Goal: Task Accomplishment & Management: Manage account settings

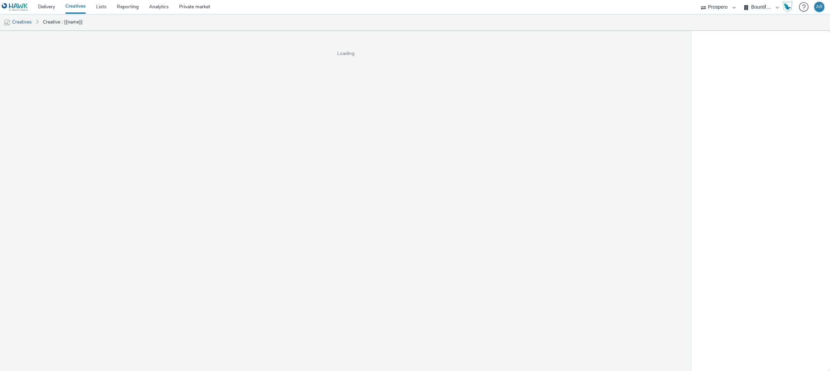
select select "47c37c18-910e-43a3-bb91-a2beb2847406"
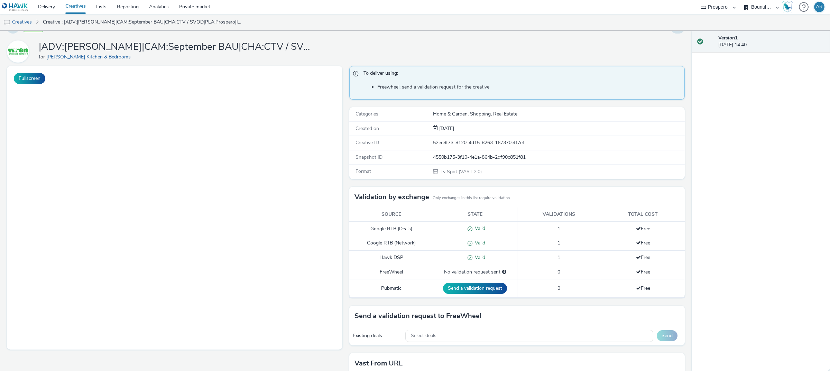
scroll to position [66, 0]
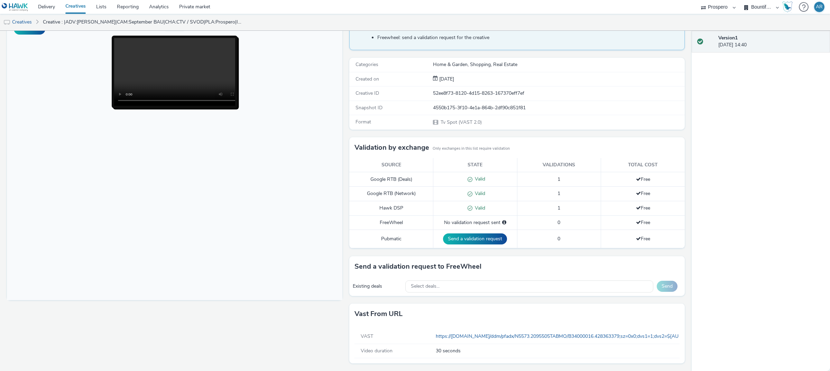
scroll to position [0, 0]
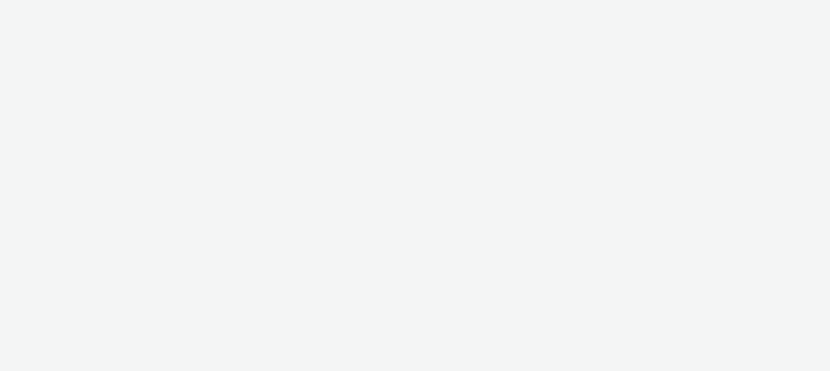
select select "47c37c18-910e-43a3-bb91-a2beb2847406"
select select "b1b940d3-d05b-48b5-821e-f328c33b988b"
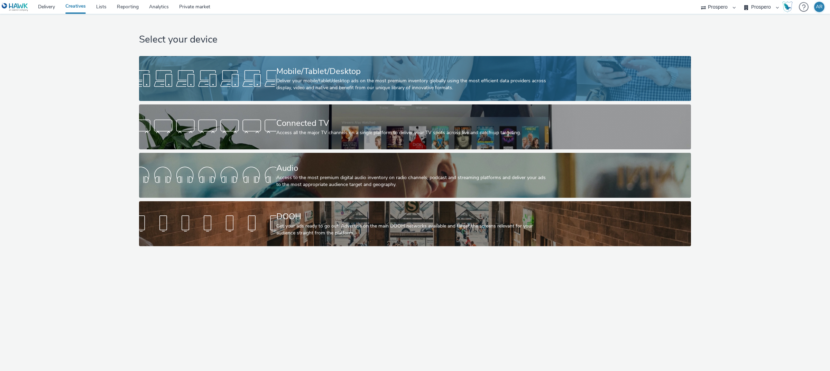
click at [386, 70] on div "Mobile/Tablet/Desktop" at bounding box center [413, 71] width 275 height 12
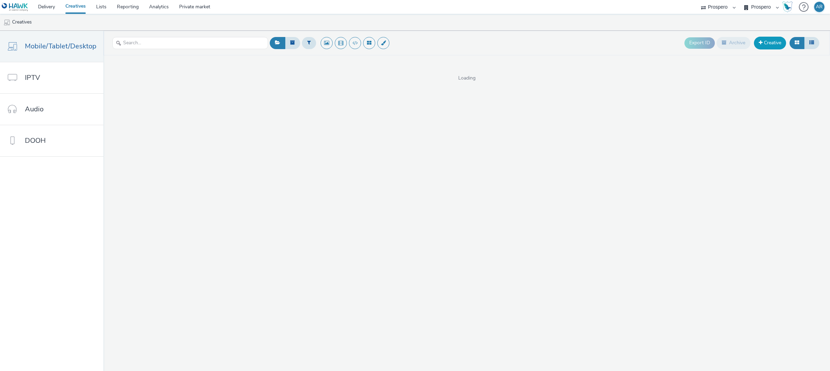
click at [769, 41] on link "Creative" at bounding box center [770, 43] width 32 height 12
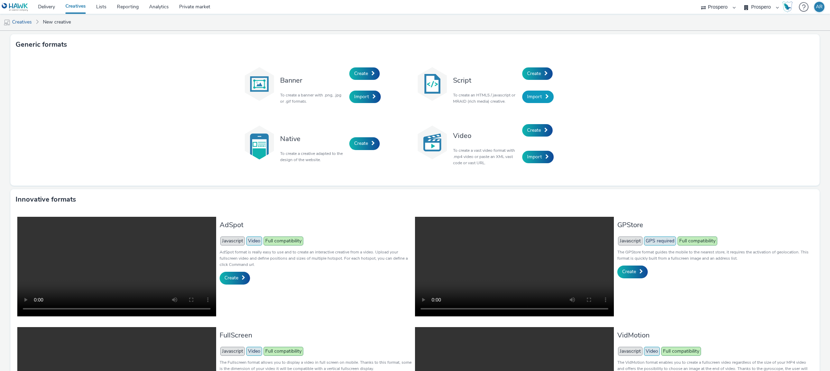
click at [538, 95] on span "Import" at bounding box center [534, 96] width 15 height 7
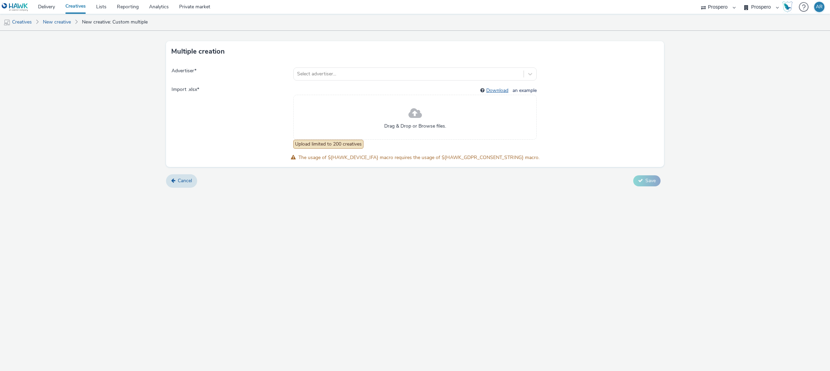
click at [497, 89] on link "Download" at bounding box center [498, 90] width 25 height 7
click at [406, 116] on div "Drag & Drop or Browse files." at bounding box center [414, 117] width 243 height 45
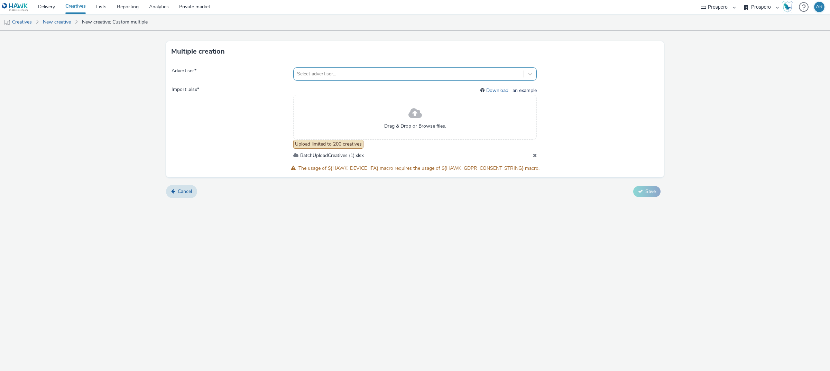
click at [325, 74] on div at bounding box center [408, 74] width 223 height 8
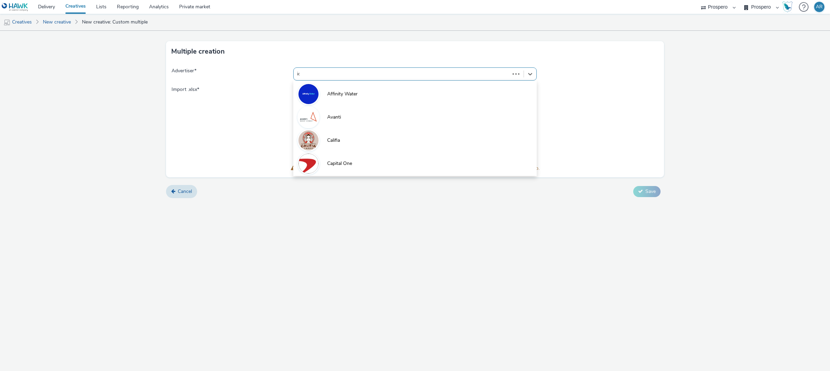
type input "ice"
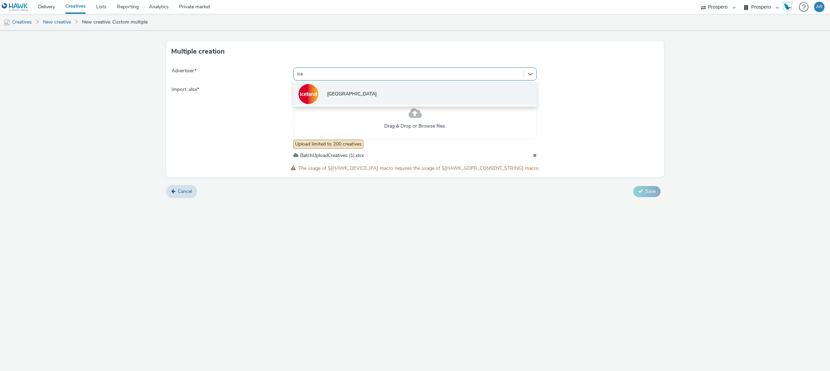
click at [331, 94] on span "[GEOGRAPHIC_DATA]" at bounding box center [351, 94] width 49 height 7
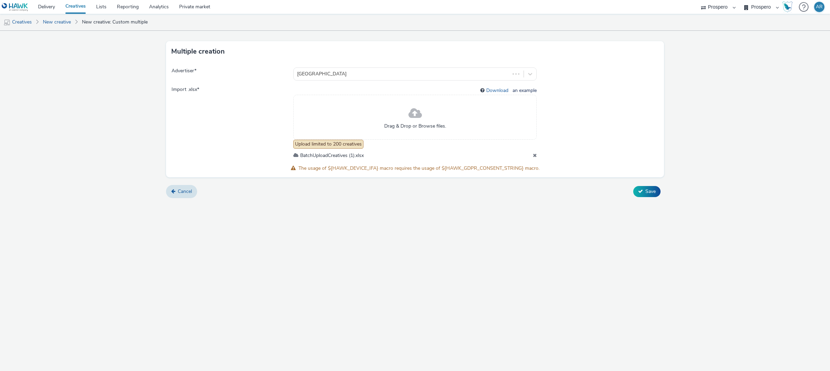
click at [573, 249] on div "Multiple creation Advertiser * Iceland Import .xlsx * Download an example Drag …" at bounding box center [415, 201] width 830 height 340
click at [649, 191] on span "Save" at bounding box center [650, 191] width 10 height 7
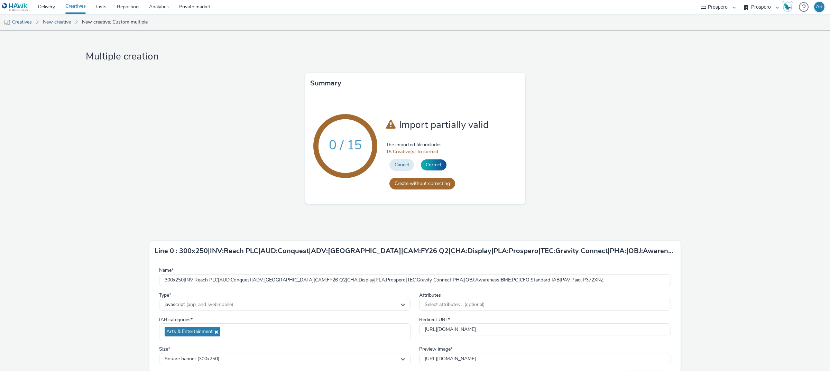
click at [431, 154] on span "15 Creative(s) to correct" at bounding box center [453, 151] width 134 height 7
click at [728, 212] on form "Line 0 : 300x250|INV:Reach PLC|AUD:Conquest|ADV:Iceland|CAM:FY26 Q2|CHA:Display…" at bounding box center [415, 377] width 664 height 331
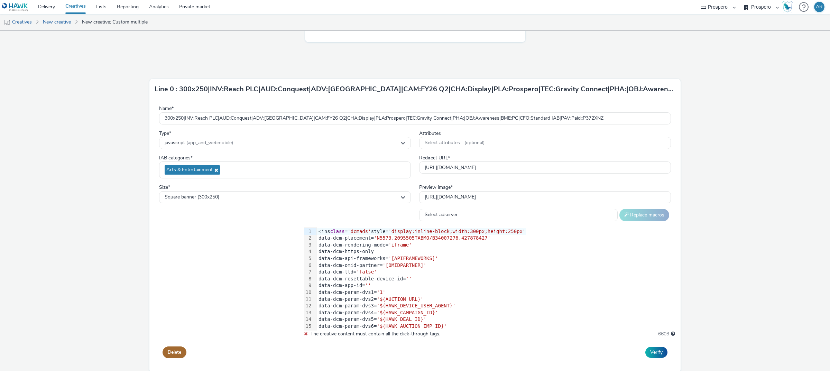
scroll to position [161, 0]
click at [488, 218] on select "Select adserver Sizmek DCM Adform Sting" at bounding box center [518, 216] width 199 height 12
select select "dcm"
click at [419, 210] on select "Select adserver Sizmek DCM Adform Sting" at bounding box center [518, 216] width 199 height 12
click at [629, 220] on button "Replace macros" at bounding box center [644, 216] width 50 height 12
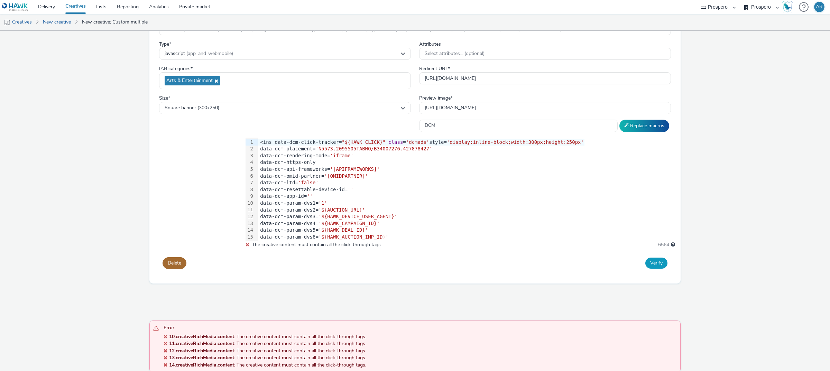
scroll to position [251, 0]
click at [648, 263] on button "Verify" at bounding box center [656, 262] width 22 height 11
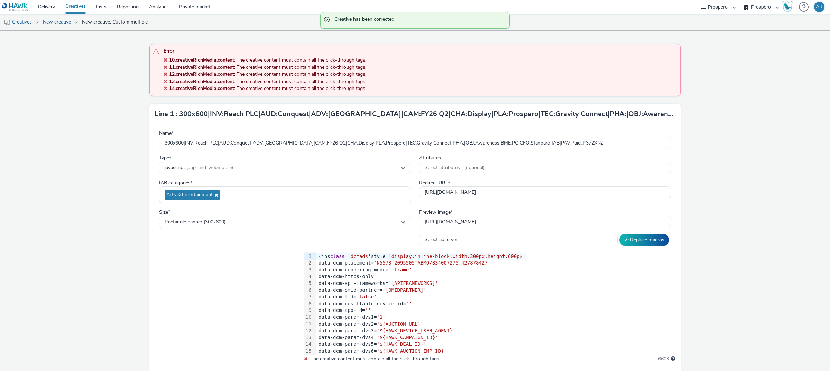
scroll to position [229, 0]
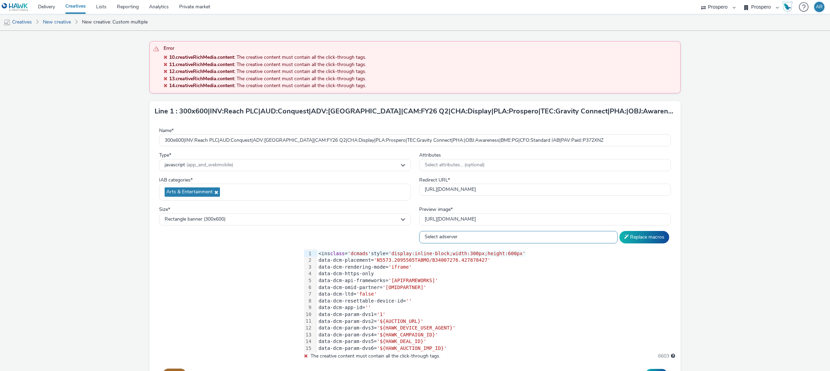
click at [503, 240] on select "Select adserver Sizmek DCM Adform Sting" at bounding box center [518, 237] width 199 height 12
select select "dcm"
click at [419, 231] on select "Select adserver Sizmek DCM Adform Sting" at bounding box center [518, 237] width 199 height 12
click at [636, 240] on button "Replace macros" at bounding box center [644, 237] width 50 height 12
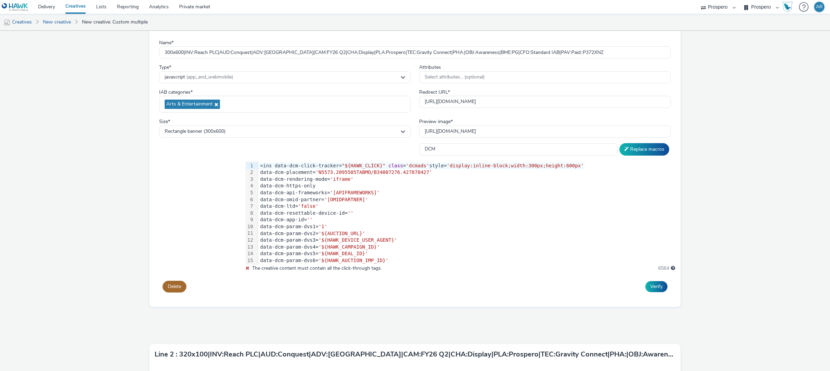
scroll to position [317, 0]
click at [652, 286] on button "Verify" at bounding box center [656, 286] width 22 height 11
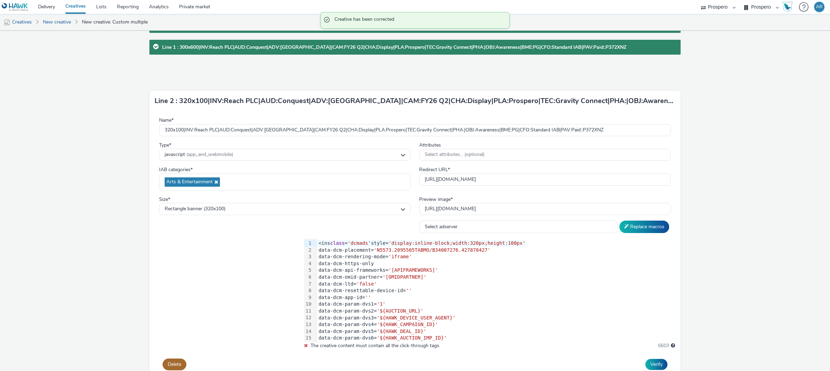
scroll to position [205, 0]
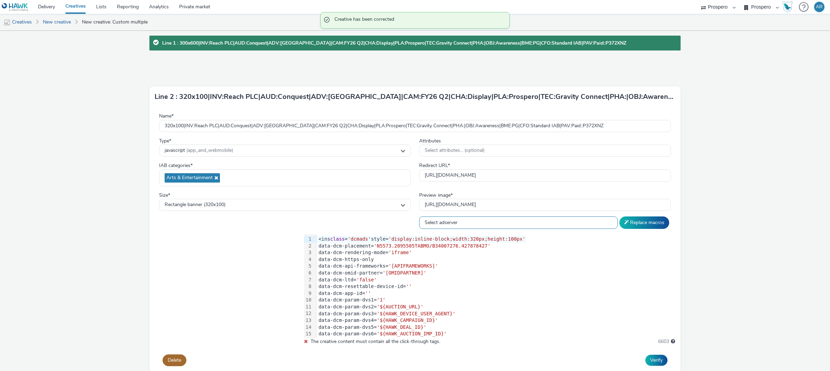
click at [494, 225] on select "Select adserver Sizmek DCM Adform Sting" at bounding box center [518, 222] width 199 height 12
select select "dcm"
click at [419, 217] on select "Select adserver Sizmek DCM Adform Sting" at bounding box center [518, 222] width 199 height 12
click at [640, 220] on button "Replace macros" at bounding box center [644, 222] width 50 height 12
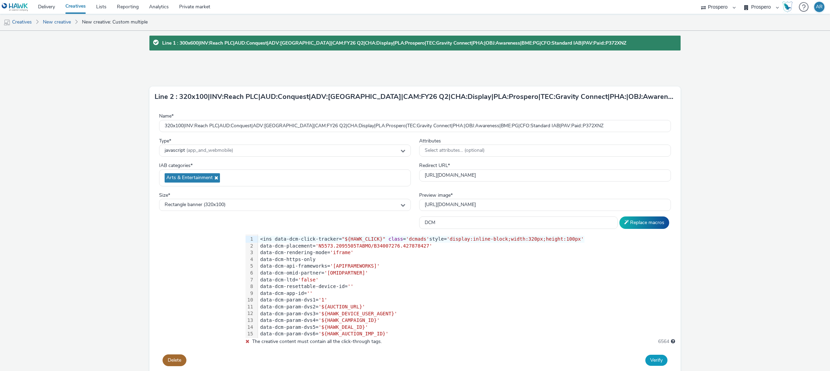
click at [647, 366] on button "Verify" at bounding box center [656, 360] width 22 height 11
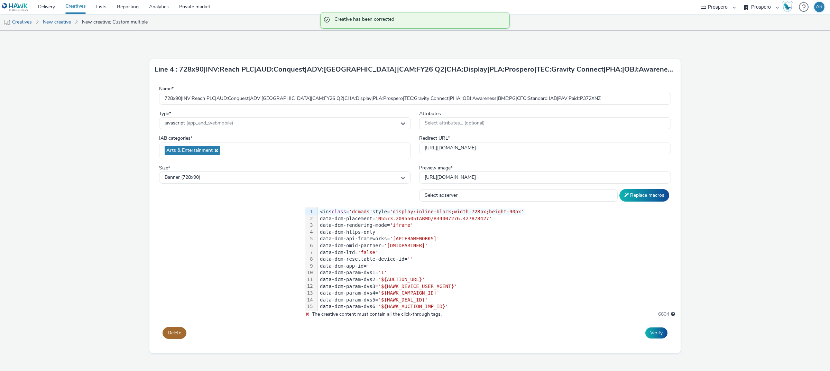
scroll to position [587, 0]
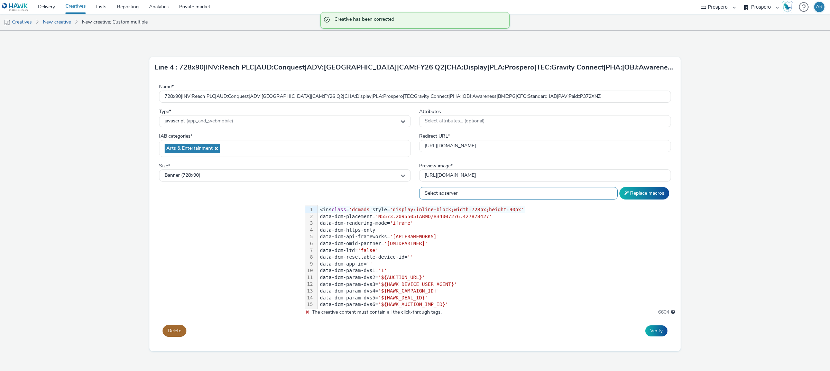
click at [493, 189] on select "Select adserver Sizmek DCM Adform Sting" at bounding box center [518, 193] width 199 height 12
select select "dcm"
click at [419, 188] on select "Select adserver Sizmek DCM Adform Sting" at bounding box center [518, 193] width 199 height 12
click at [643, 192] on button "Replace macros" at bounding box center [644, 193] width 50 height 12
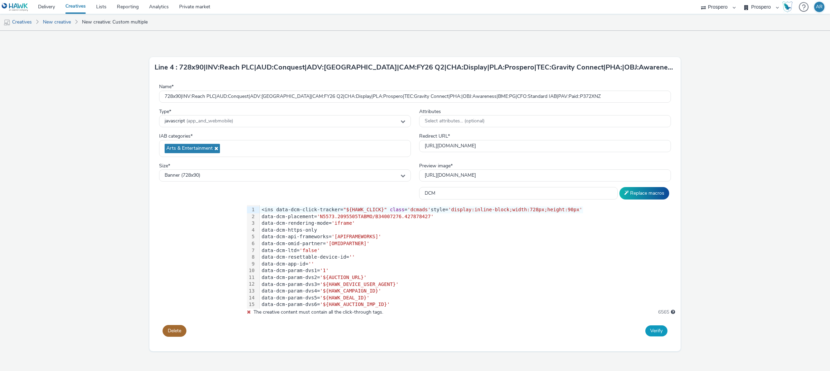
click at [655, 333] on button "Verify" at bounding box center [656, 330] width 22 height 11
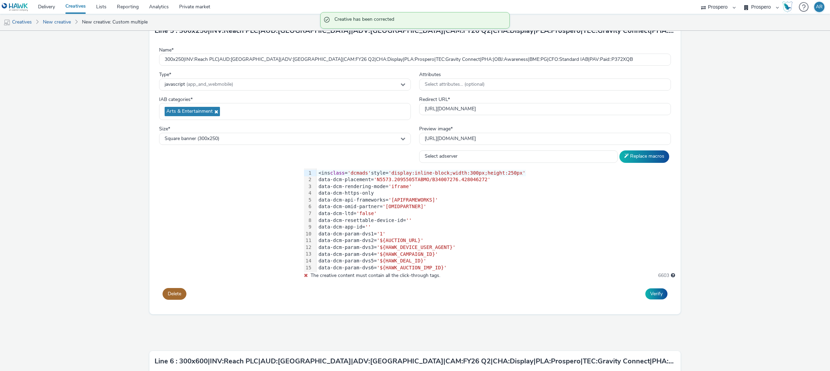
scroll to position [647, 0]
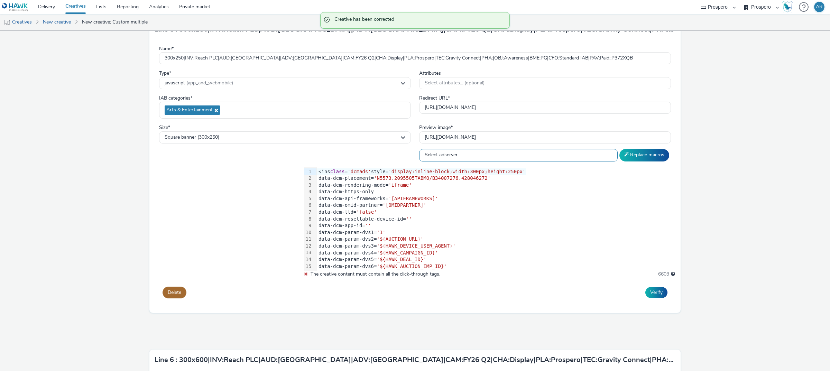
click at [498, 153] on select "Select adserver Sizmek DCM Adform Sting" at bounding box center [518, 155] width 199 height 12
select select "dcm"
click at [419, 150] on select "Select adserver Sizmek DCM Adform Sting" at bounding box center [518, 155] width 199 height 12
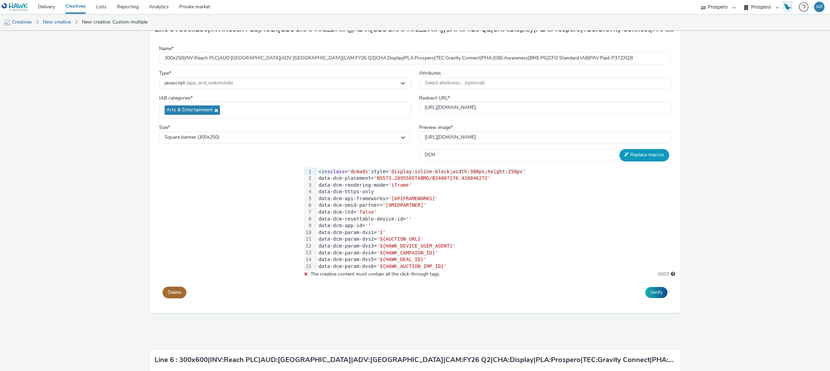
click at [641, 154] on button "Replace macros" at bounding box center [644, 155] width 50 height 12
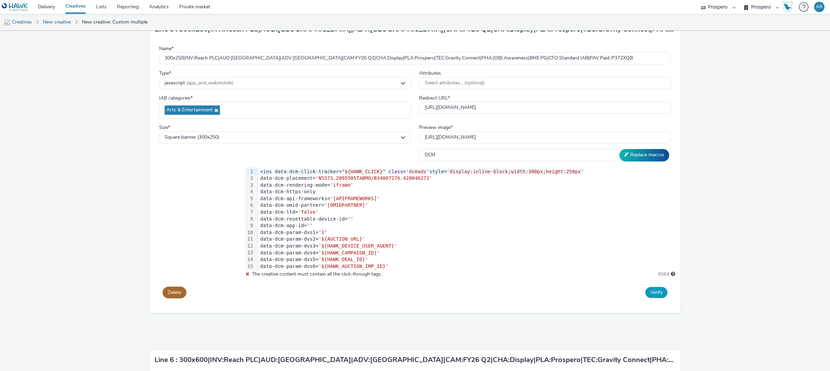
click at [654, 292] on button "Verify" at bounding box center [656, 292] width 22 height 11
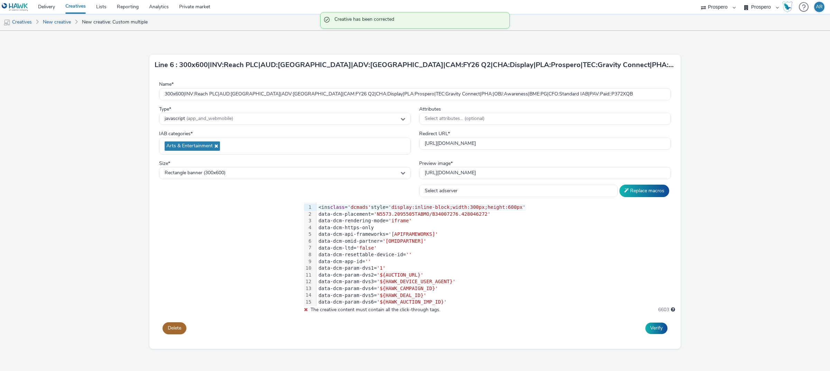
scroll to position [634, 0]
click at [520, 191] on select "Select adserver Sizmek DCM Adform Sting" at bounding box center [518, 190] width 199 height 12
select select "dcm"
click at [419, 186] on select "Select adserver Sizmek DCM Adform Sting" at bounding box center [518, 190] width 199 height 12
click at [655, 194] on button "Replace macros" at bounding box center [644, 190] width 50 height 12
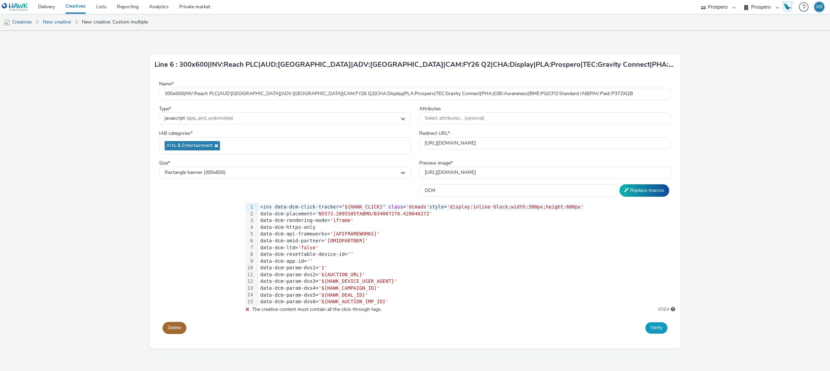
click at [655, 331] on button "Verify" at bounding box center [656, 327] width 22 height 11
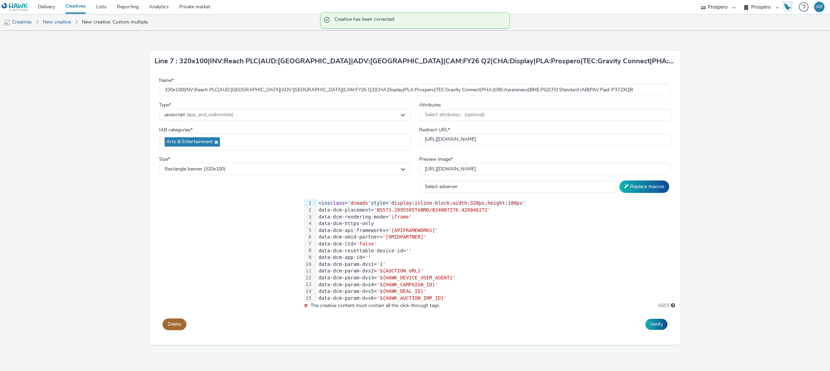
scroll to position [660, 0]
click at [507, 190] on select "Select adserver Sizmek DCM Adform Sting" at bounding box center [518, 186] width 199 height 12
select select "dcm"
click at [419, 182] on select "Select adserver Sizmek DCM Adform Sting" at bounding box center [518, 186] width 199 height 12
click at [651, 189] on button "Replace macros" at bounding box center [644, 186] width 50 height 12
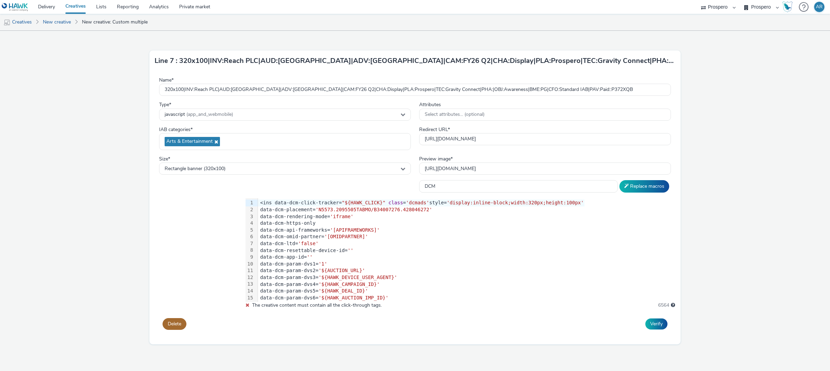
click at [646, 320] on div "Verify" at bounding box center [543, 324] width 256 height 19
click at [652, 330] on button "Verify" at bounding box center [656, 324] width 22 height 11
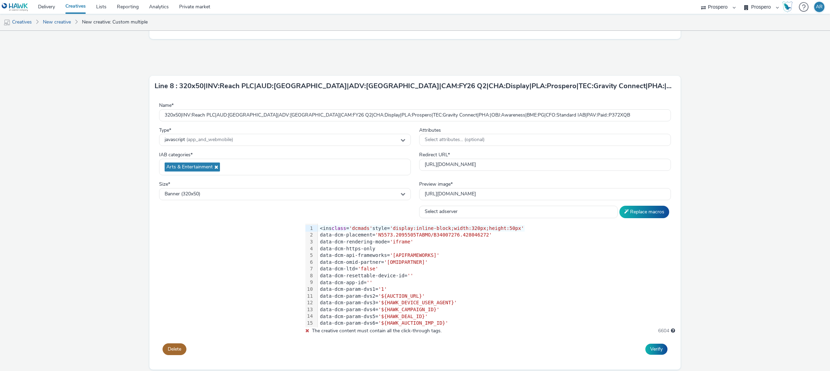
scroll to position [657, 0]
click at [506, 213] on select "Select adserver Sizmek DCM Adform Sting" at bounding box center [518, 211] width 199 height 12
select select "dcm"
click at [419, 207] on select "Select adserver Sizmek DCM Adform Sting" at bounding box center [518, 211] width 199 height 12
click at [628, 213] on button "Replace macros" at bounding box center [644, 211] width 50 height 12
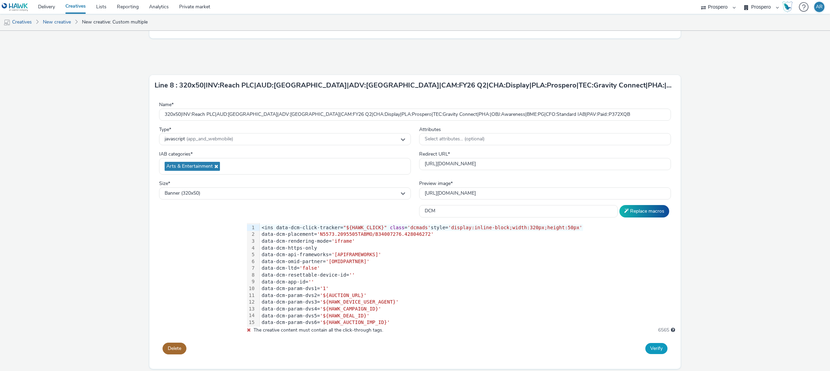
click at [651, 351] on button "Verify" at bounding box center [656, 348] width 22 height 11
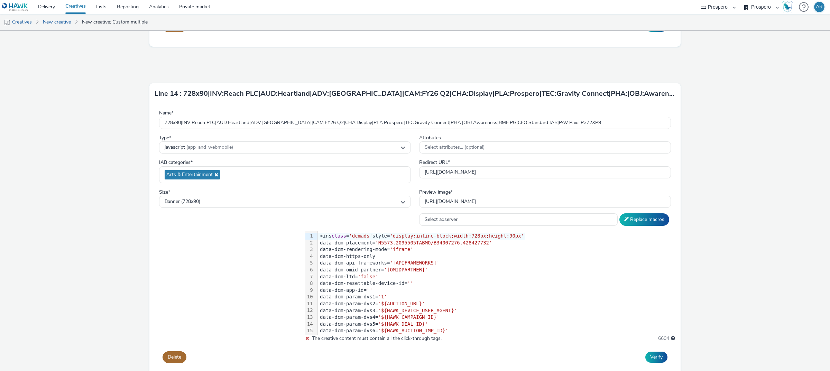
scroll to position [2343, 0]
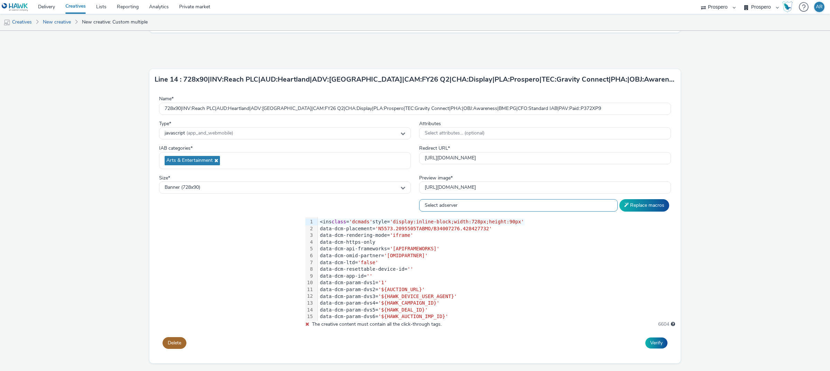
click at [536, 206] on select "Select adserver Sizmek DCM Adform Sting" at bounding box center [518, 205] width 199 height 12
select select "dcm"
click at [419, 199] on select "Select adserver Sizmek DCM Adform Sting" at bounding box center [518, 205] width 199 height 12
click at [637, 203] on button "Replace macros" at bounding box center [644, 205] width 50 height 12
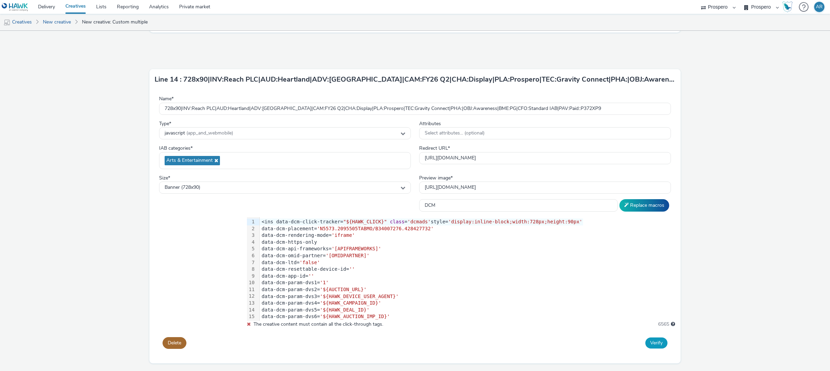
click at [649, 341] on button "Verify" at bounding box center [656, 343] width 22 height 11
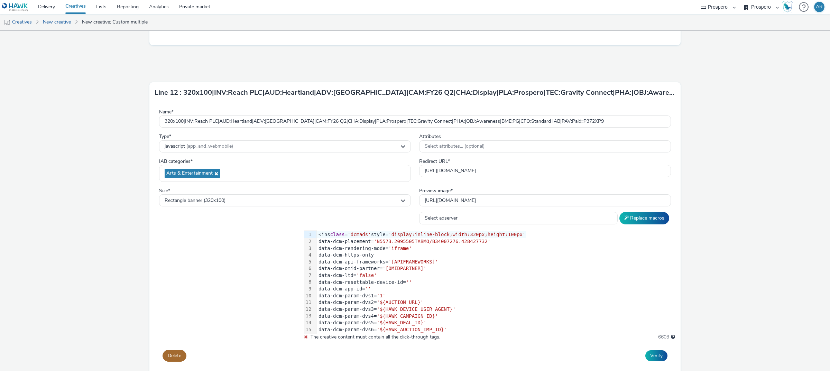
scroll to position [1692, 0]
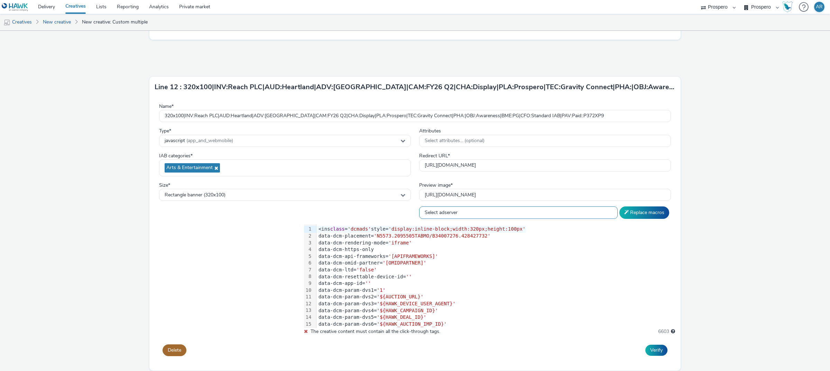
click at [515, 218] on select "Select adserver Sizmek DCM Adform Sting" at bounding box center [518, 212] width 199 height 12
select select "dcm"
click at [419, 210] on select "Select adserver Sizmek DCM Adform Sting" at bounding box center [518, 212] width 199 height 12
click at [625, 214] on button "Replace macros" at bounding box center [644, 212] width 50 height 12
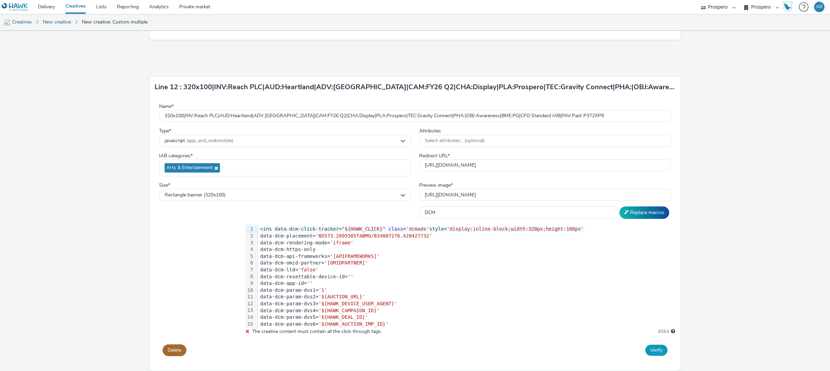
click at [654, 352] on button "Verify" at bounding box center [656, 350] width 22 height 11
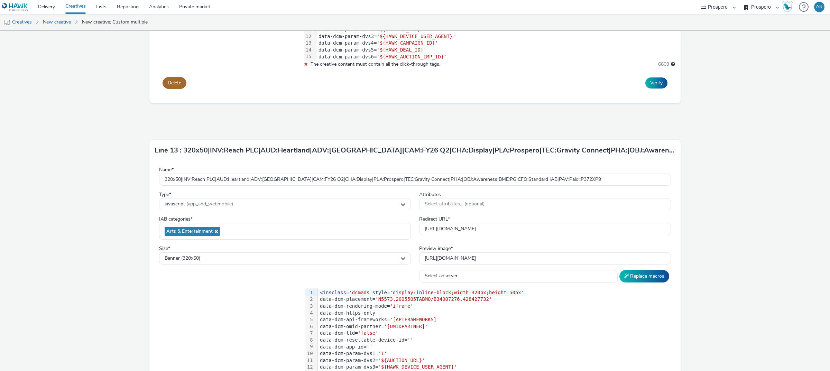
scroll to position [1725, 0]
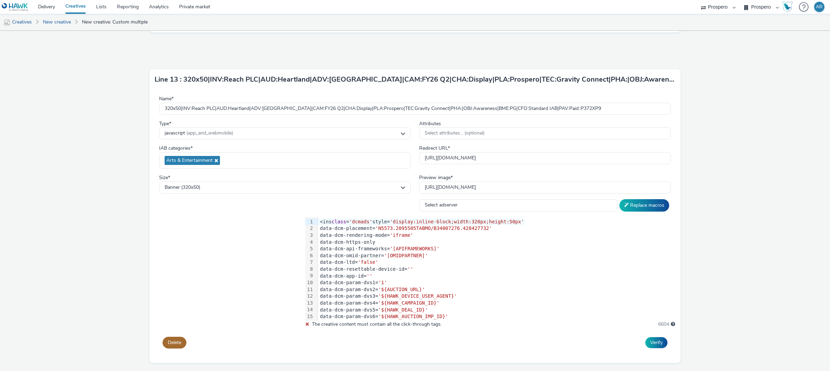
click at [528, 216] on div "Name * 320x50|INV:Reach PLC|AUD:Heartland|ADV:Iceland|CAM:FY26 Q2|CHA:Display|P…" at bounding box center [414, 226] width 531 height 273
click at [509, 203] on select "Select adserver Sizmek DCM Adform Sting" at bounding box center [518, 205] width 199 height 12
select select "dcm"
click at [419, 199] on select "Select adserver Sizmek DCM Adform Sting" at bounding box center [518, 205] width 199 height 12
click at [627, 203] on button "Replace macros" at bounding box center [644, 205] width 50 height 12
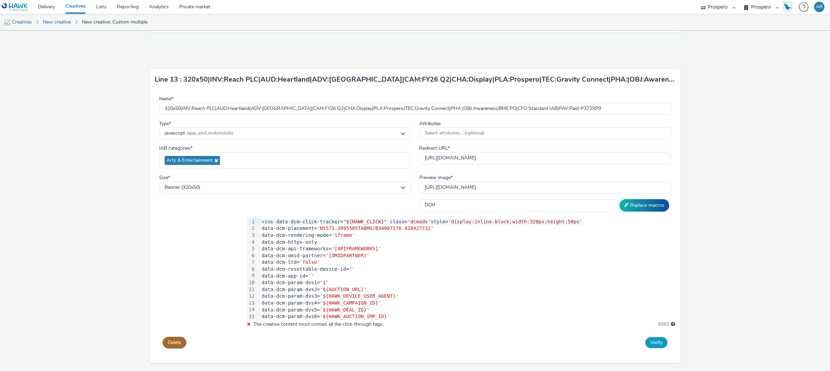
click at [651, 343] on button "Verify" at bounding box center [656, 342] width 22 height 11
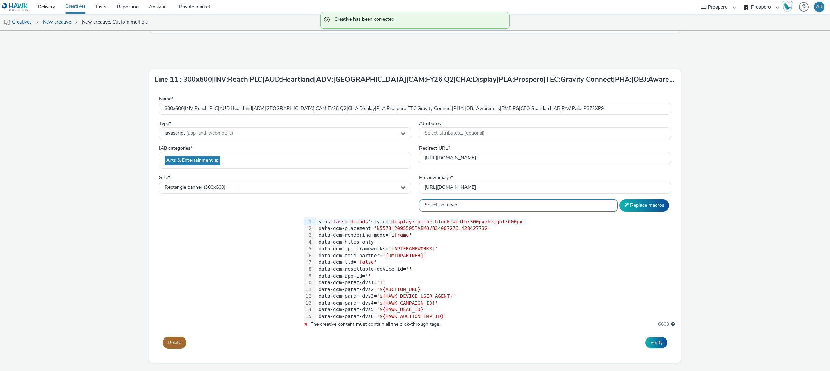
click at [545, 210] on select "Select adserver Sizmek DCM Adform Sting" at bounding box center [518, 205] width 199 height 12
select select "dcm"
click at [419, 200] on select "Select adserver Sizmek DCM Adform Sting" at bounding box center [518, 205] width 199 height 12
click at [637, 204] on button "Replace macros" at bounding box center [644, 205] width 50 height 12
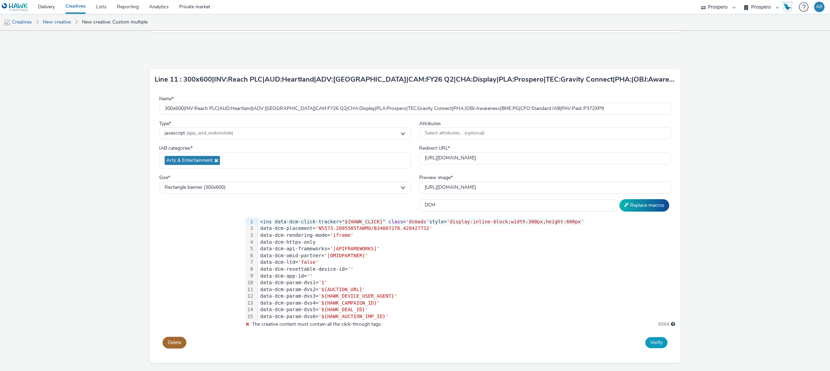
click at [652, 342] on button "Verify" at bounding box center [656, 342] width 22 height 11
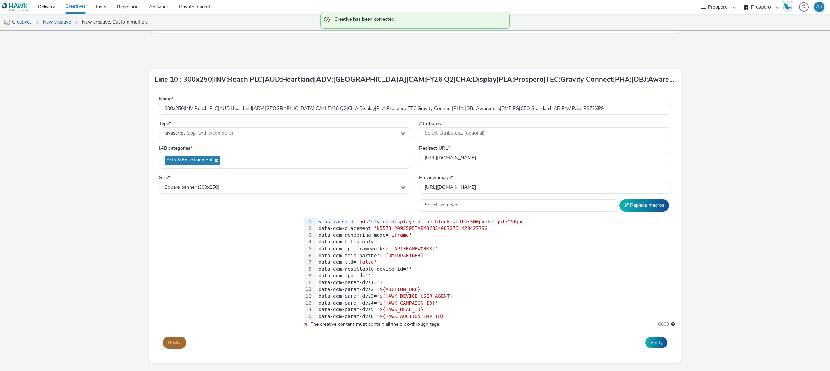
scroll to position [1107, 0]
click at [530, 204] on select "Select adserver Sizmek DCM Adform Sting" at bounding box center [518, 205] width 199 height 12
select select "dcm"
click at [419, 199] on select "Select adserver Sizmek DCM Adform Sting" at bounding box center [518, 205] width 199 height 12
click at [637, 207] on button "Replace macros" at bounding box center [644, 205] width 50 height 12
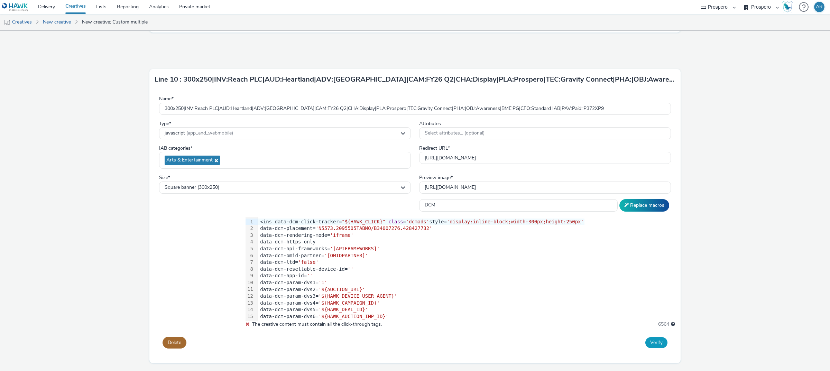
click at [652, 342] on button "Verify" at bounding box center [656, 342] width 22 height 11
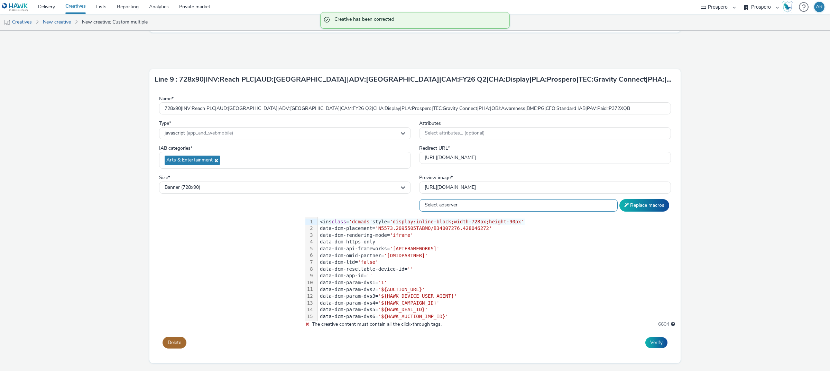
click at [528, 202] on select "Select adserver Sizmek DCM Adform Sting" at bounding box center [518, 205] width 199 height 12
select select "dcm"
click at [419, 199] on select "Select adserver Sizmek DCM Adform Sting" at bounding box center [518, 205] width 199 height 12
click at [625, 203] on button "Replace macros" at bounding box center [644, 205] width 50 height 12
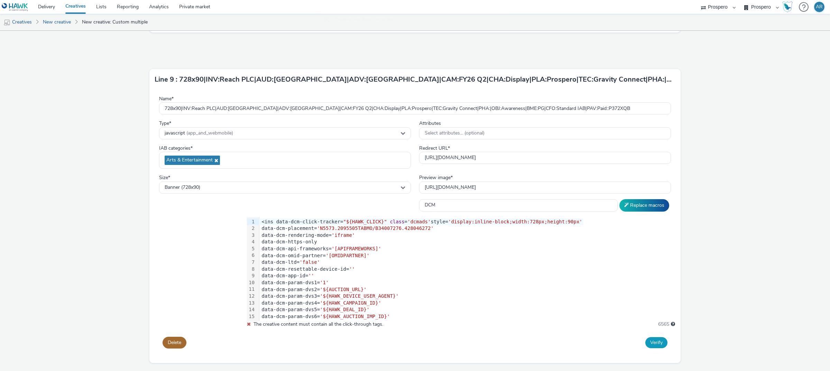
click at [654, 341] on button "Verify" at bounding box center [656, 342] width 22 height 11
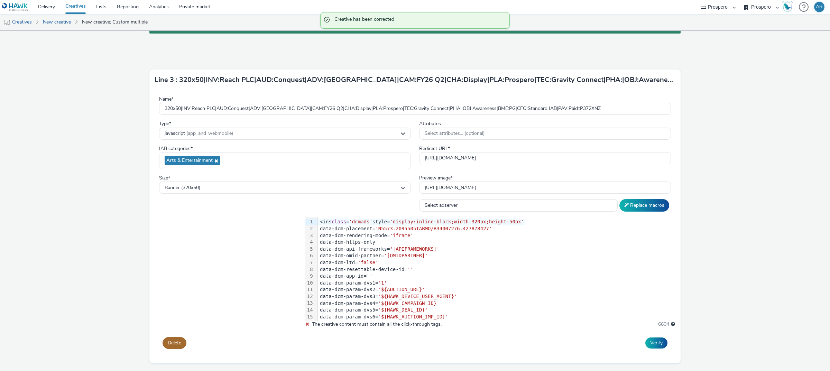
scroll to position [490, 0]
click at [537, 204] on select "Select adserver Sizmek DCM Adform Sting" at bounding box center [518, 205] width 199 height 12
select select "dcm"
click at [419, 199] on select "Select adserver Sizmek DCM Adform Sting" at bounding box center [518, 205] width 199 height 12
click at [636, 207] on button "Replace macros" at bounding box center [644, 205] width 50 height 12
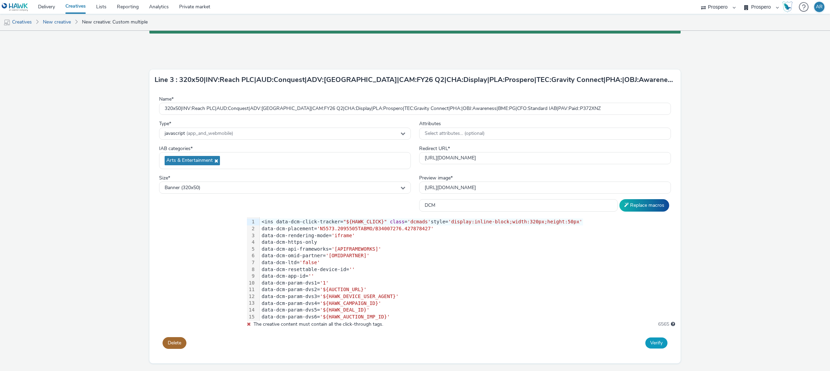
click at [648, 340] on button "Verify" at bounding box center [656, 343] width 22 height 11
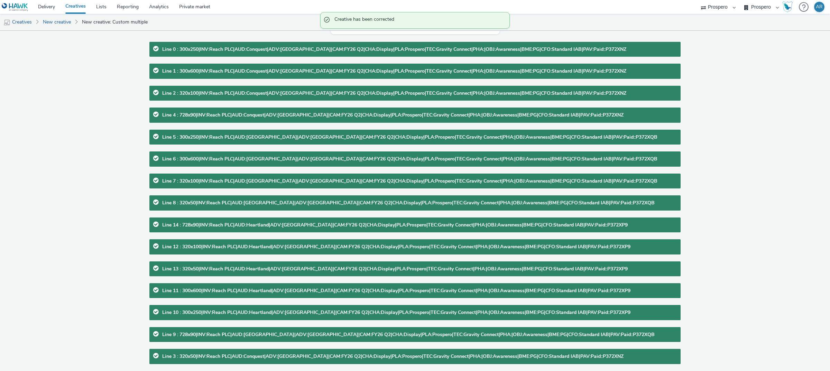
scroll to position [0, 0]
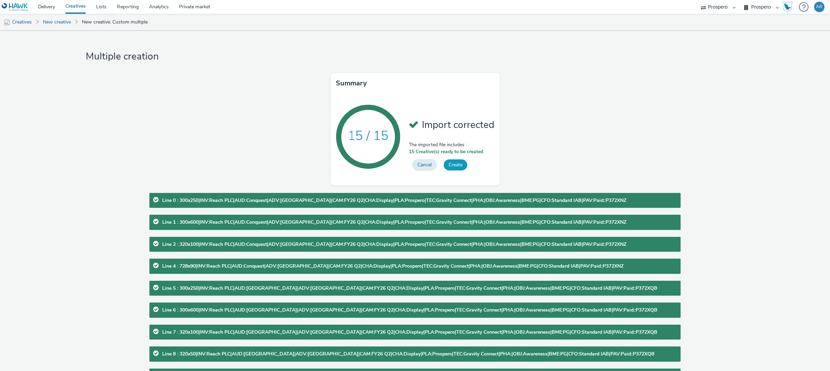
click at [453, 163] on button "Create" at bounding box center [456, 164] width 24 height 11
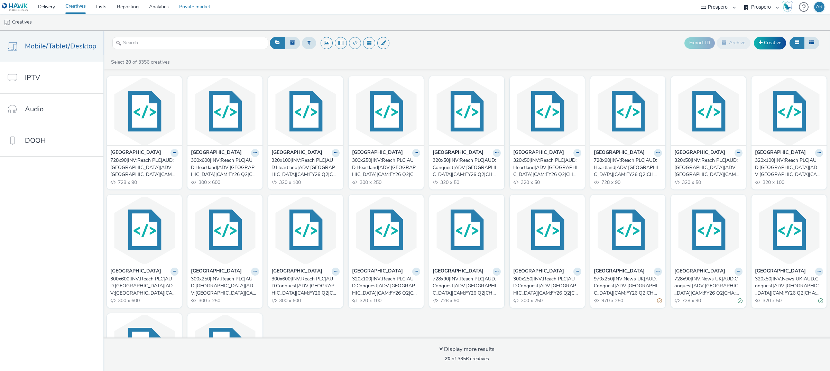
click at [202, 6] on link "Private market" at bounding box center [194, 7] width 41 height 14
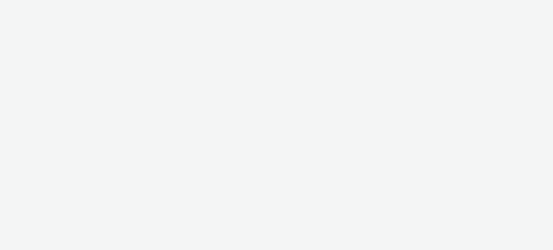
select select "47c37c18-910e-43a3-bb91-a2beb2847406"
select select "b1b940d3-d05b-48b5-821e-f328c33b988b"
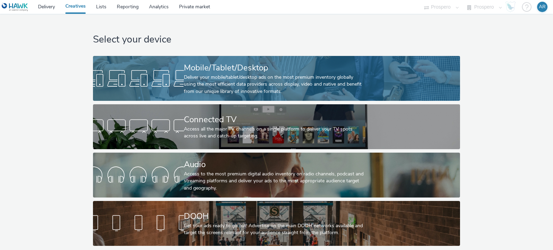
click at [215, 66] on div "Mobile/Tablet/Desktop" at bounding box center [275, 68] width 182 height 12
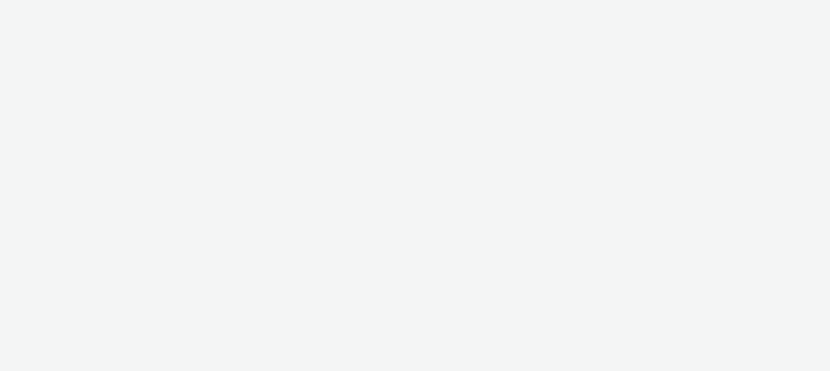
select select "47c37c18-910e-43a3-bb91-a2beb2847406"
select select "b1b940d3-d05b-48b5-821e-f328c33b988b"
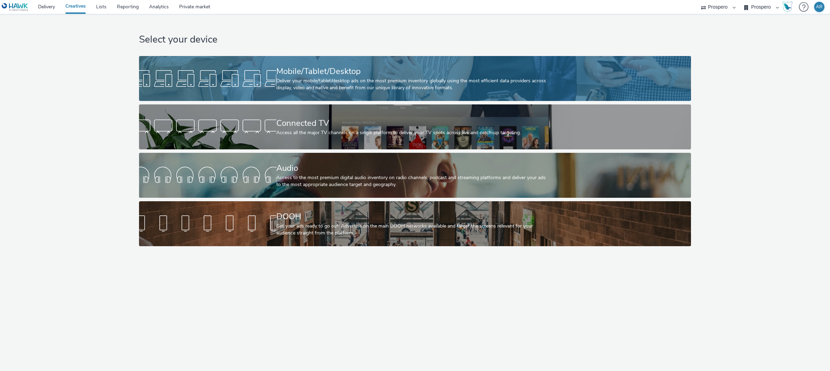
click at [361, 89] on div "Deliver your mobile/tablet/desktop ads on the most premium inventory globally u…" at bounding box center [413, 84] width 275 height 14
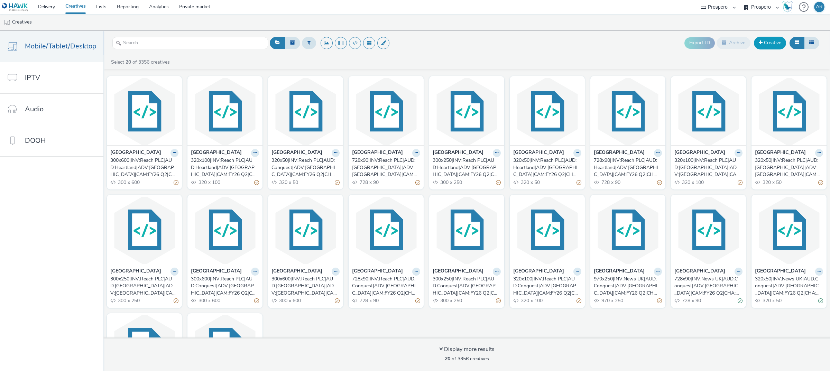
click at [769, 48] on link "Creative" at bounding box center [770, 43] width 32 height 12
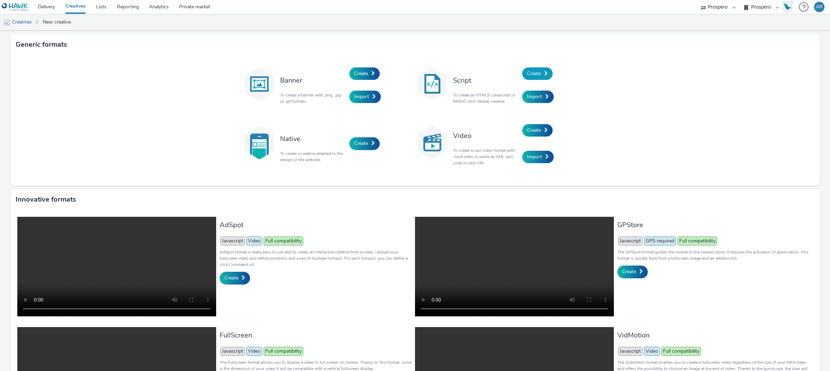
click at [544, 72] on span at bounding box center [545, 73] width 3 height 5
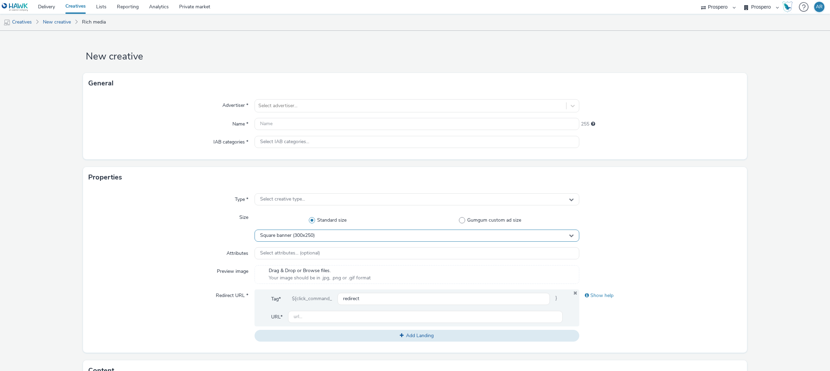
click at [284, 237] on span "Square banner (300x250)" at bounding box center [287, 236] width 55 height 6
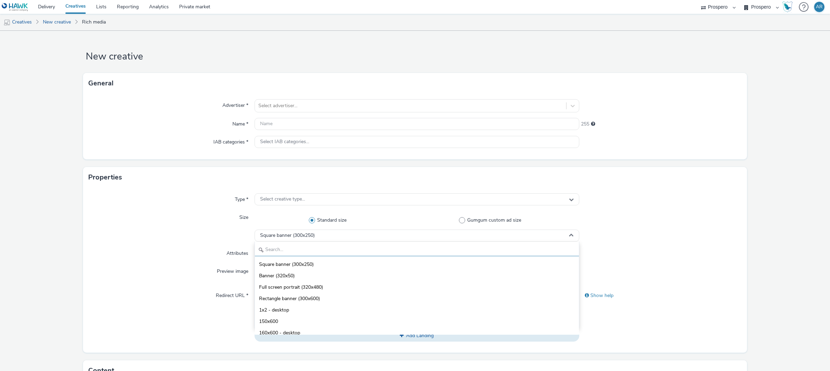
click at [284, 246] on input "text" at bounding box center [417, 250] width 324 height 12
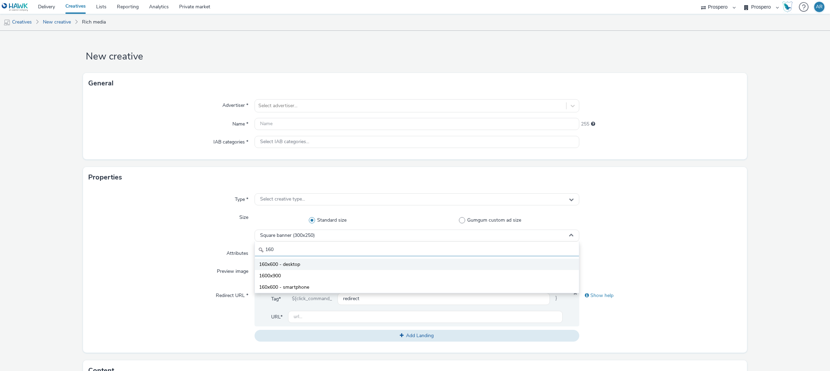
type input "160"
click at [290, 264] on span "160x600 - desktop" at bounding box center [279, 264] width 41 height 7
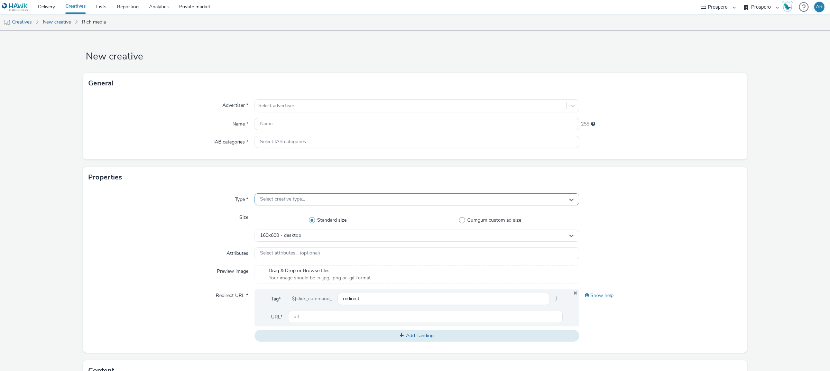
click at [303, 201] on span "Select creative type..." at bounding box center [282, 199] width 45 height 6
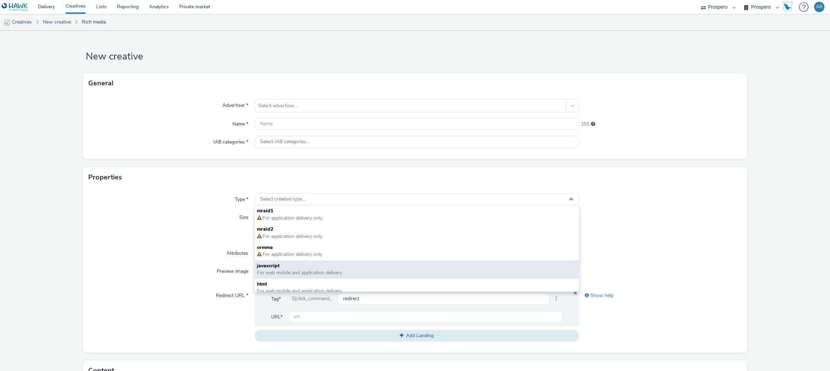
click at [287, 266] on span "javascript" at bounding box center [417, 265] width 320 height 7
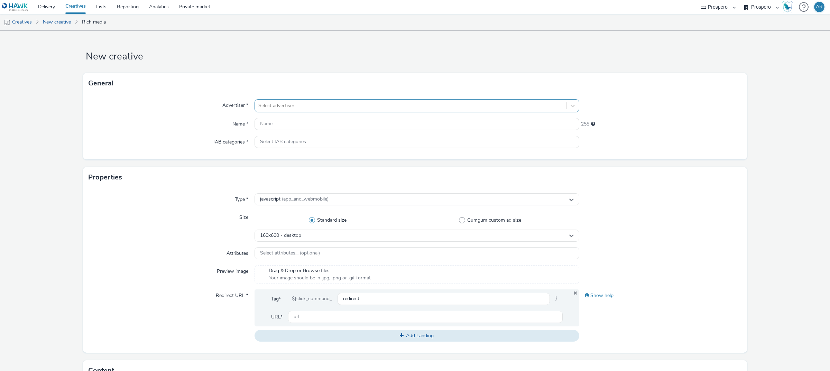
click at [285, 108] on div at bounding box center [410, 106] width 304 height 8
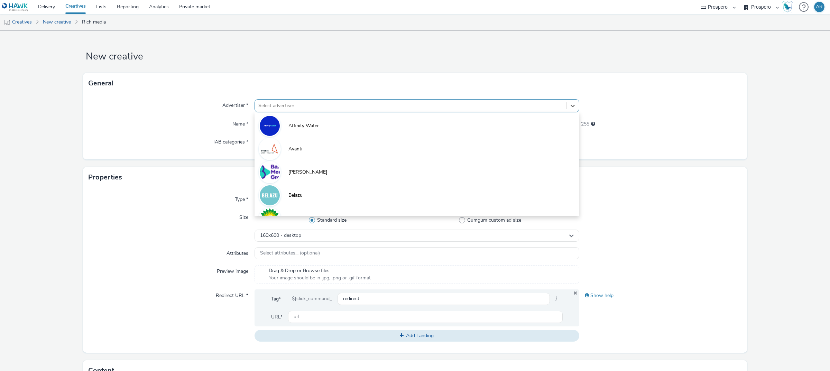
type input "ice"
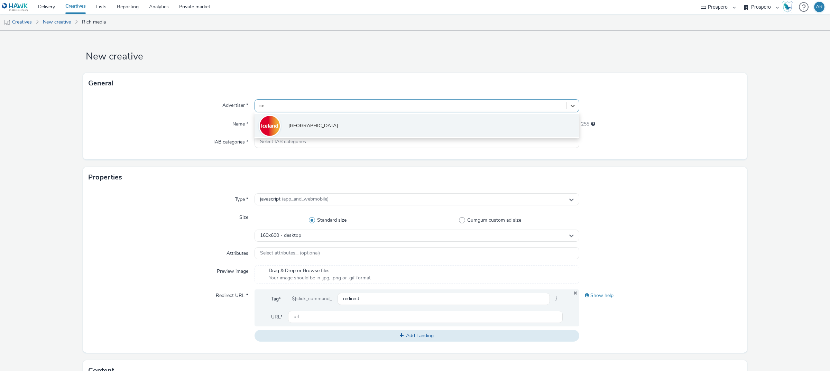
click at [290, 128] on span "[GEOGRAPHIC_DATA]" at bounding box center [312, 125] width 49 height 7
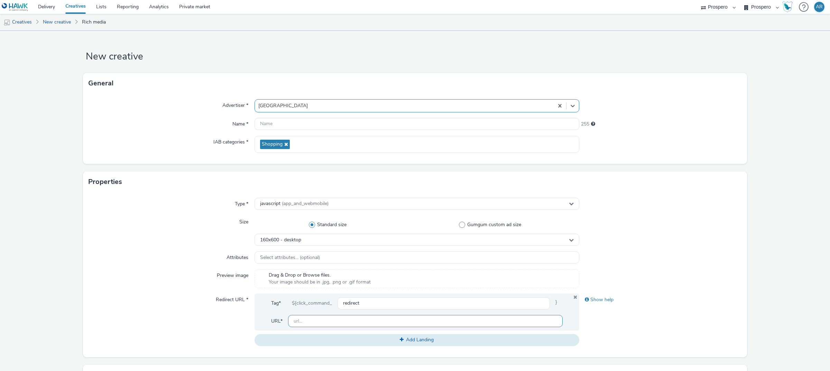
click at [317, 324] on input "text" at bounding box center [425, 321] width 275 height 12
type input "[URL][DOMAIN_NAME]"
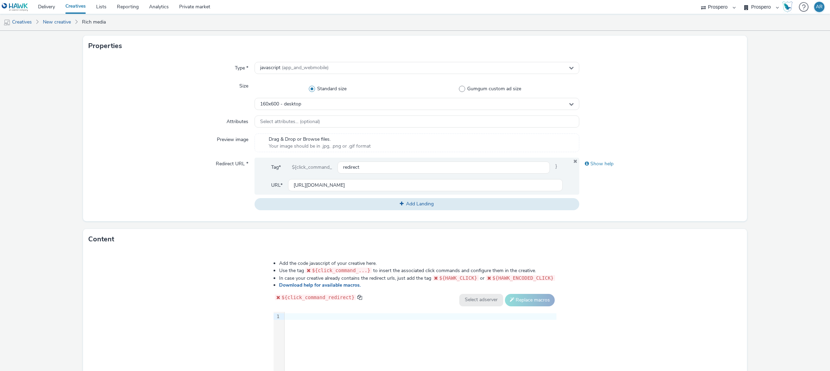
scroll to position [139, 0]
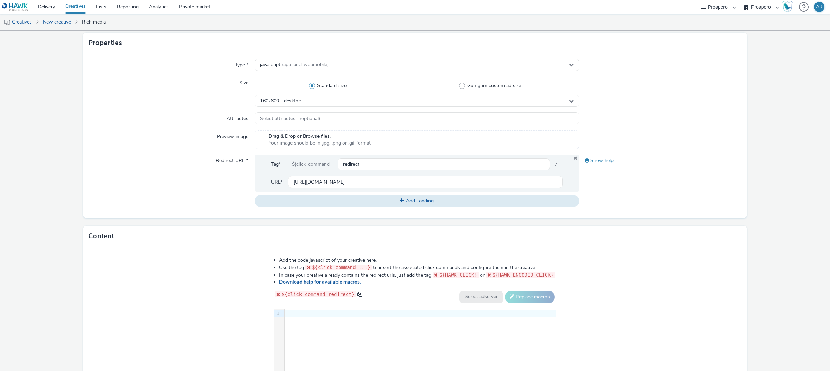
click at [319, 313] on div at bounding box center [421, 313] width 272 height 7
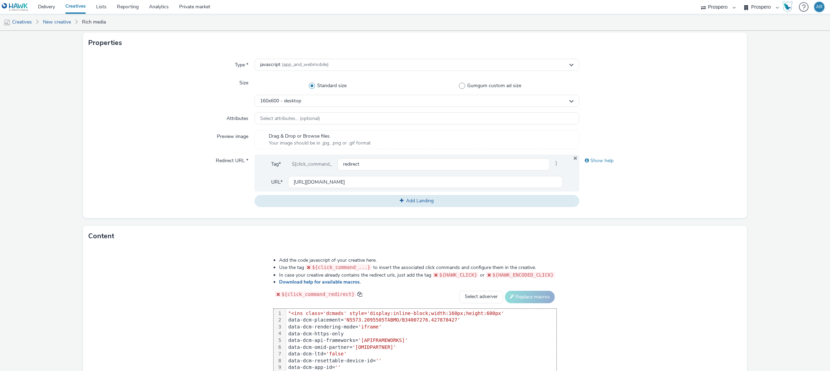
scroll to position [180, 0]
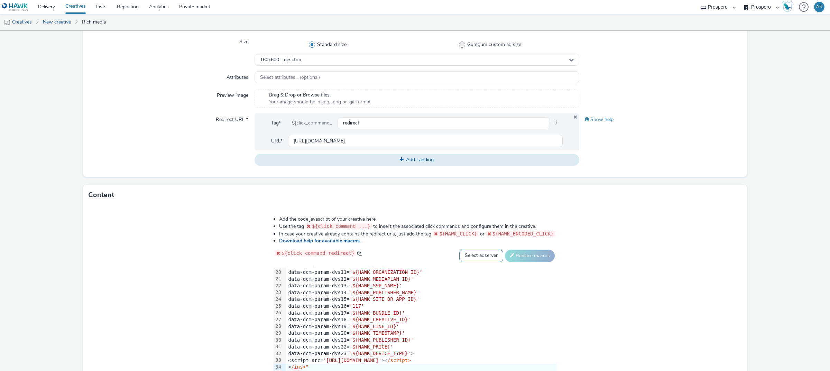
click at [474, 252] on select "Select adserver Sizmek DCM Adform Sting" at bounding box center [481, 256] width 44 height 12
select select "dcm"
click at [459, 250] on select "Select adserver Sizmek DCM Adform Sting" at bounding box center [481, 256] width 44 height 12
click at [523, 257] on button "Replace macros" at bounding box center [530, 256] width 50 height 12
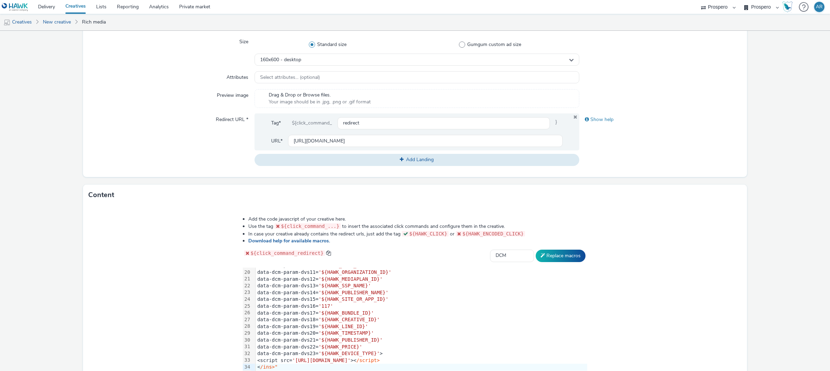
click at [616, 223] on div "Add the code javascript of your creative here. Use the tag ${click_command_...}…" at bounding box center [415, 298] width 664 height 187
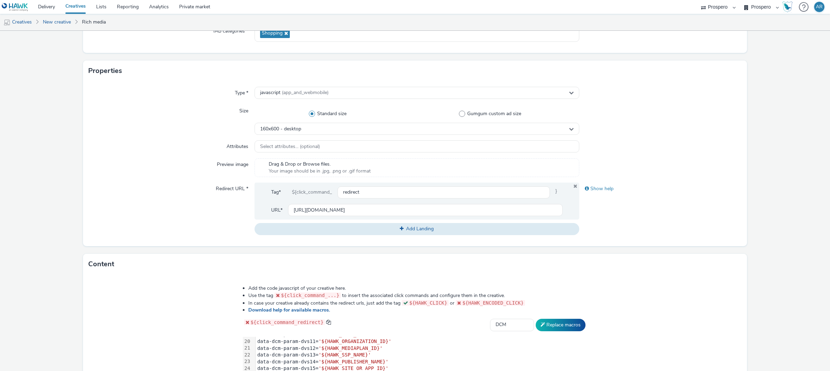
scroll to position [52, 0]
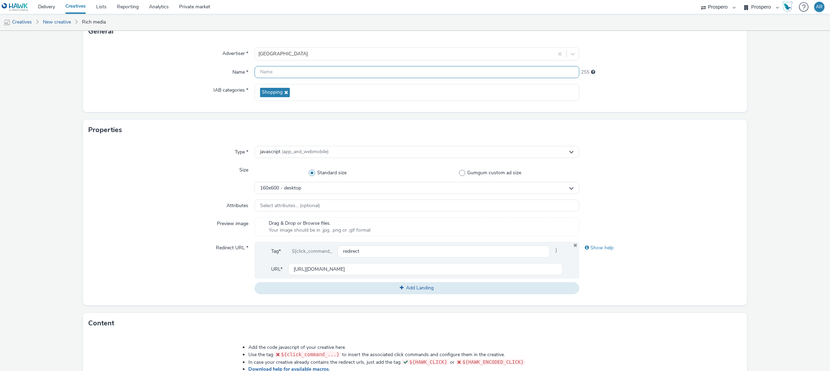
click at [265, 69] on input "text" at bounding box center [417, 72] width 325 height 12
paste input "ADV:Iceland|CAM:FY26 Q2|CHA:Display|PLA:Prospero|INV:Reach PLC|TEC:Gravity Conn…"
click at [265, 69] on input "ADV:Iceland|CAM:FY26 Q2|CHA:Display|PLA:Prospero|INV:Reach PLC|TEC:Gravity Conn…" at bounding box center [417, 72] width 325 height 12
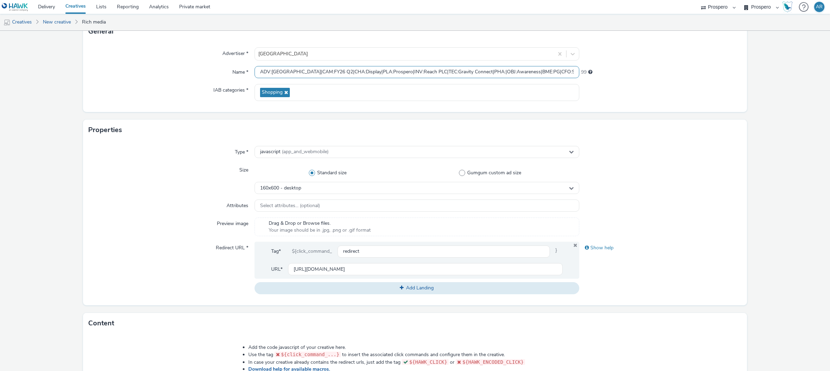
click at [257, 73] on input "ADV:Iceland|CAM:FY26 Q2|CHA:Display|PLA:Prospero|INV:Reach PLC|TEC:Gravity Conn…" at bounding box center [417, 72] width 325 height 12
click at [400, 71] on input "160x600|ADV:Iceland|CAM:FY26 Q2|CHA:Display|PLA:Prospero|INV:Reach PLC|TEC:Grav…" at bounding box center [417, 72] width 325 height 12
click at [279, 72] on input "160x600|ADV:Iceland|CAM:FY26 Q2|CHA:Display|PLA:Prospero|TEC:Gravity Connect|PH…" at bounding box center [417, 72] width 325 height 12
paste input "INV:Reach PLC|"
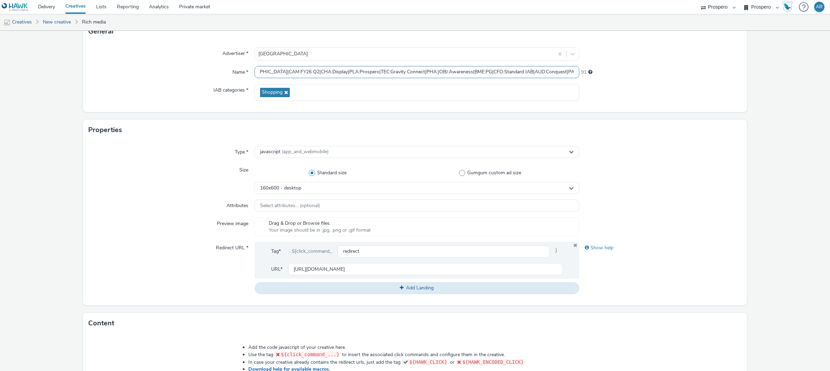
click at [501, 71] on input "160x600|INV:Reach PLC|ADV:Iceland|CAM:FY26 Q2|CHA:Display|PLA:Prospero|TEC:Grav…" at bounding box center [417, 72] width 325 height 12
click at [314, 71] on input "160x600|INV:Reach PLC|ADV:Iceland|CAM:FY26 Q2|CHA:Display|PLA:Prospero|TEC:Grav…" at bounding box center [417, 72] width 325 height 12
paste input "UD:Conquest|A"
type input "160x600|INV:Reach PLC|AUD:Conquest|ADV:Iceland|CAM:FY26 Q2|CHA:Display|PLA:Pros…"
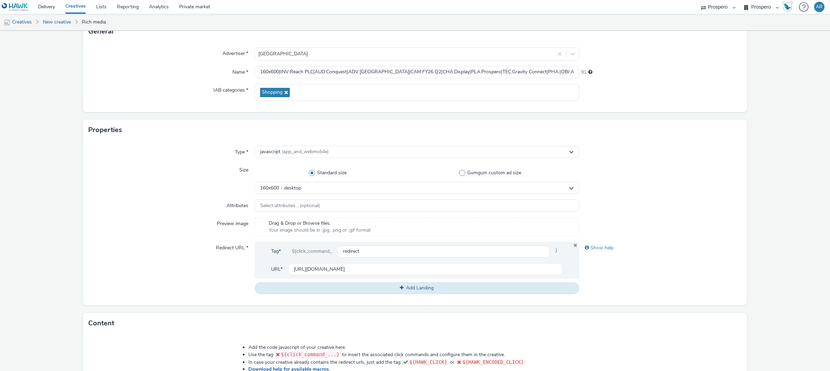
click at [768, 153] on form "New creative General Advertiser * Iceland Name * 160x600|INV:Reach PLC|AUD:Conq…" at bounding box center [415, 262] width 830 height 567
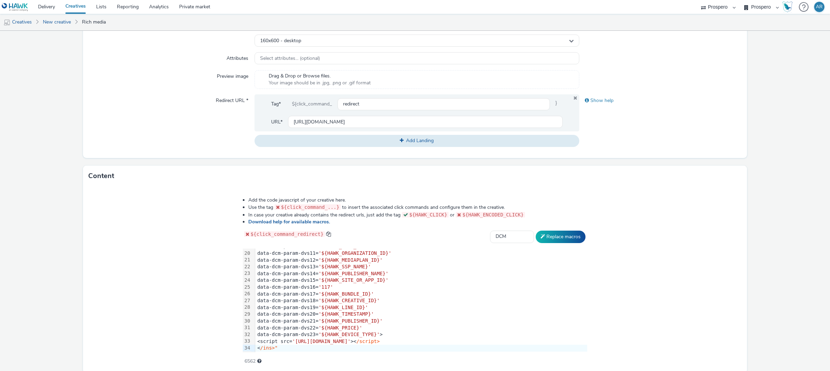
scroll to position [227, 0]
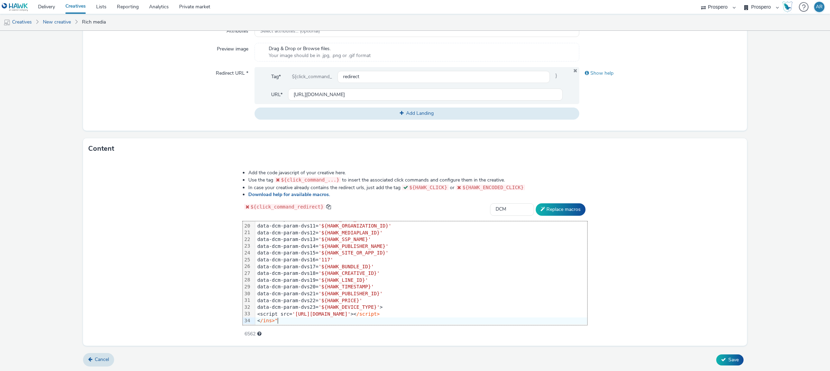
click at [296, 318] on div "< /ins>"" at bounding box center [421, 320] width 332 height 7
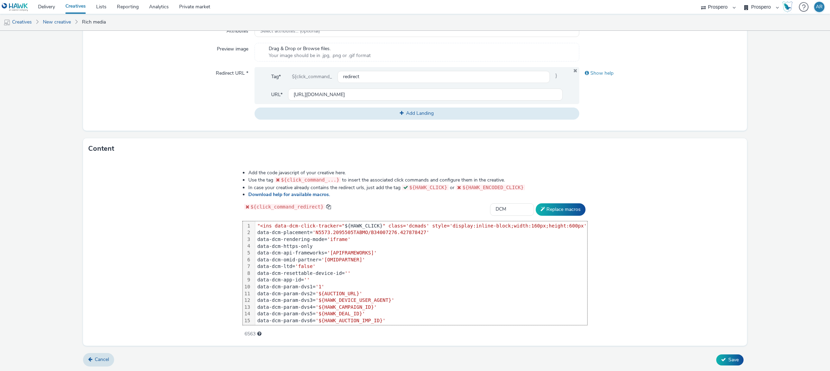
click at [266, 226] on span ""<ins data-dcm-click-tracker="" at bounding box center [300, 226] width 87 height 6
click at [700, 209] on div "Add the code javascript of your creative here. Use the tag ${click_command_...}…" at bounding box center [415, 252] width 664 height 187
click at [728, 360] on span "Save" at bounding box center [733, 360] width 10 height 7
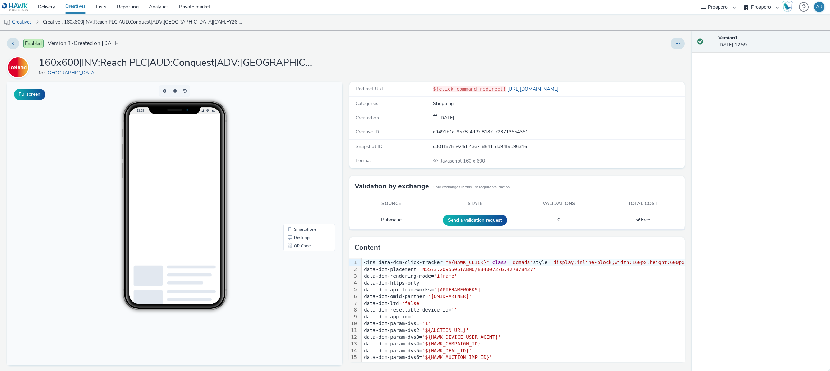
click at [21, 20] on link "Creatives" at bounding box center [17, 22] width 35 height 17
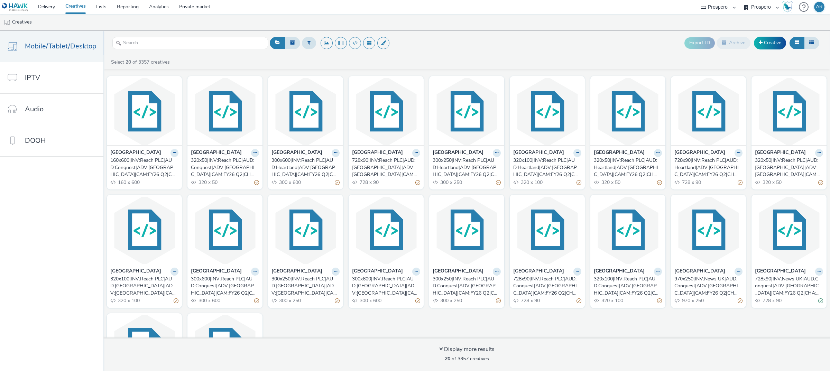
click at [213, 162] on div "320x50|INV:Reach PLC|AUD:Conquest|ADV:Iceland|CAM:FY26 Q2|CHA:Display|PLA:Prosp…" at bounding box center [223, 167] width 65 height 21
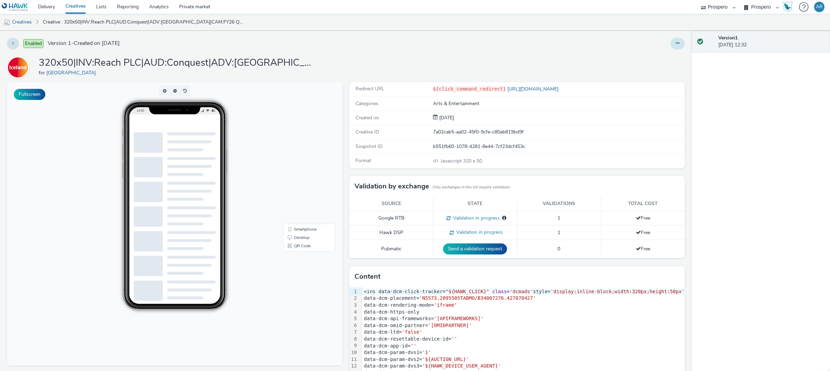
click at [671, 46] on button at bounding box center [678, 44] width 14 height 12
click at [649, 62] on link "Edit" at bounding box center [659, 57] width 52 height 14
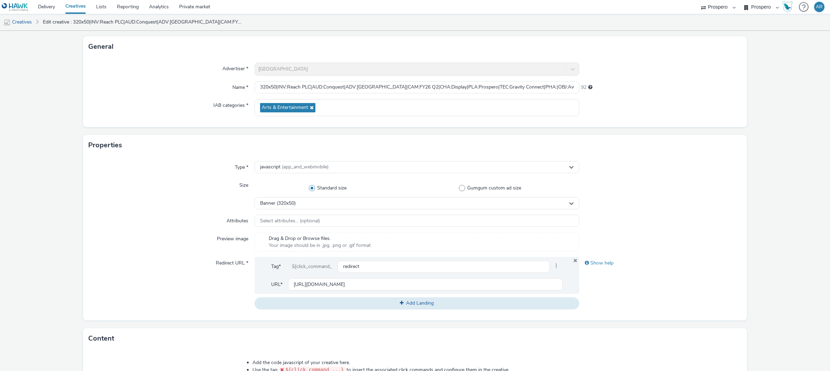
scroll to position [37, 0]
click at [331, 280] on input "[URL][DOMAIN_NAME]" at bounding box center [425, 284] width 275 height 12
click at [331, 280] on input "text" at bounding box center [425, 284] width 275 height 12
type input "[URL][DOMAIN_NAME]"
click at [781, 266] on form "Edit creative General Advertiser * Iceland Name * 320x50|INV:Reach PLC|AUD:Conq…" at bounding box center [415, 277] width 830 height 567
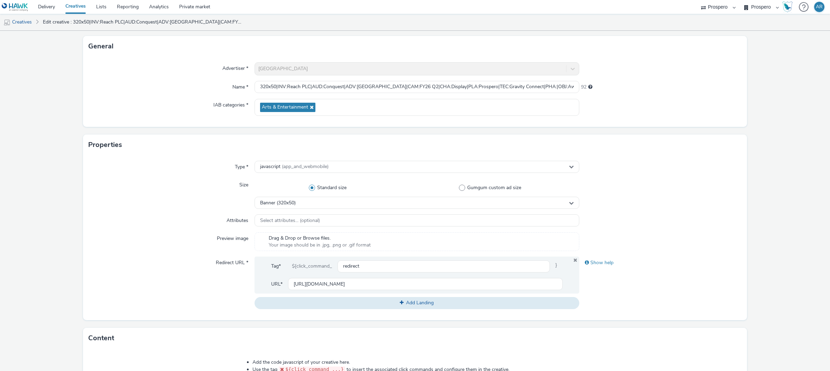
scroll to position [227, 0]
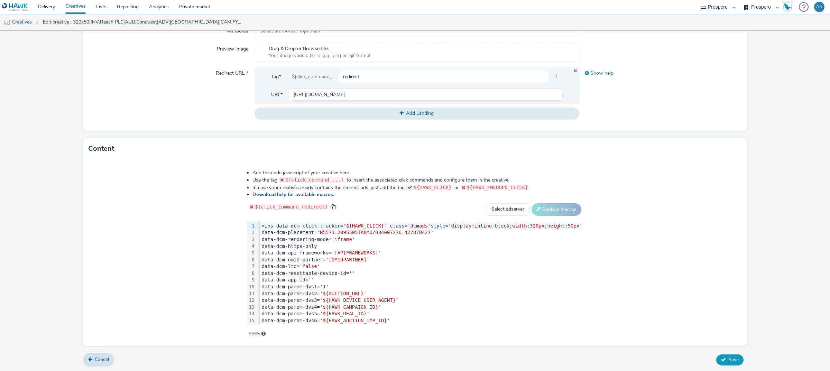
click at [729, 358] on span "Save" at bounding box center [733, 360] width 10 height 7
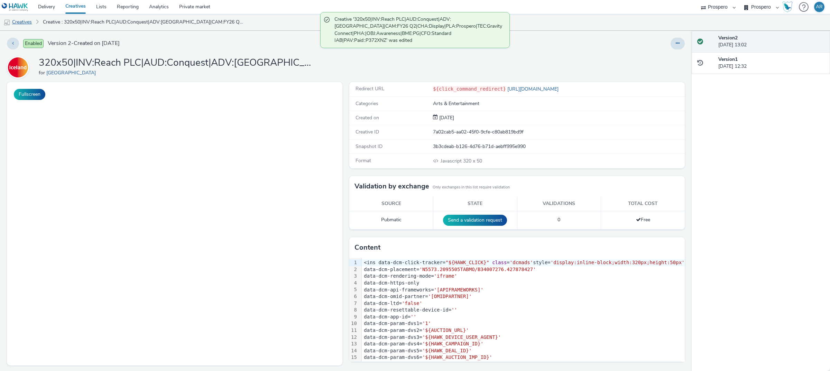
click at [21, 22] on link "Creatives" at bounding box center [17, 22] width 35 height 17
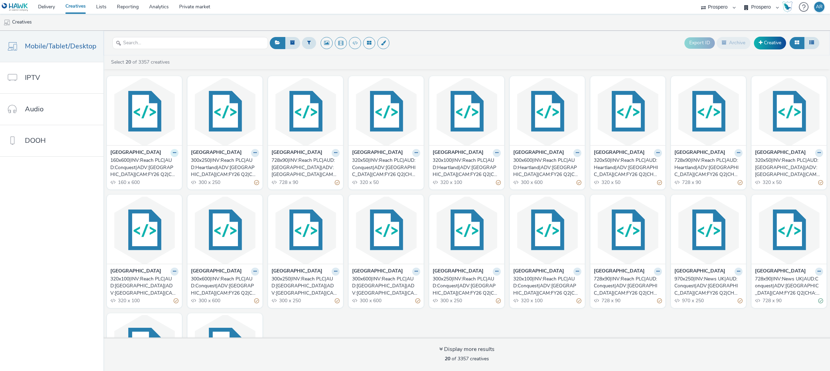
click at [173, 153] on icon at bounding box center [174, 153] width 3 height 4
click at [147, 177] on link "Duplicate" at bounding box center [153, 179] width 52 height 14
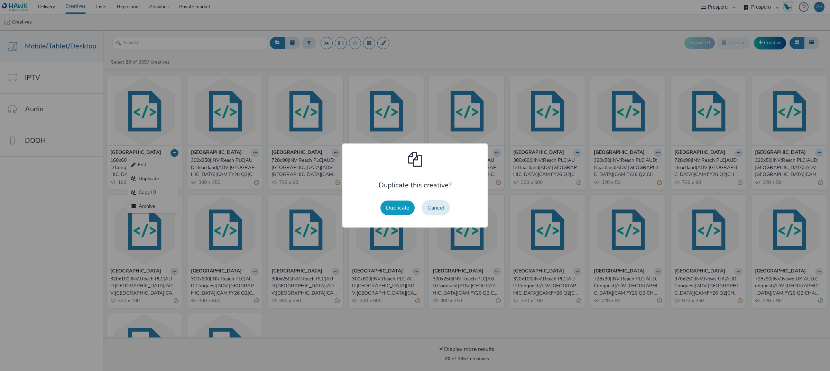
click at [396, 208] on button "Duplicate" at bounding box center [397, 208] width 34 height 15
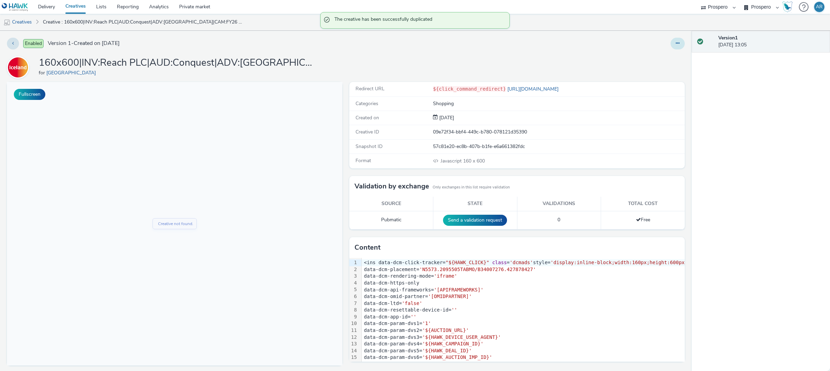
click at [676, 42] on icon at bounding box center [678, 43] width 4 height 5
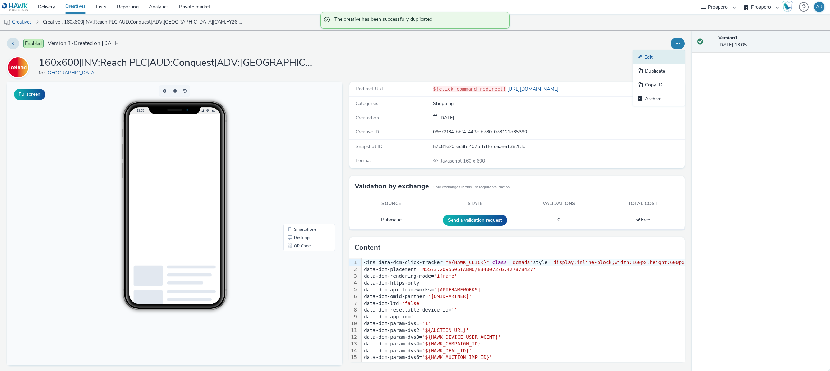
click at [644, 56] on link "Edit" at bounding box center [659, 57] width 52 height 14
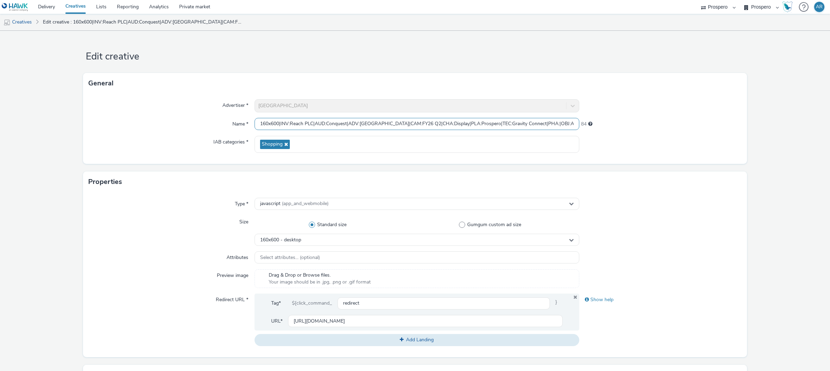
click at [296, 123] on input "160x600|INV:Reach PLC|AUD:Conquest|ADV:Iceland|CAM:FY26 Q2|CHA:Display|PLA:Pros…" at bounding box center [417, 124] width 325 height 12
paste input "ADV:Iceland|CAM:FY26 Q2|CHA:Display|PLA:Prospero|INV:Reach PLC|TEC:Gravity Conn…"
click at [310, 122] on input "ADV:Iceland|CAM:FY26 Q2|CHA:Display|PLA:Prospero|INV:Reach PLC|TEC:Gravity Conn…" at bounding box center [417, 124] width 325 height 12
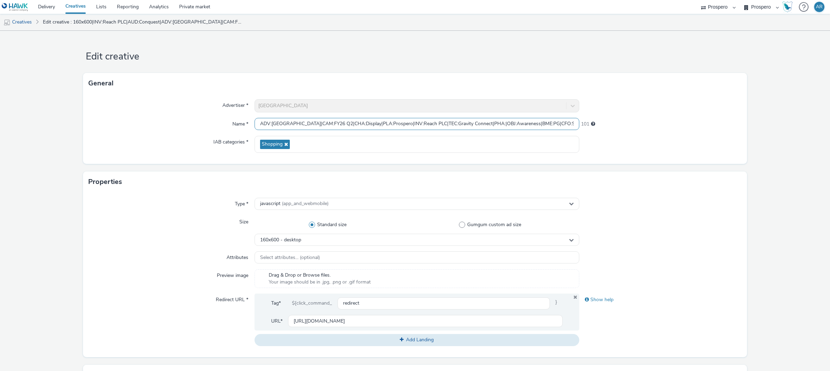
click at [256, 125] on input "ADV:Iceland|CAM:FY26 Q2|CHA:Display|PLA:Prospero|INV:Reach PLC|TEC:Gravity Conn…" at bounding box center [417, 124] width 325 height 12
click at [407, 125] on input "160x600|ADV:Iceland|CAM:FY26 Q2|CHA:Display|PLA:Prospero|INV:Reach PLC|TEC:Grav…" at bounding box center [417, 124] width 325 height 12
click at [278, 126] on input "160x600|ADV:Iceland|CAM:FY26 Q2|CHA:Display|PLA:Prospero|TEC:Gravity Connect|PH…" at bounding box center [417, 124] width 325 height 12
paste input "INV:Reach PLC|"
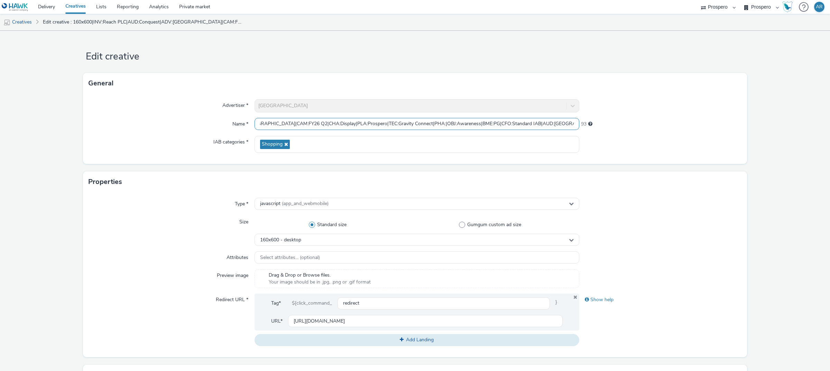
click at [508, 124] on input "160x600|INV:Reach PLC|ADV:Iceland|CAM:FY26 Q2|CHA:Display|PLA:Prospero|TEC:Grav…" at bounding box center [417, 124] width 325 height 12
click at [288, 123] on input "160x600|INV:Reach PLC|ADV:Iceland|CAM:FY26 Q2|CHA:Display|PLA:Prospero|TEC:Grav…" at bounding box center [417, 124] width 325 height 12
paste input "UD:London|A"
type input "160x600|INV:Reach PLC|AUD:London|ADV:Iceland|CAM:FY26 Q2|CHA:Display|PLA:Prospe…"
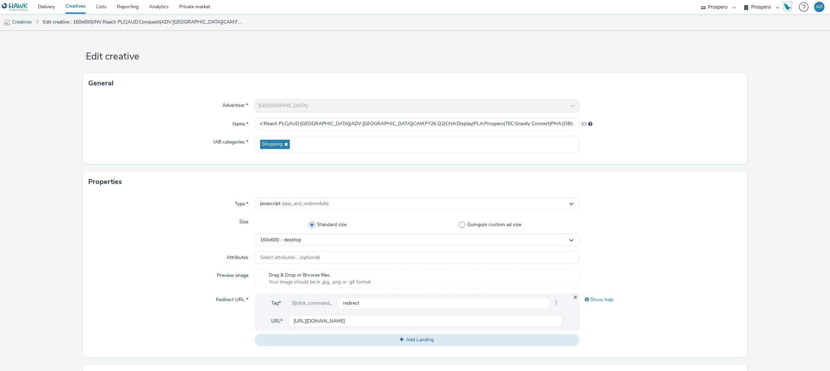
click at [742, 188] on form "Edit creative General Advertiser * Iceland Name * 160x600|INV:Reach PLC|AUD:Lon…" at bounding box center [415, 314] width 830 height 567
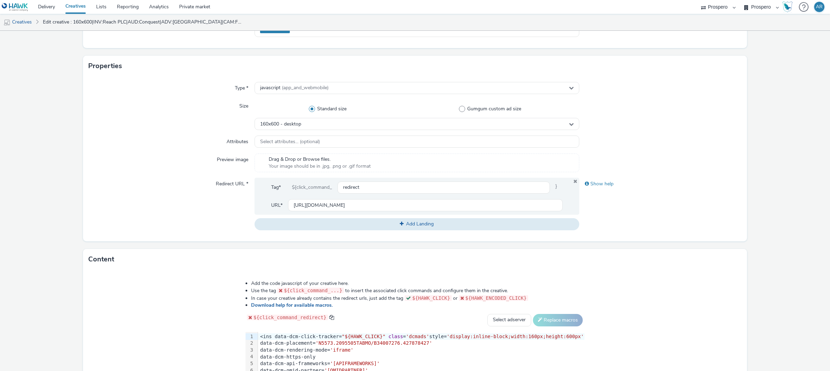
scroll to position [227, 0]
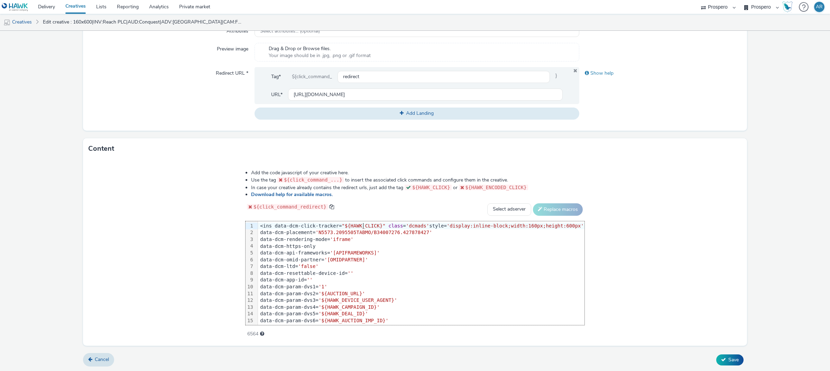
click at [369, 227] on span ""${HAWK_CLICK}"" at bounding box center [364, 226] width 44 height 6
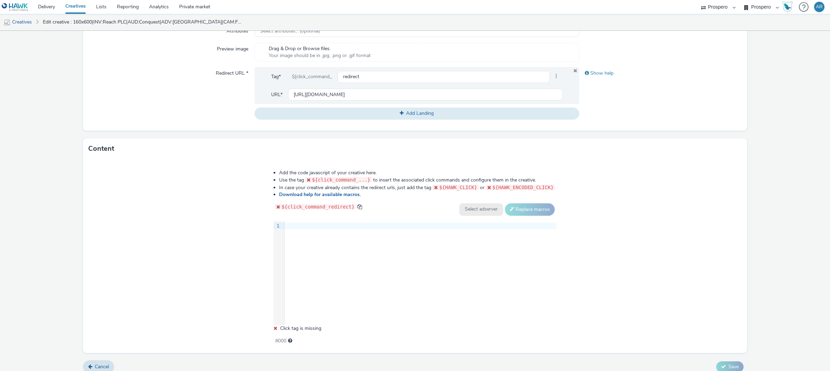
click at [306, 223] on div at bounding box center [421, 226] width 272 height 7
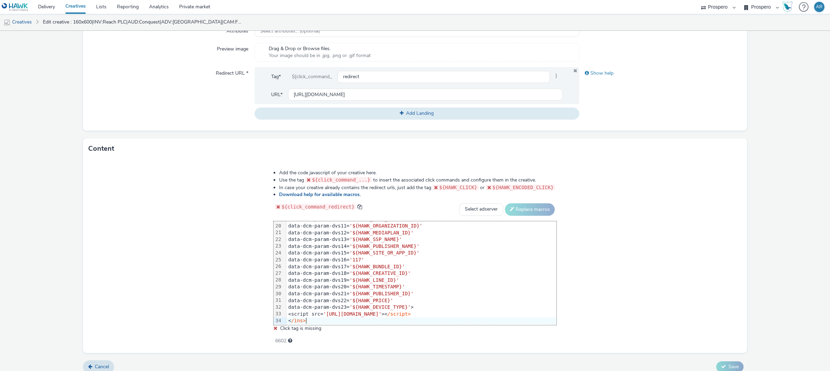
scroll to position [0, 0]
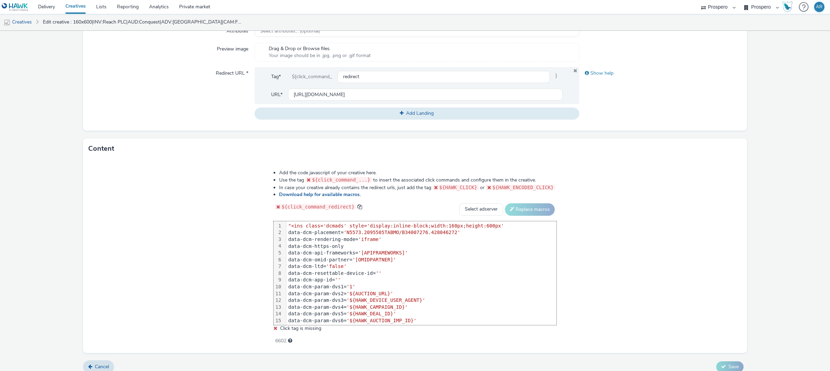
click at [293, 225] on span ""<ins class='dcmads' style='display:inline-block;width:160px;height:600px'" at bounding box center [396, 226] width 216 height 6
click at [479, 207] on select "Select adserver Sizmek DCM Adform Sting" at bounding box center [481, 209] width 44 height 12
select select "dcm"
click at [459, 203] on select "Select adserver Sizmek DCM Adform Sting" at bounding box center [481, 209] width 44 height 12
click at [531, 211] on button "Replace macros" at bounding box center [530, 209] width 50 height 12
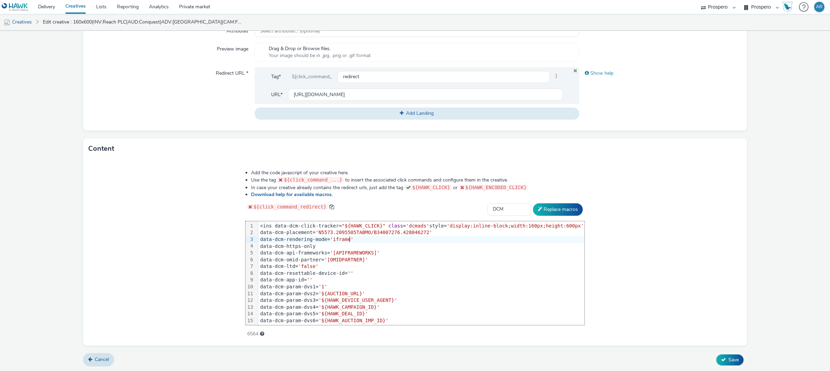
click at [787, 241] on form "Edit creative General Advertiser * Iceland Name * 160x600|INV:Reach PLC|AUD:Lon…" at bounding box center [415, 87] width 830 height 567
click at [729, 358] on span "Save" at bounding box center [733, 360] width 10 height 7
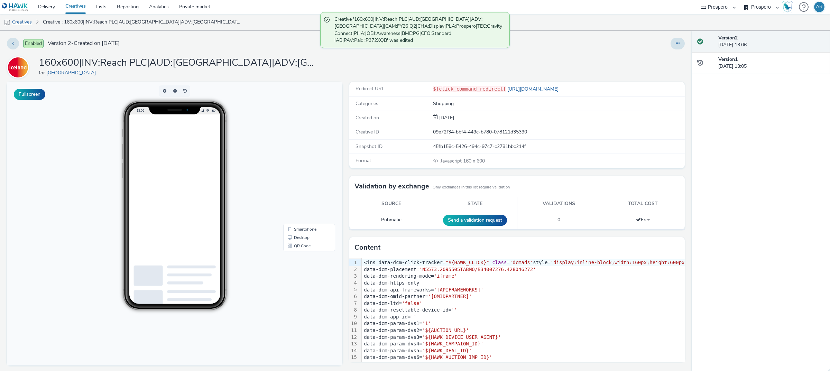
click at [21, 21] on link "Creatives" at bounding box center [17, 22] width 35 height 17
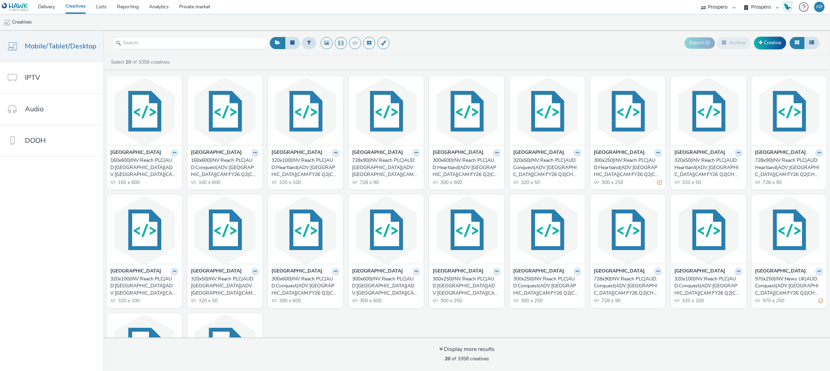
click at [170, 153] on button at bounding box center [174, 153] width 8 height 8
click at [158, 175] on link "Duplicate" at bounding box center [153, 179] width 52 height 14
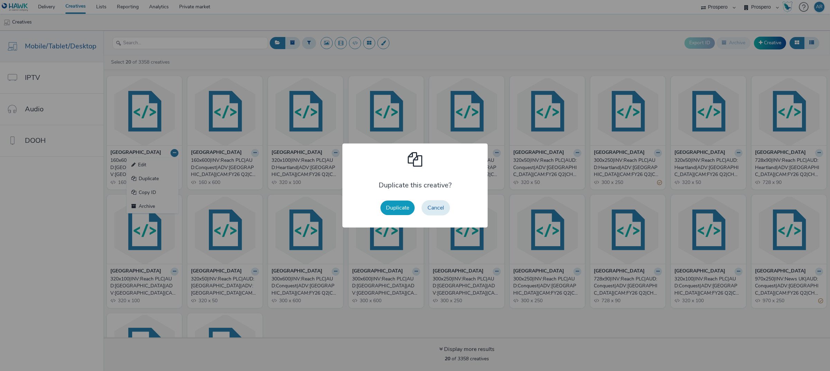
click at [398, 206] on button "Duplicate" at bounding box center [397, 208] width 34 height 15
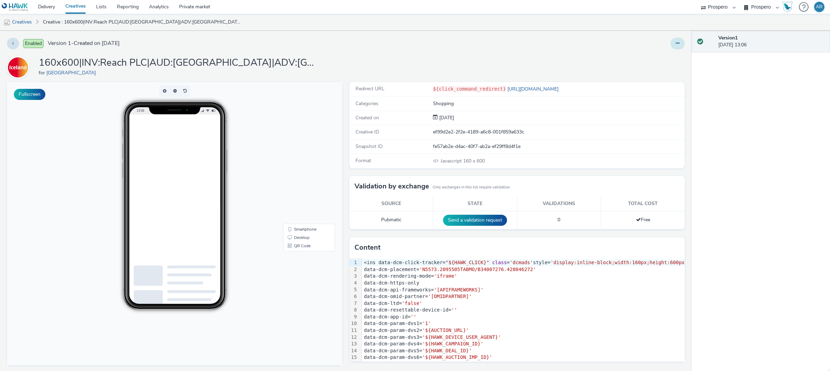
click at [676, 41] on icon at bounding box center [678, 43] width 4 height 5
click at [654, 59] on link "Edit" at bounding box center [659, 57] width 52 height 14
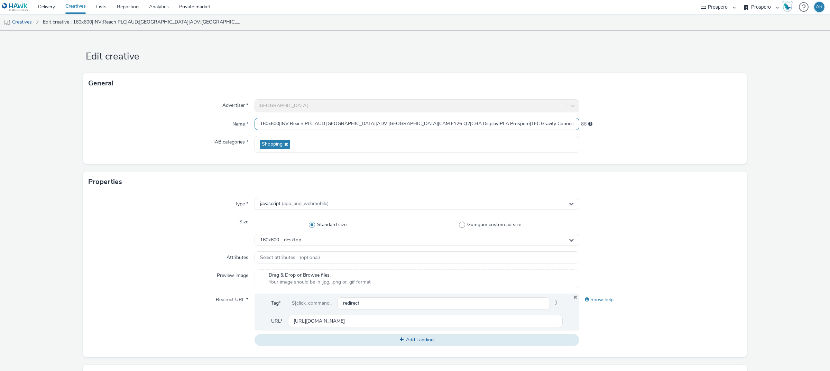
click at [357, 120] on input "160x600|INV:Reach PLC|AUD:London|ADV:Iceland|CAM:FY26 Q2|CHA:Display|PLA:Prospe…" at bounding box center [417, 124] width 325 height 12
paste input "ADV:Iceland|CAM:FY26 Q2|CHA:Display|PLA:Prospero|INV:Reach PLC|TEC:Gravity Conn…"
click at [301, 123] on input "ADV:Iceland|CAM:FY26 Q2|CHA:Display|PLA:Prospero|INV:Reach PLC|TEC:Gravity Conn…" at bounding box center [417, 124] width 325 height 12
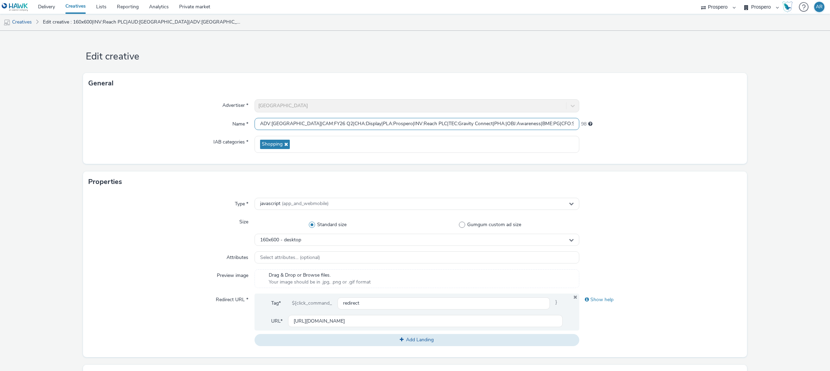
click at [257, 123] on input "ADV:Iceland|CAM:FY26 Q2|CHA:Display|PLA:Prospero|INV:Reach PLC|TEC:Gravity Conn…" at bounding box center [417, 124] width 325 height 12
click at [405, 123] on input "160x600|ADV:Iceland|CAM:FY26 Q2|CHA:Display|PLA:Prospero|INV:Reach PLC|TEC:Grav…" at bounding box center [417, 124] width 325 height 12
click at [279, 123] on input "160x600|ADV:Iceland|CAM:FY26 Q2|CHA:Display|PLA:Prospero|TEC:Gravity Connect|PH…" at bounding box center [417, 124] width 325 height 12
paste input "INV:Reach PLC|"
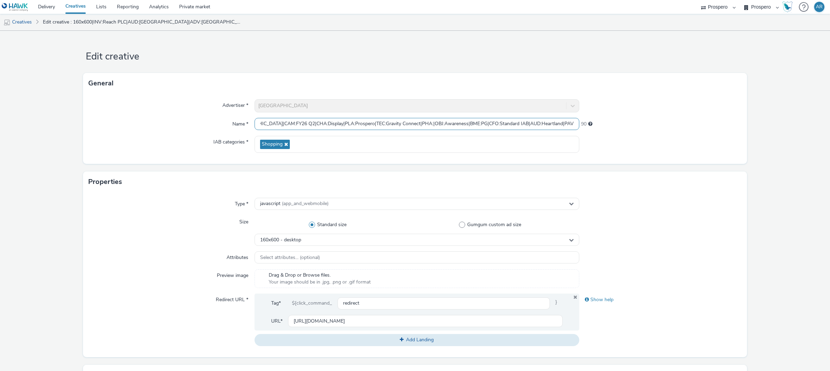
click at [495, 123] on input "160x600|INV:Reach PLC|ADV:Iceland|CAM:FY26 Q2|CHA:Display|PLA:Prospero|TEC:Grav…" at bounding box center [417, 124] width 325 height 12
click at [316, 124] on input "160x600|INV:Reach PLC|ADV:Iceland|CAM:FY26 Q2|CHA:Display|PLA:Prospero|TEC:Grav…" at bounding box center [417, 124] width 325 height 12
paste input "UD:Heartland|A"
type input "160x600|INV:Reach PLC|AUD:Heartland|ADV:Iceland|CAM:FY26 Q2|CHA:Display|PLA:Pro…"
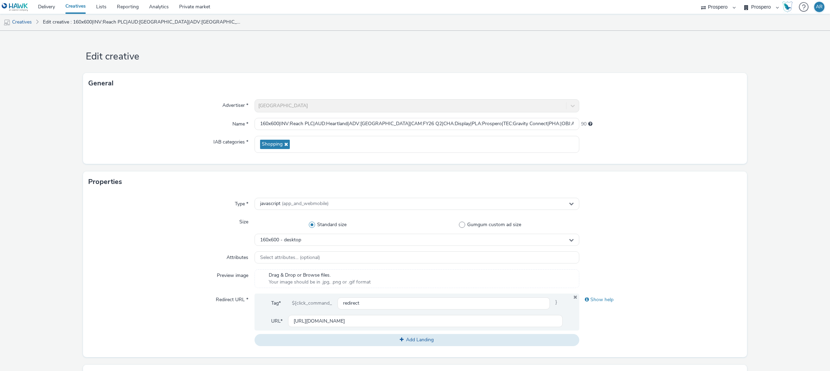
click at [756, 141] on form "Edit creative General Advertiser * Iceland Name * 160x600|INV:Reach PLC|AUD:Hea…" at bounding box center [415, 314] width 830 height 567
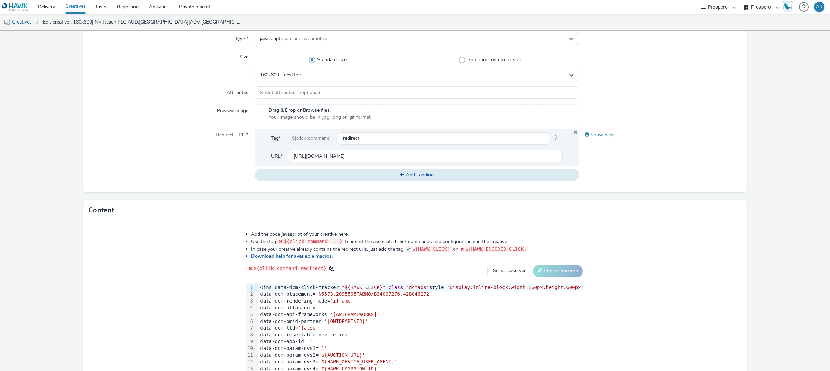
scroll to position [227, 0]
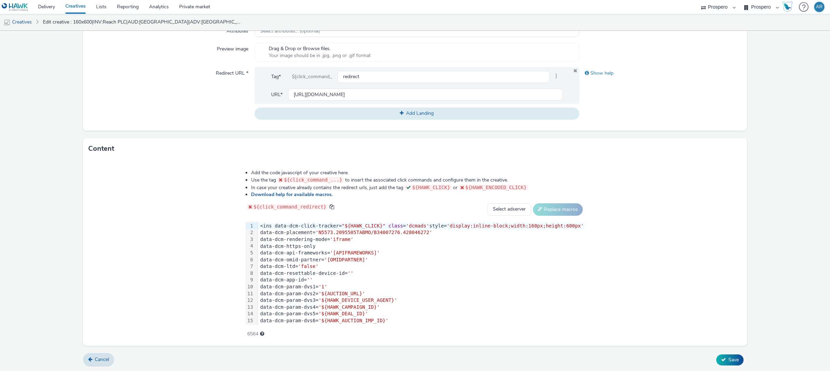
click at [305, 228] on div "<ins data-dcm-click-tracker= "${HAWK_CLICK}" class = 'dcmads' style= 'display:i…" at bounding box center [421, 226] width 326 height 7
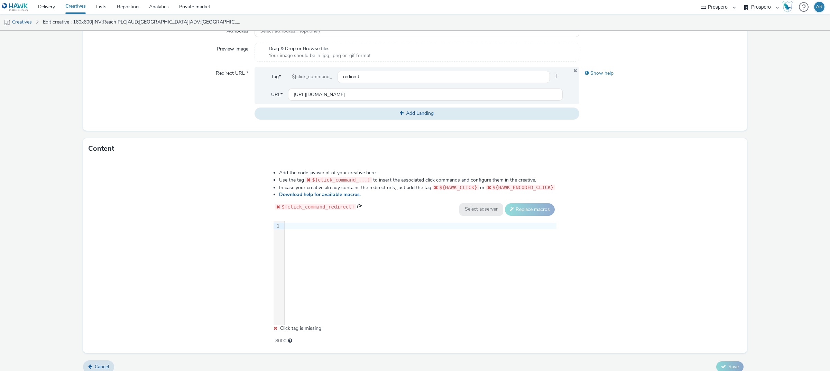
click at [371, 225] on div at bounding box center [421, 226] width 272 height 7
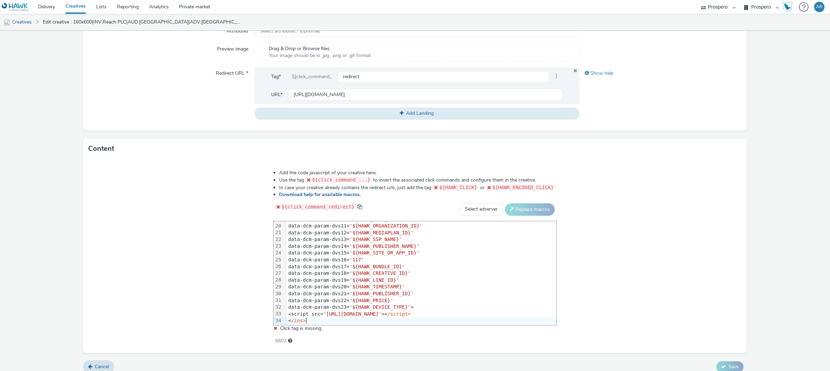
scroll to position [0, 0]
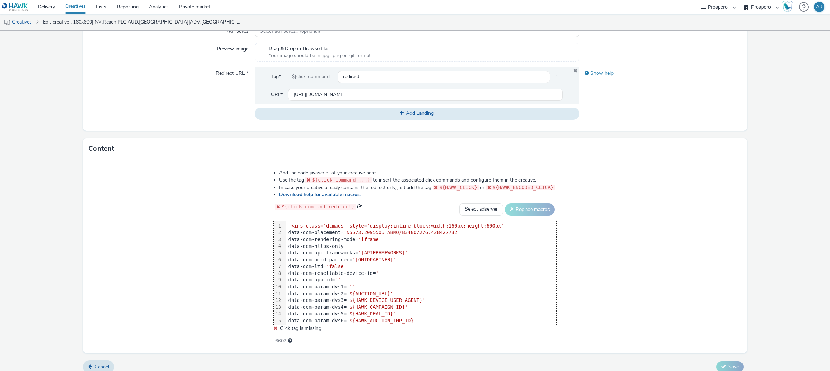
click at [291, 227] on span ""<ins class='dcmads' style='display:inline-block;width:160px;height:600px'" at bounding box center [396, 226] width 216 height 6
click at [471, 212] on select "Select adserver Sizmek DCM Adform Sting" at bounding box center [481, 209] width 44 height 12
select select "dcm"
click at [459, 203] on select "Select adserver Sizmek DCM Adform Sting" at bounding box center [481, 209] width 44 height 12
click at [526, 210] on button "Replace macros" at bounding box center [530, 209] width 50 height 12
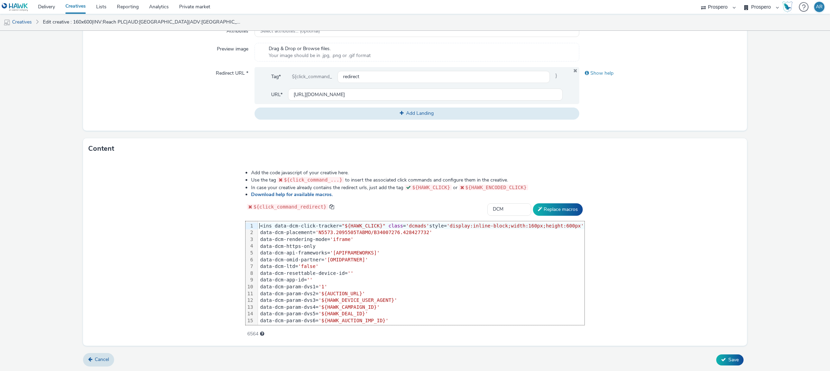
click at [753, 199] on form "Edit creative General Advertiser * Iceland Name * 160x600|INV:Reach PLC|AUD:Hea…" at bounding box center [415, 87] width 830 height 567
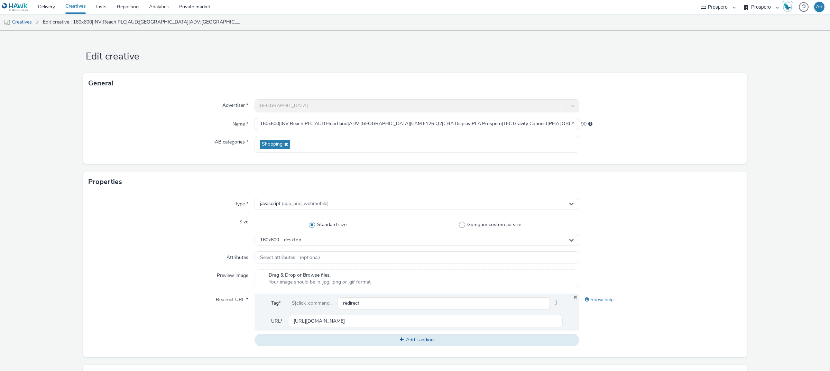
scroll to position [227, 0]
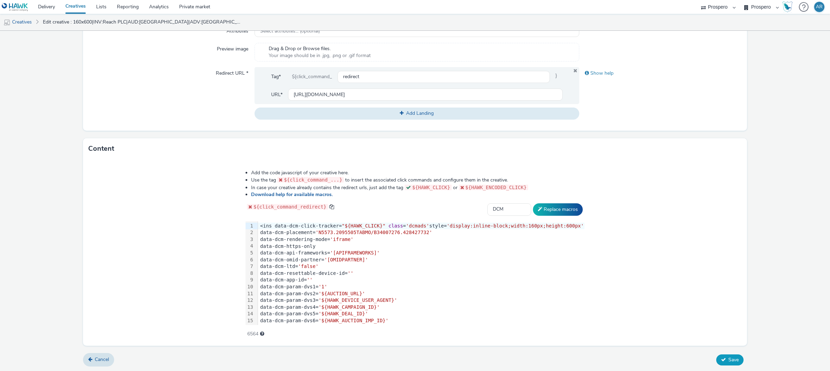
click at [728, 362] on span "Save" at bounding box center [733, 360] width 10 height 7
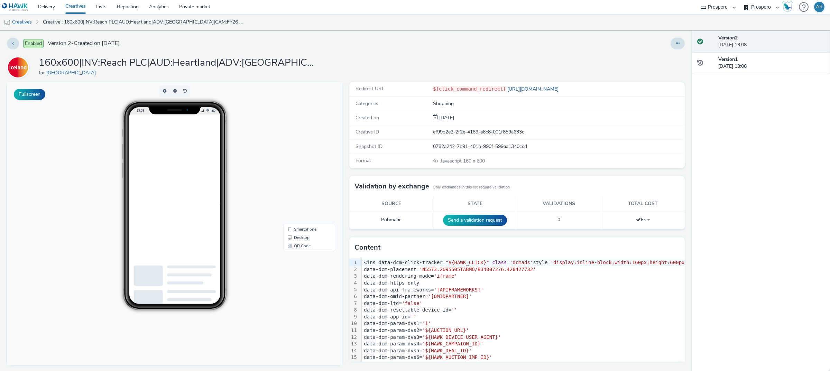
click at [18, 18] on link "Creatives" at bounding box center [17, 22] width 35 height 17
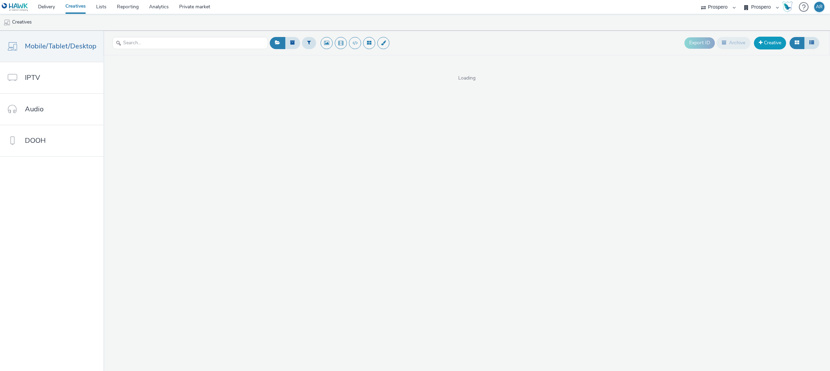
click at [773, 43] on link "Creative" at bounding box center [770, 43] width 32 height 12
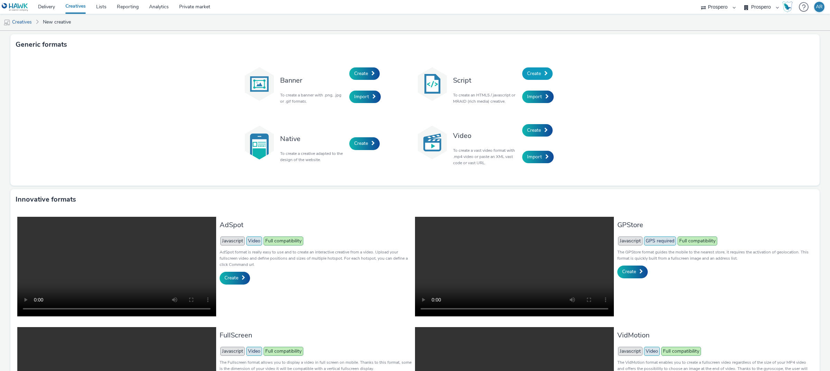
click at [533, 73] on span "Create" at bounding box center [534, 73] width 14 height 7
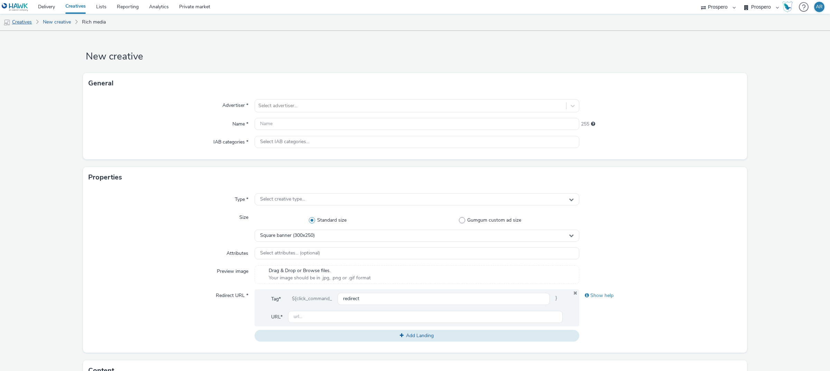
click at [26, 20] on link "Creatives" at bounding box center [17, 22] width 35 height 17
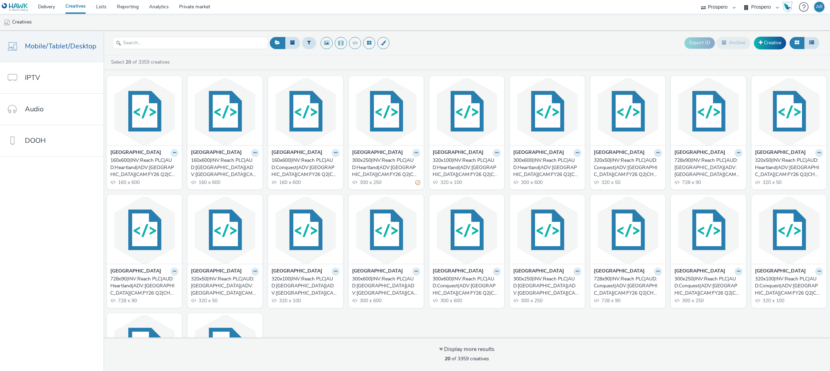
click at [170, 157] on button at bounding box center [174, 153] width 8 height 8
click at [158, 175] on link "Duplicate" at bounding box center [153, 179] width 52 height 14
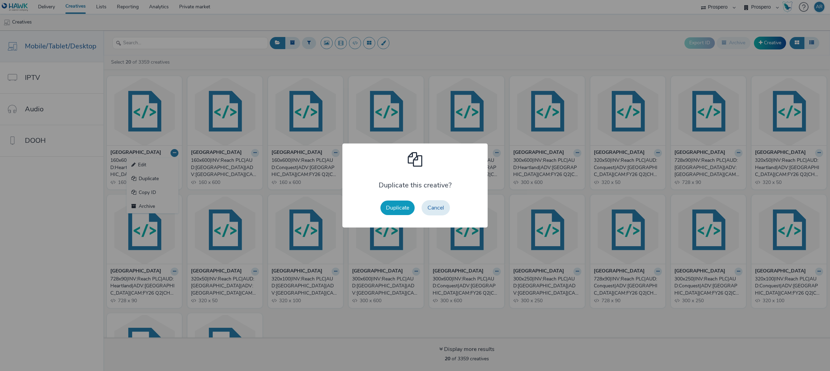
click at [391, 202] on button "Duplicate" at bounding box center [397, 208] width 34 height 15
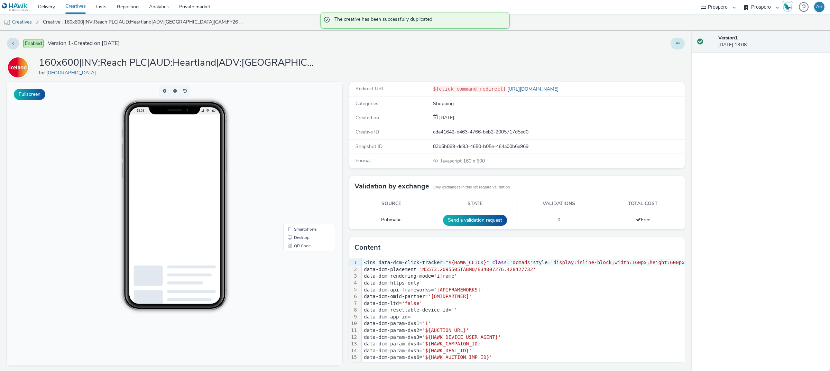
click at [671, 48] on button at bounding box center [678, 44] width 14 height 12
click at [641, 57] on link "Edit" at bounding box center [659, 57] width 52 height 14
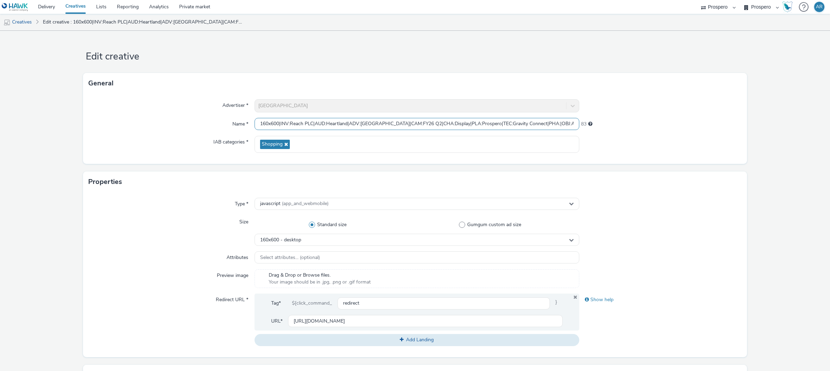
click at [262, 124] on input "160x600|INV:Reach PLC|AUD:Heartland|ADV:Iceland|CAM:FY26 Q2|CHA:Display|PLA:Pro…" at bounding box center [417, 124] width 325 height 12
paste input "ADV:Iceland|CAM:FY26 Q2|CHA:Display|PLA:Prospero|INV:Reach PLC|TEC:Gravity Conn…"
click at [259, 121] on input "ADV:Iceland|CAM:FY26 Q2|CHA:Display|PLA:Prospero|INV:Reach PLC|TEC:Gravity Conn…" at bounding box center [417, 124] width 325 height 12
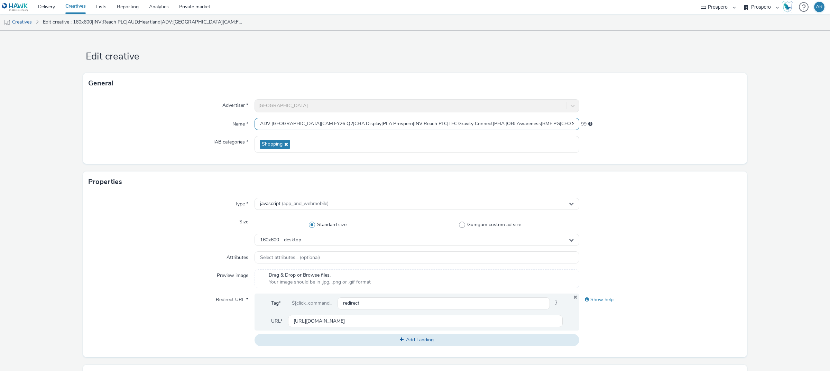
click at [259, 121] on input "ADV:Iceland|CAM:FY26 Q2|CHA:Display|PLA:Prospero|INV:Reach PLC|TEC:Gravity Conn…" at bounding box center [417, 124] width 325 height 12
click at [398, 122] on input "970x250|ADV:Iceland|CAM:FY26 Q2|CHA:Display|PLA:Prospero|INV:Reach PLC|TEC:Grav…" at bounding box center [417, 124] width 325 height 12
click at [281, 122] on input "970x250|ADV:Iceland|CAM:FY26 Q2|CHA:Display|PLA:Prospero|TEC:Gravity Connect|PH…" at bounding box center [417, 124] width 325 height 12
paste input "INV:Reach PLC|"
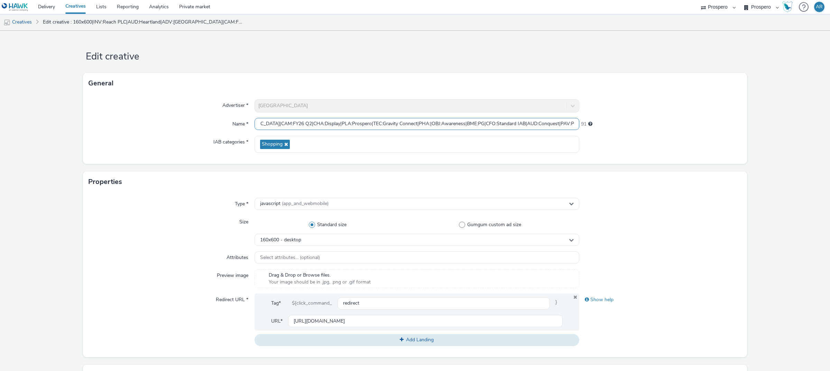
click at [493, 121] on input "970x250|INV:Reach PLC|ADV:Iceland|CAM:FY26 Q2|CHA:Display|PLA:Prospero|TEC:Grav…" at bounding box center [417, 124] width 325 height 12
click at [315, 123] on input "970x250|INV:Reach PLC|ADV:Iceland|CAM:FY26 Q2|CHA:Display|PLA:Prospero|TEC:Grav…" at bounding box center [417, 124] width 325 height 12
paste input "UD:Conquest|A"
type input "970x250|INV:Reach PLC|AUD:Conquest|ADV:Iceland|CAM:FY26 Q2|CHA:Display|PLA:Pros…"
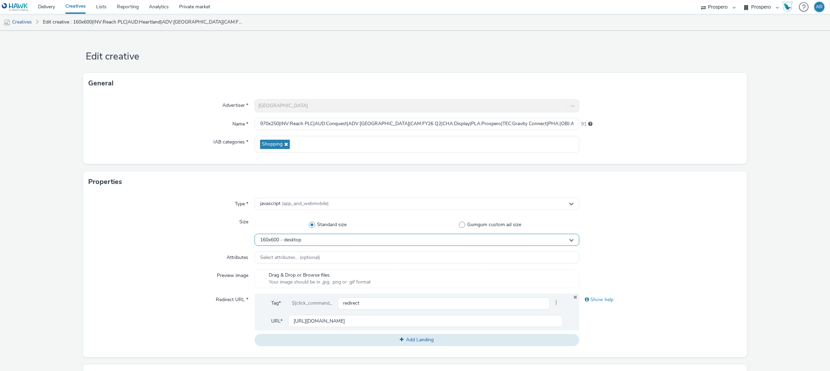
click at [323, 240] on div "160x600 - desktop" at bounding box center [417, 240] width 325 height 12
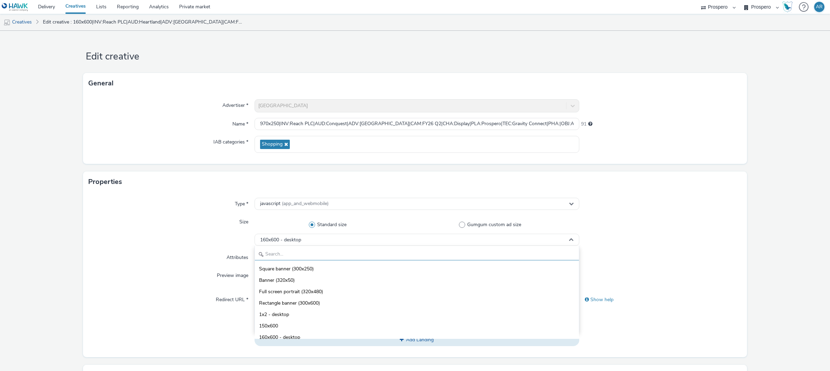
click at [315, 252] on input "text" at bounding box center [417, 254] width 324 height 12
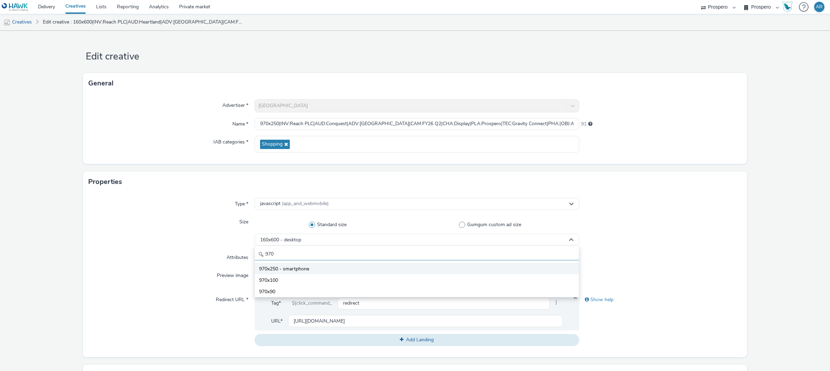
type input "970"
click at [313, 270] on li "970x250 - smartphone" at bounding box center [417, 268] width 324 height 11
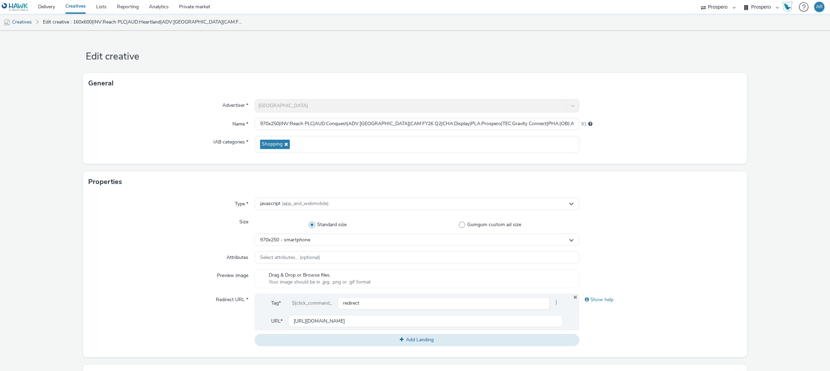
click at [756, 205] on form "Edit creative General Advertiser * Iceland Name * 970x250|INV:Reach PLC|AUD:Con…" at bounding box center [415, 314] width 830 height 567
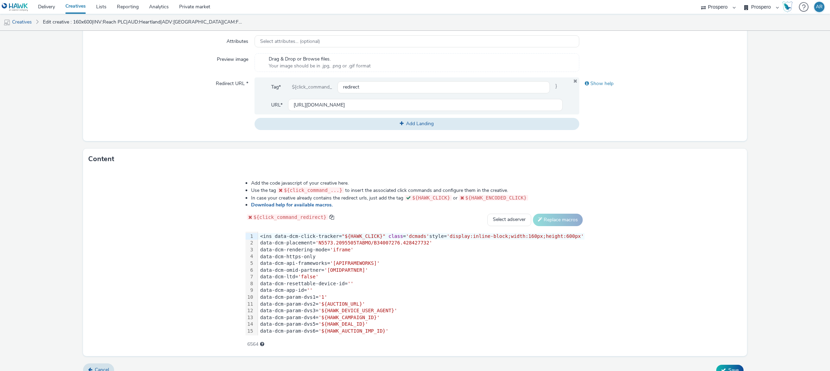
scroll to position [220, 0]
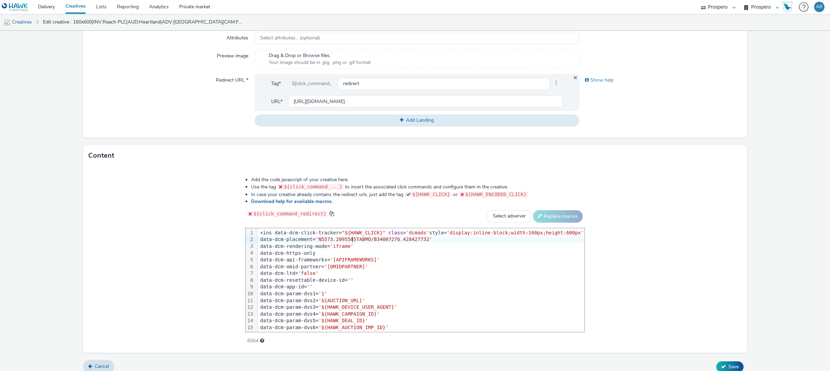
click at [358, 238] on span "'N5573.2095505TABMO/B34007276.428427732'" at bounding box center [373, 240] width 117 height 6
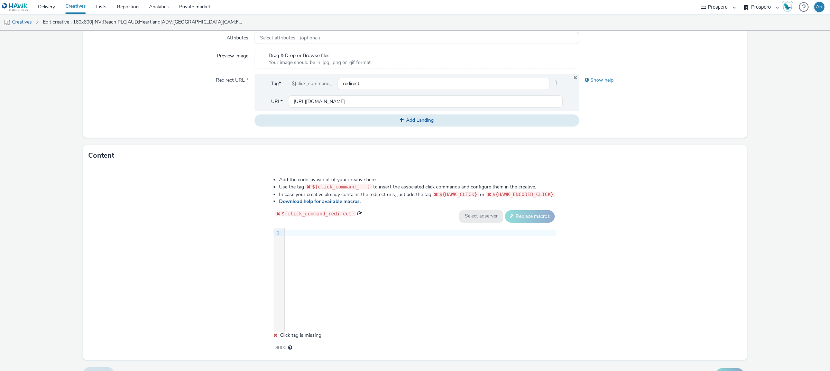
click at [311, 230] on div at bounding box center [421, 233] width 272 height 7
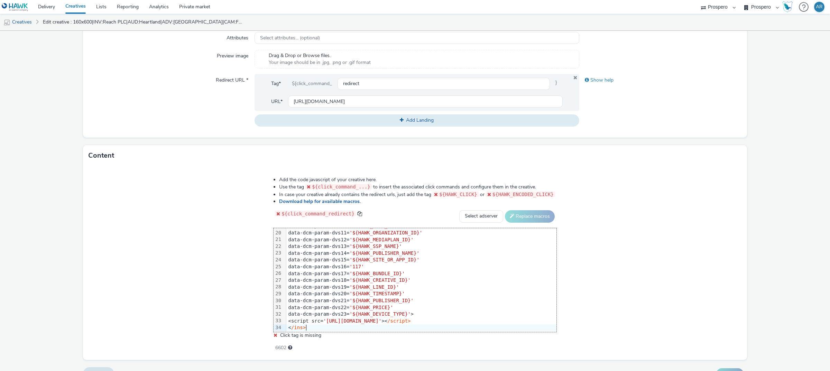
scroll to position [0, 0]
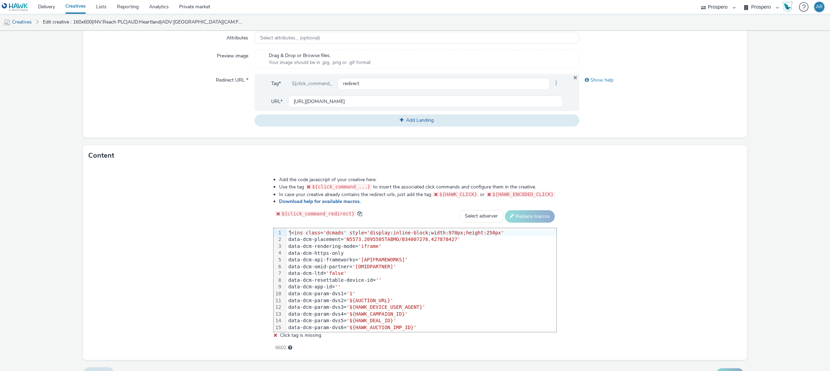
click at [292, 233] on span ""<ins class='dcmads' style='display:inline-block;width:970px;height:250px'" at bounding box center [396, 233] width 216 height 6
click at [195, 232] on div "Add the code javascript of your creative here. Use the tag ${click_command_...}…" at bounding box center [415, 263] width 664 height 194
click at [481, 218] on select "Select adserver Sizmek DCM Adform Sting" at bounding box center [481, 216] width 44 height 12
select select "dcm"
click at [459, 210] on select "Select adserver Sizmek DCM Adform Sting" at bounding box center [481, 216] width 44 height 12
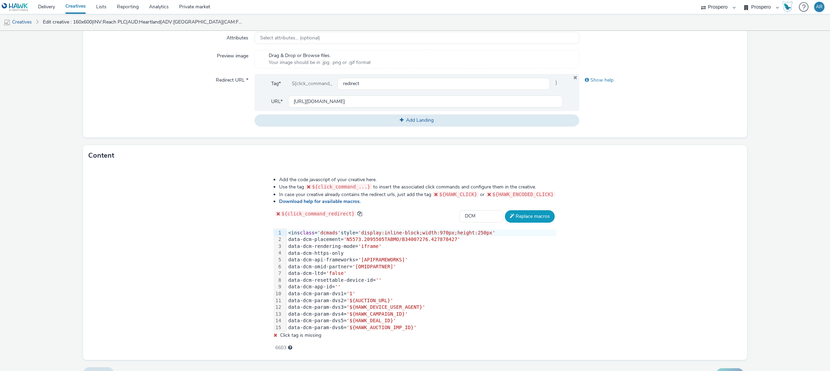
click at [526, 220] on button "Replace macros" at bounding box center [530, 216] width 50 height 12
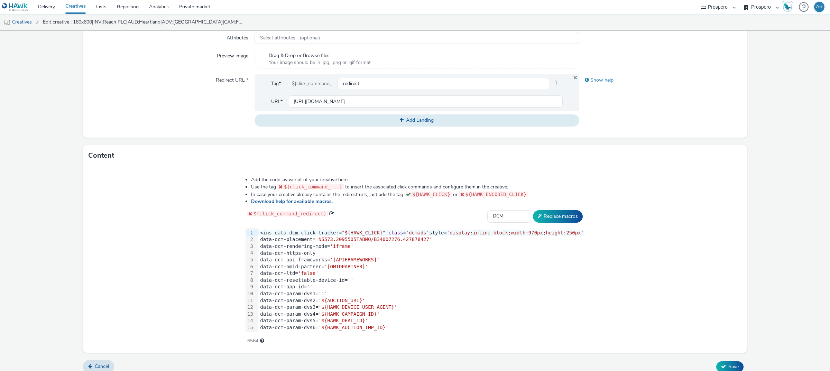
click at [759, 182] on form "Edit creative General Advertiser * Iceland Name * 970x250|INV:Reach PLC|AUD:Con…" at bounding box center [415, 94] width 830 height 567
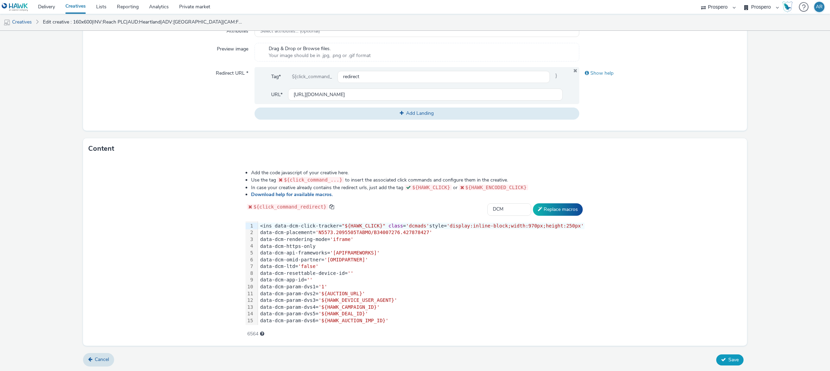
click at [723, 355] on button "Save" at bounding box center [729, 359] width 27 height 11
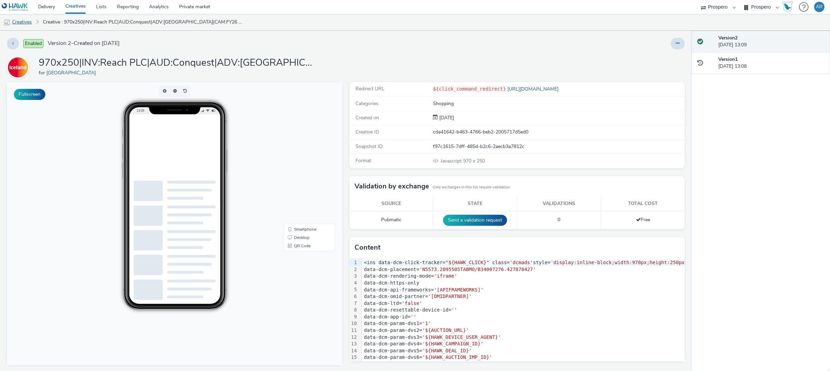
click at [23, 21] on link "Creatives" at bounding box center [17, 22] width 35 height 17
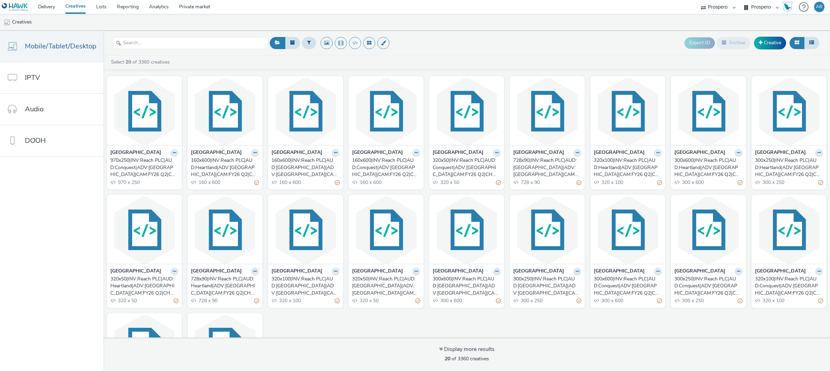
click at [171, 156] on button at bounding box center [174, 153] width 8 height 8
click at [150, 178] on link "Duplicate" at bounding box center [153, 179] width 52 height 14
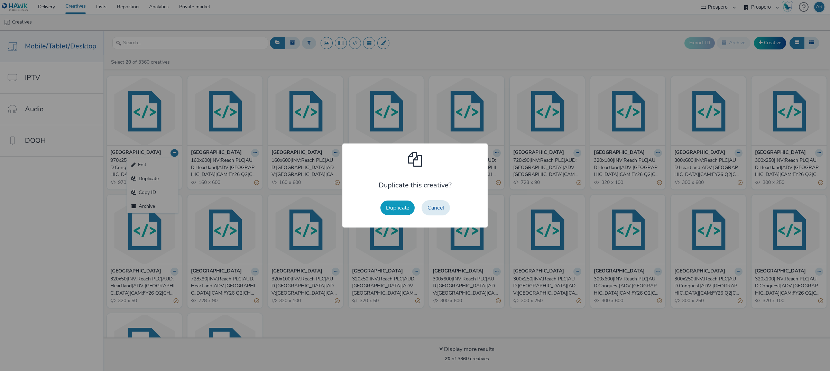
click at [394, 203] on button "Duplicate" at bounding box center [397, 208] width 34 height 15
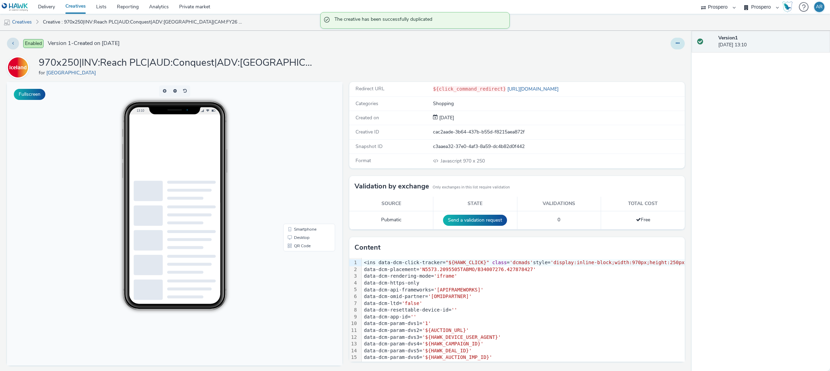
click at [676, 44] on icon at bounding box center [678, 43] width 4 height 5
click at [649, 54] on link "Edit" at bounding box center [659, 57] width 52 height 14
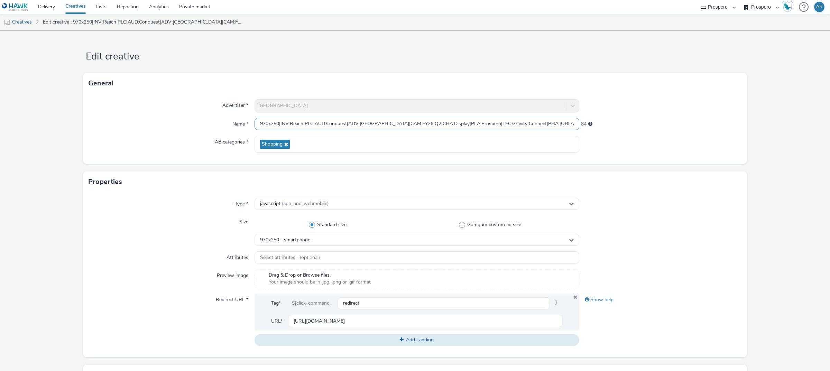
click at [363, 124] on input "970x250|INV:Reach PLC|AUD:Conquest|ADV:Iceland|CAM:FY26 Q2|CHA:Display|PLA:Pros…" at bounding box center [417, 124] width 325 height 12
paste input "ADV:Iceland|CAM:FY26 Q2|CHA:Display|PLA:Prospero|INV:Reach PLC|TEC:Gravity Conn…"
click at [343, 122] on input "ADV:Iceland|CAM:FY26 Q2|CHA:Display|PLA:Prospero|INV:Reach PLC|TEC:Gravity Conn…" at bounding box center [417, 124] width 325 height 12
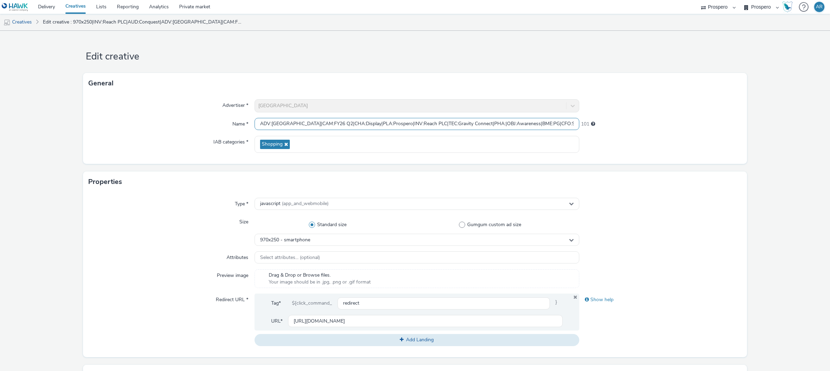
click at [258, 121] on input "ADV:Iceland|CAM:FY26 Q2|CHA:Display|PLA:Prospero|INV:Reach PLC|TEC:Gravity Conn…" at bounding box center [417, 124] width 325 height 12
click at [405, 123] on input "970x250|ADV:Iceland|CAM:FY26 Q2|CHA:Display|PLA:Prospero|INV:Reach PLC|TEC:Grav…" at bounding box center [417, 124] width 325 height 12
click at [280, 120] on input "970x250|ADV:Iceland|CAM:FY26 Q2|CHA:Display|PLA:Prospero|TEC:Gravity Connect|PH…" at bounding box center [417, 124] width 325 height 12
paste input "INV:Reach PLC|"
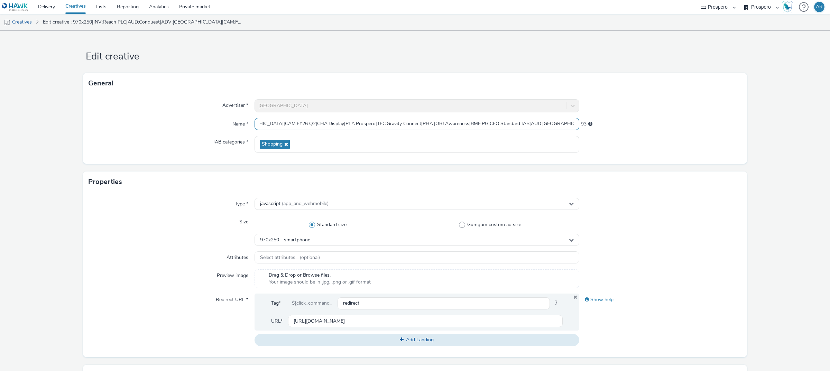
click at [495, 123] on input "970x250|INV:Reach PLC|ADV:Iceland|CAM:FY26 Q2|CHA:Display|PLA:Prospero|TEC:Grav…" at bounding box center [417, 124] width 325 height 12
click at [315, 125] on input "970x250|INV:Reach PLC|ADV:Iceland|CAM:FY26 Q2|CHA:Display|PLA:Prospero|TEC:Grav…" at bounding box center [417, 124] width 325 height 12
paste input "UD:London|A"
type input "970x250|INV:Reach PLC|AUD:London|ADV:Iceland|CAM:FY26 Q2|CHA:Display|PLA:Prospe…"
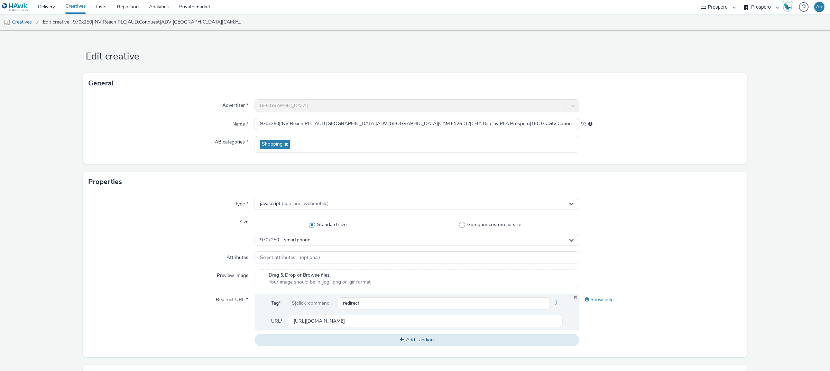
click at [772, 164] on form "Edit creative General Advertiser * Iceland Name * 970x250|INV:Reach PLC|AUD:Lon…" at bounding box center [415, 314] width 830 height 567
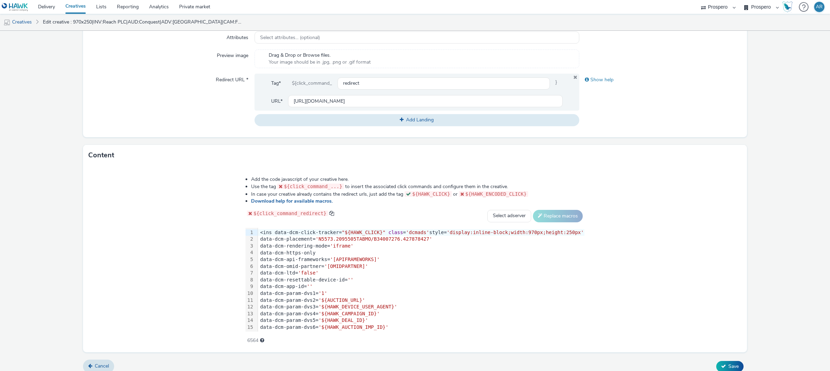
scroll to position [222, 0]
click at [397, 233] on div "<ins data-dcm-click-tracker= "${HAWK_CLICK}" class = 'dcmads' style= 'display:i…" at bounding box center [421, 231] width 326 height 7
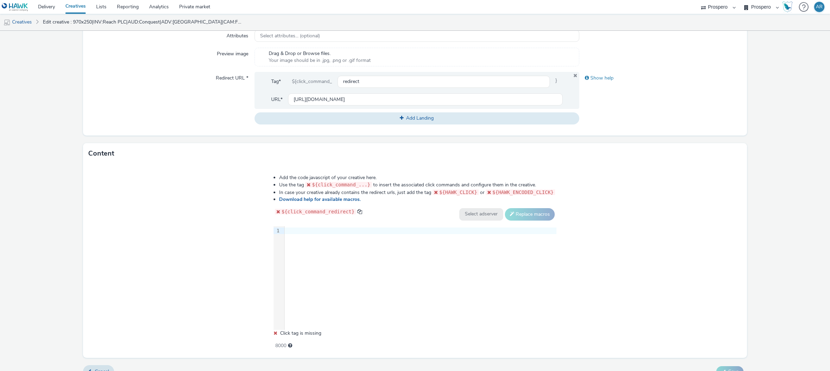
click at [317, 232] on div at bounding box center [421, 231] width 272 height 7
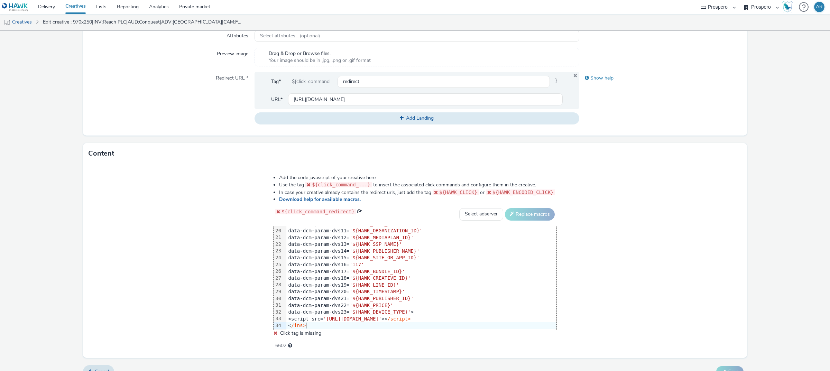
scroll to position [0, 0]
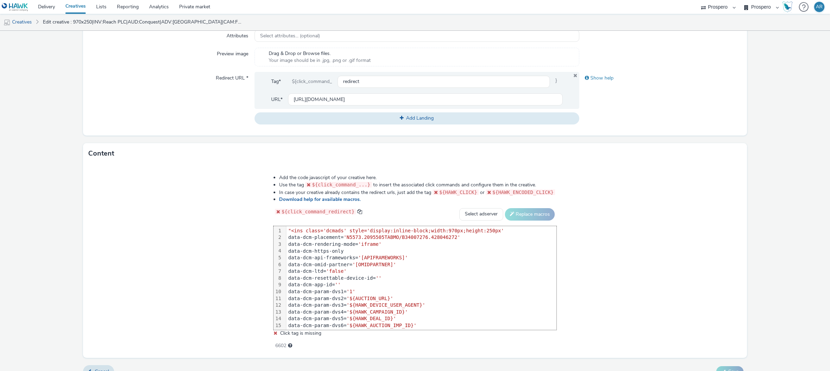
click at [290, 232] on span ""<ins class='dcmads' style='display:inline-block;width:970px;height:250px'" at bounding box center [396, 231] width 216 height 6
click at [476, 215] on select "Select adserver Sizmek DCM Adform Sting" at bounding box center [481, 214] width 44 height 12
select select "dcm"
click at [459, 208] on select "Select adserver Sizmek DCM Adform Sting" at bounding box center [481, 214] width 44 height 12
click at [526, 213] on button "Replace macros" at bounding box center [530, 214] width 50 height 12
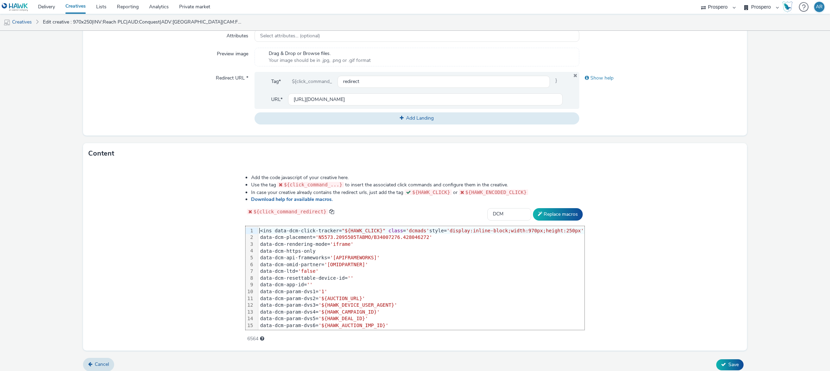
click at [771, 236] on form "Edit creative General Advertiser * Iceland Name * 970x250|INV:Reach PLC|AUD:Lon…" at bounding box center [415, 92] width 830 height 567
click at [728, 367] on span "Save" at bounding box center [733, 364] width 10 height 7
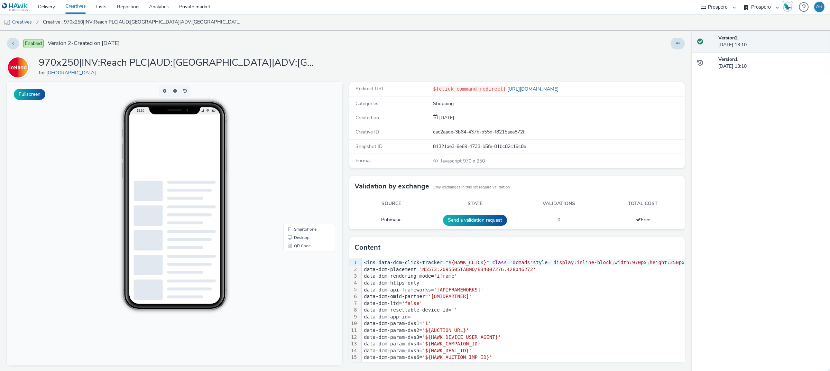
click at [28, 18] on link "Creatives" at bounding box center [17, 22] width 35 height 17
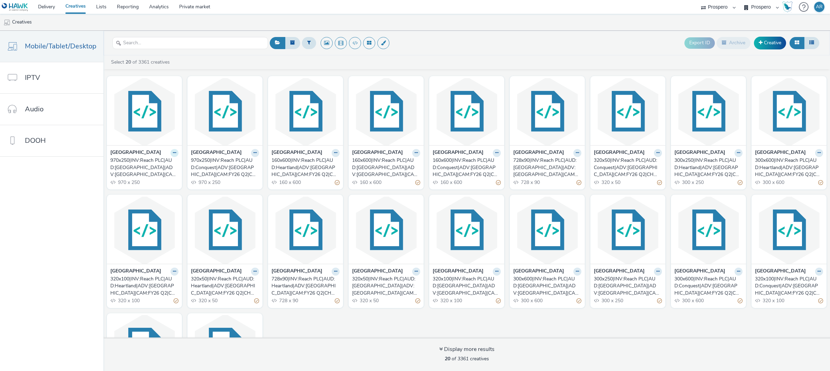
click at [173, 155] on icon at bounding box center [174, 153] width 3 height 4
click at [158, 176] on link "Duplicate" at bounding box center [153, 179] width 52 height 14
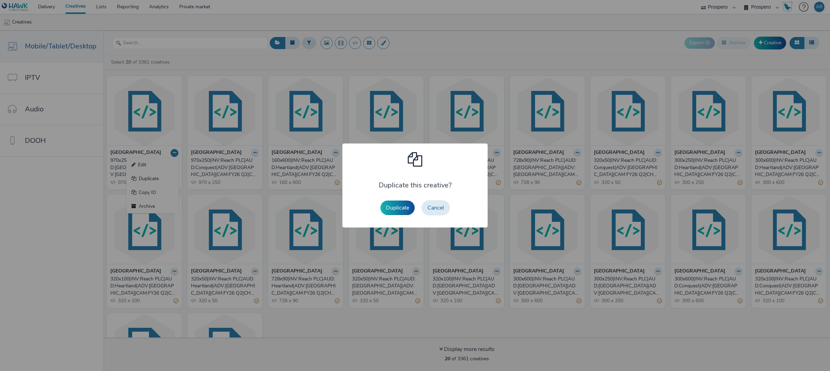
click at [391, 200] on div "Duplicate Cancel" at bounding box center [415, 208] width 76 height 22
click at [395, 206] on button "Duplicate" at bounding box center [397, 208] width 34 height 15
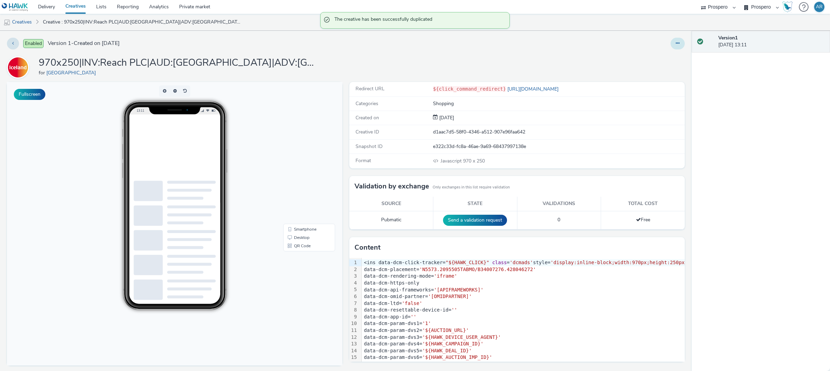
click at [671, 44] on button at bounding box center [678, 44] width 14 height 12
click at [657, 57] on link "Edit" at bounding box center [659, 57] width 52 height 14
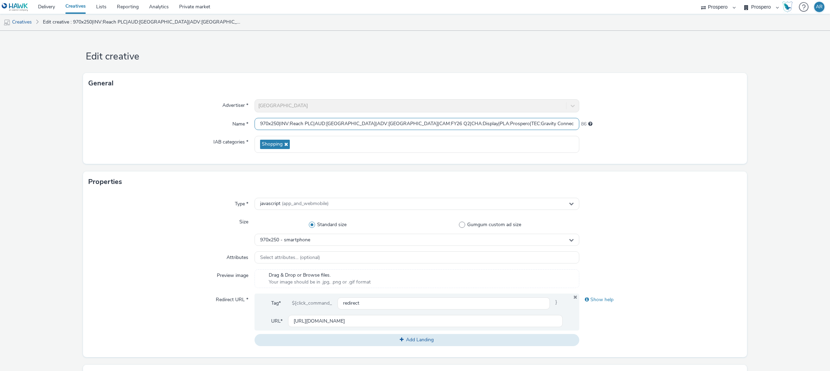
click at [278, 127] on input "970x250|INV:Reach PLC|AUD:London|ADV:Iceland|CAM:FY26 Q2|CHA:Display|PLA:Prospe…" at bounding box center [417, 124] width 325 height 12
paste input "ADV:Iceland|CAM:FY26 Q2|CHA:Display|PLA:Prospero|INV:Reach PLC|TEC:Gravity Conn…"
click at [277, 126] on input "ADV:Iceland|CAM:FY26 Q2|CHA:Display|PLA:Prospero|INV:Reach PLC|TEC:Gravity Conn…" at bounding box center [417, 124] width 325 height 12
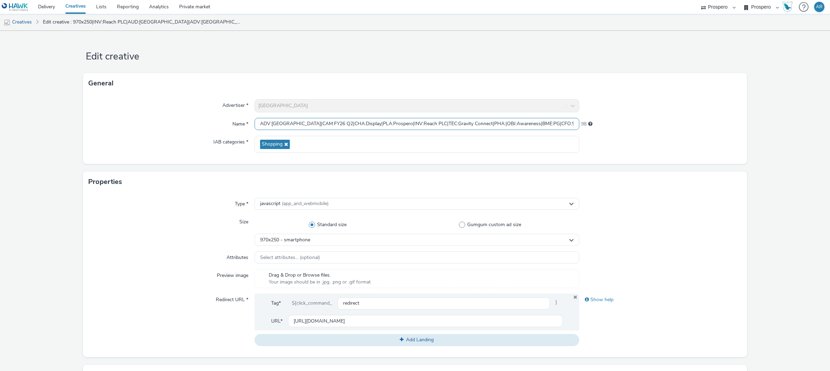
click at [257, 122] on input "ADV:Iceland|CAM:FY26 Q2|CHA:Display|PLA:Prospero|INV:Reach PLC|TEC:Gravity Conn…" at bounding box center [417, 124] width 325 height 12
click at [406, 118] on input "970x250|ADV:Iceland|CAM:FY26 Q2|CHA:Display|PLA:Prospero|INV:Reach PLC|TEC:Grav…" at bounding box center [417, 124] width 325 height 12
click at [280, 124] on input "970x250|ADV:Iceland|CAM:FY26 Q2|CHA:Display|PLA:Prospero|TEC:Gravity Connect|PH…" at bounding box center [417, 124] width 325 height 12
paste input "INV:Reach PLC|"
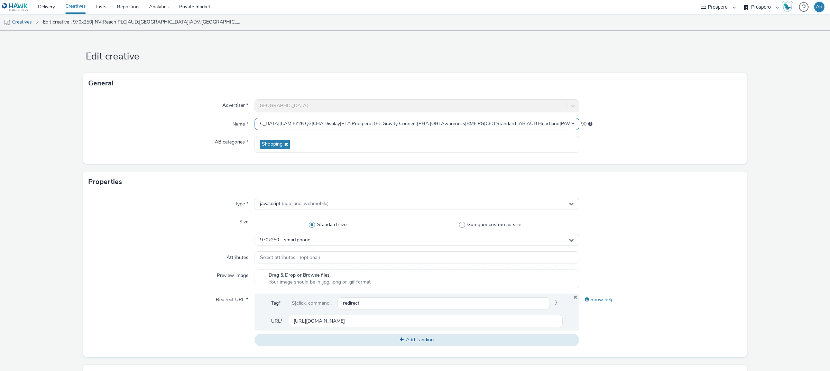
click at [492, 123] on input "970x250|INV:Reach PLC|ADV:Iceland|CAM:FY26 Q2|CHA:Display|PLA:Prospero|TEC:Grav…" at bounding box center [417, 124] width 325 height 12
click at [313, 124] on input "970x250|INV:Reach PLC|ADV:Iceland|CAM:FY26 Q2|CHA:Display|PLA:Prospero|TEC:Grav…" at bounding box center [417, 124] width 325 height 12
paste input "UD:Heartland|A"
type input "970x250|INV:Reach PLC|AUD:Heartland|ADV:Iceland|CAM:FY26 Q2|CHA:Display|PLA:Pro…"
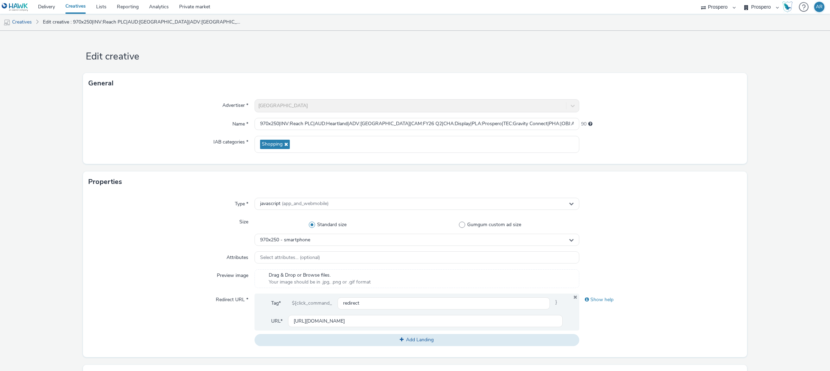
click at [772, 170] on form "Edit creative General Advertiser * Iceland Name * 970x250|INV:Reach PLC|AUD:Hea…" at bounding box center [415, 314] width 830 height 567
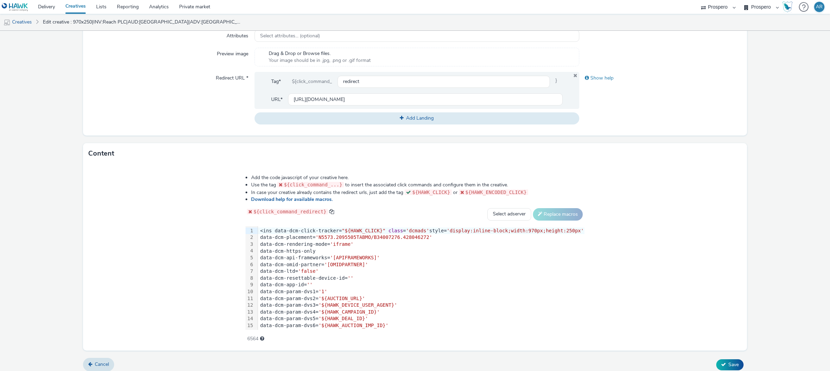
scroll to position [227, 0]
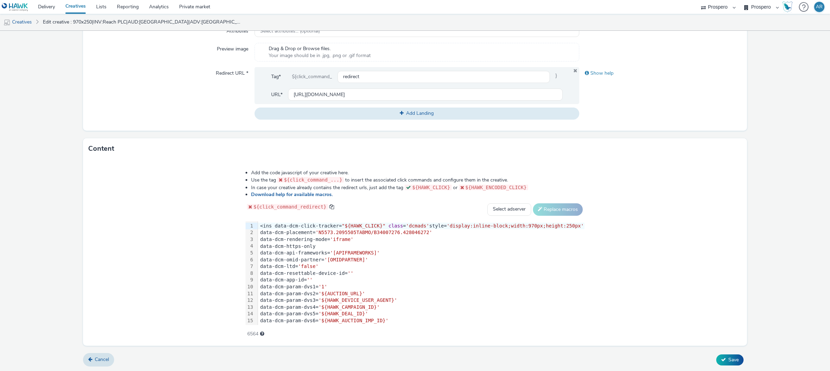
click at [407, 223] on div "<ins data-dcm-click-tracker= "${HAWK_CLICK}" class = 'dcmads' style= 'display:i…" at bounding box center [421, 226] width 326 height 7
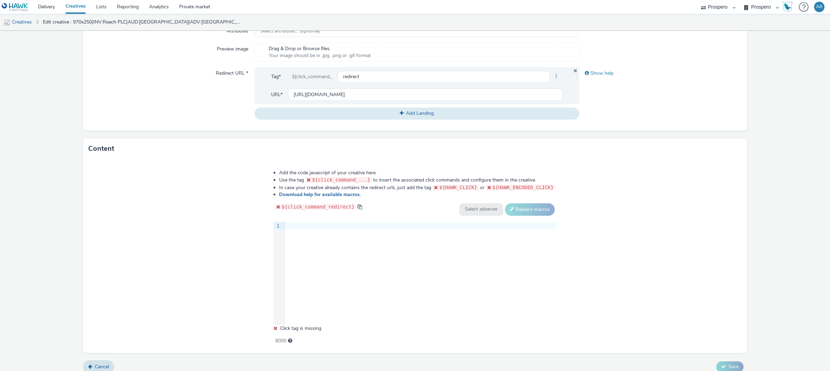
click at [333, 224] on div at bounding box center [421, 226] width 272 height 7
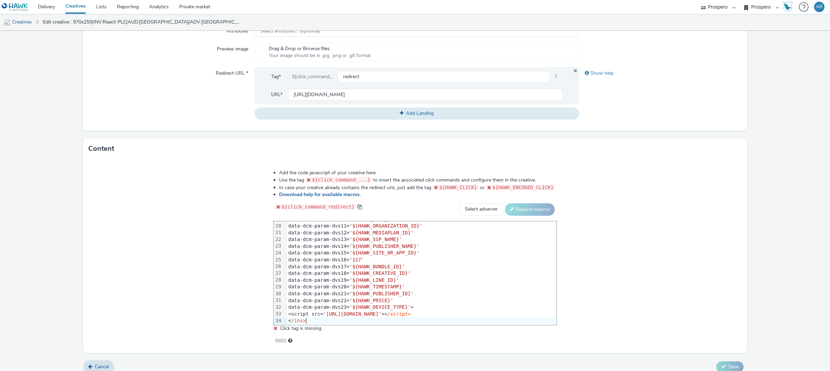
scroll to position [0, 0]
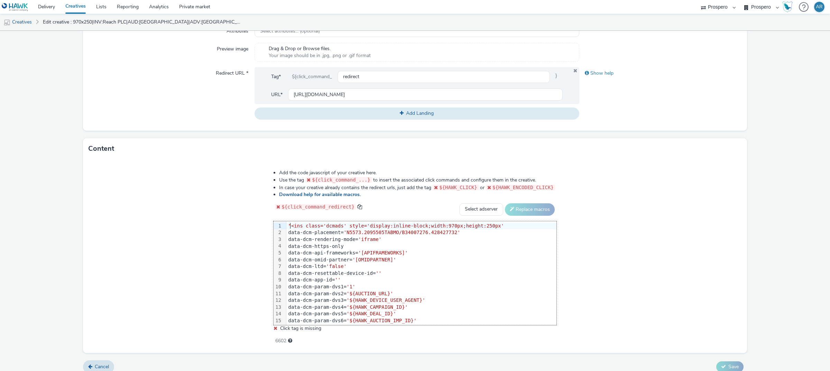
click at [292, 225] on span ""<ins class='dcmads' style='display:inline-block;width:970px;height:250px'" at bounding box center [396, 226] width 216 height 6
click at [745, 208] on form "Edit creative General Advertiser * Iceland Name * 970x250|INV:Reach PLC|AUD:Hea…" at bounding box center [415, 91] width 830 height 574
click at [471, 209] on select "Select adserver Sizmek DCM Adform Sting" at bounding box center [481, 209] width 44 height 12
select select "dcm"
click at [459, 203] on select "Select adserver Sizmek DCM Adform Sting" at bounding box center [481, 209] width 44 height 12
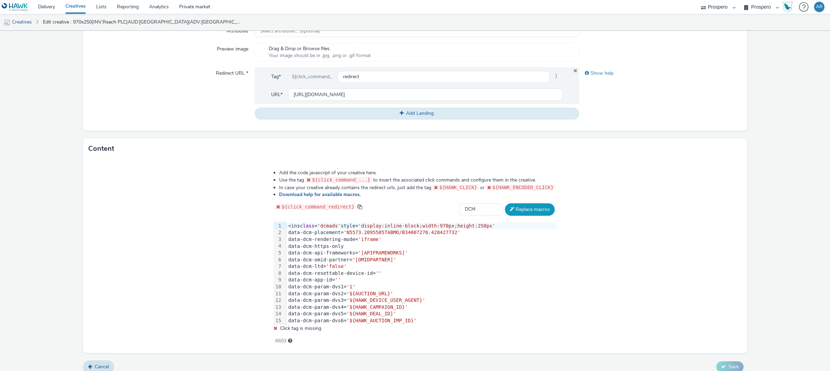
click at [518, 208] on button "Replace macros" at bounding box center [530, 209] width 50 height 12
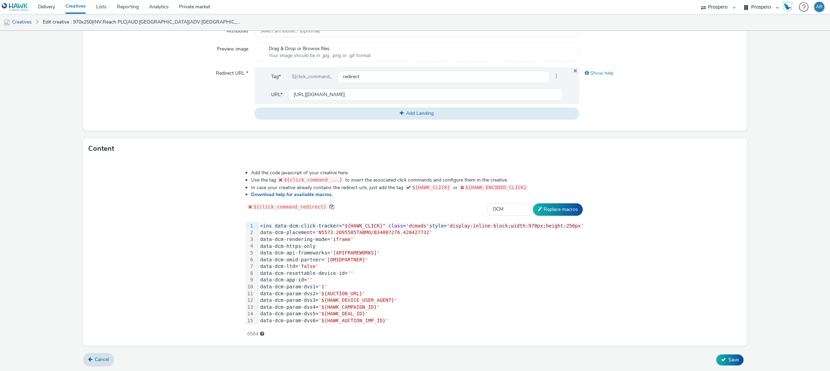
click at [774, 207] on form "Edit creative General Advertiser * Iceland Name * 970x250|INV:Reach PLC|AUD:Hea…" at bounding box center [415, 87] width 830 height 567
click at [728, 359] on span "Save" at bounding box center [733, 360] width 10 height 7
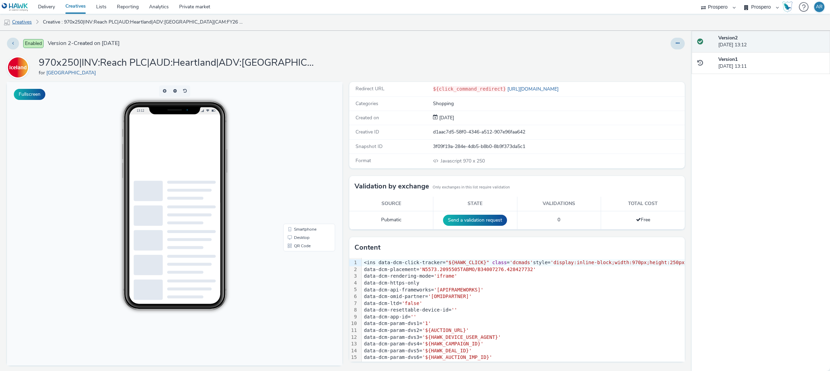
click at [28, 24] on link "Creatives" at bounding box center [17, 22] width 35 height 17
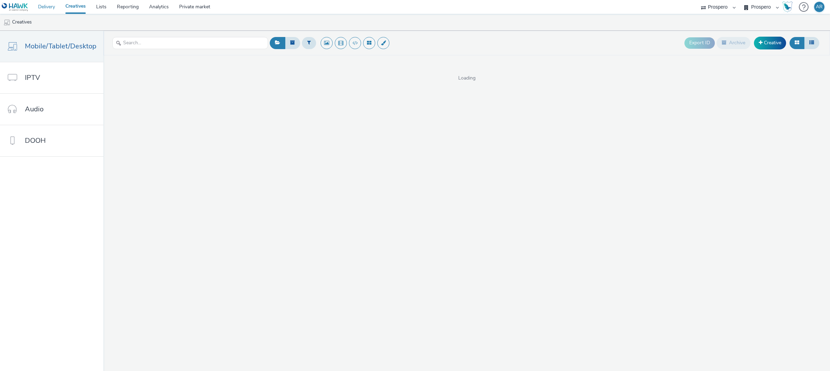
click at [50, 9] on link "Delivery" at bounding box center [46, 7] width 27 height 14
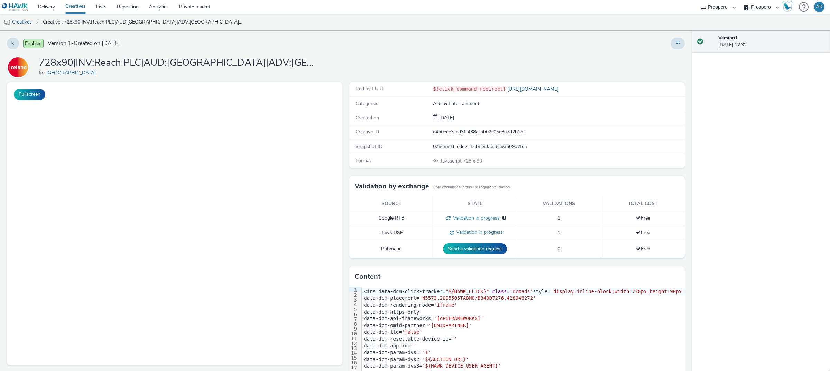
select select "47c37c18-910e-43a3-bb91-a2beb2847406"
select select "b1b940d3-d05b-48b5-821e-f328c33b988b"
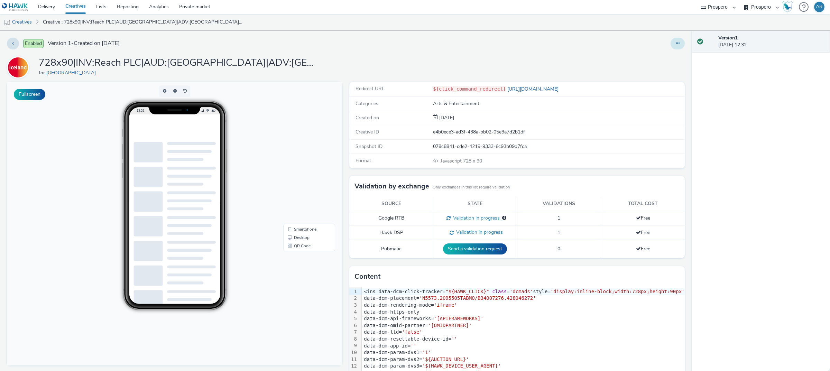
click at [671, 41] on button at bounding box center [678, 44] width 14 height 12
click at [652, 55] on link "Edit" at bounding box center [659, 57] width 52 height 14
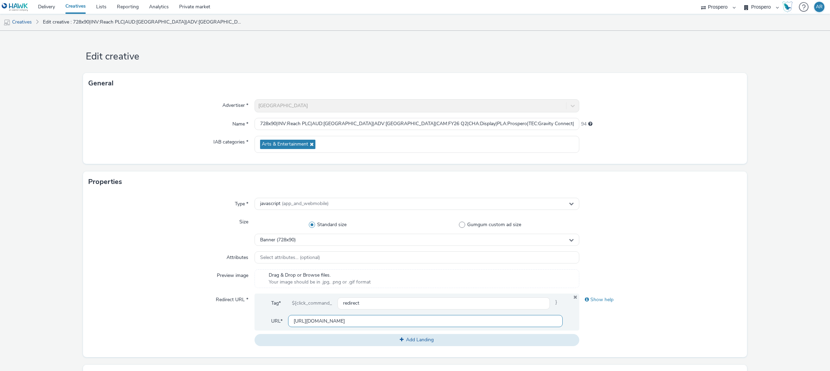
click at [329, 319] on input "https://www.tabmo.io" at bounding box center [425, 321] width 275 height 12
click at [118, 341] on div "Redirect URL *" at bounding box center [172, 320] width 166 height 52
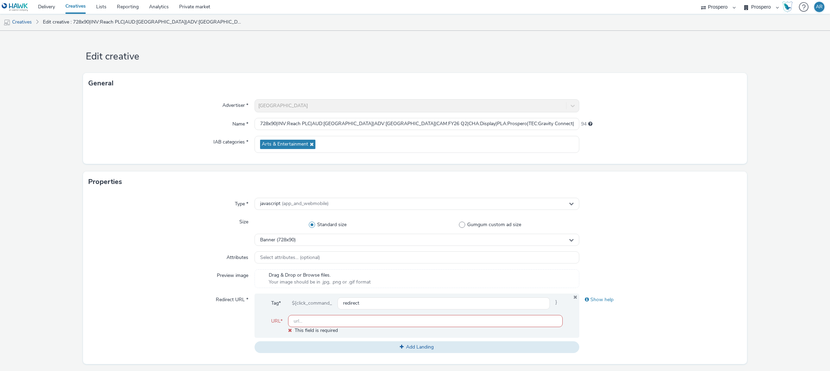
click at [323, 321] on input "text" at bounding box center [425, 321] width 275 height 12
type input "[URL][DOMAIN_NAME]"
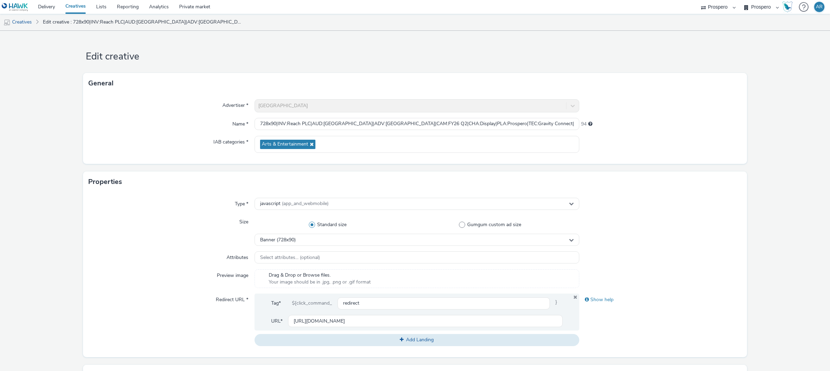
click at [766, 242] on form "Edit creative General Advertiser * Iceland Name * 728x90|INV:Reach PLC|AUD:Lond…" at bounding box center [415, 314] width 830 height 567
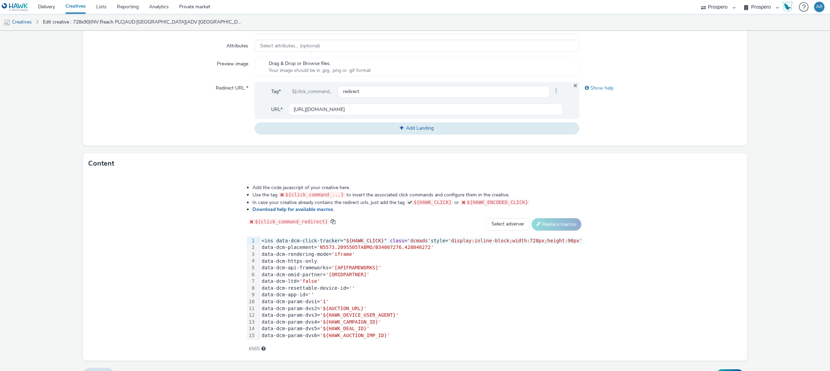
scroll to position [227, 0]
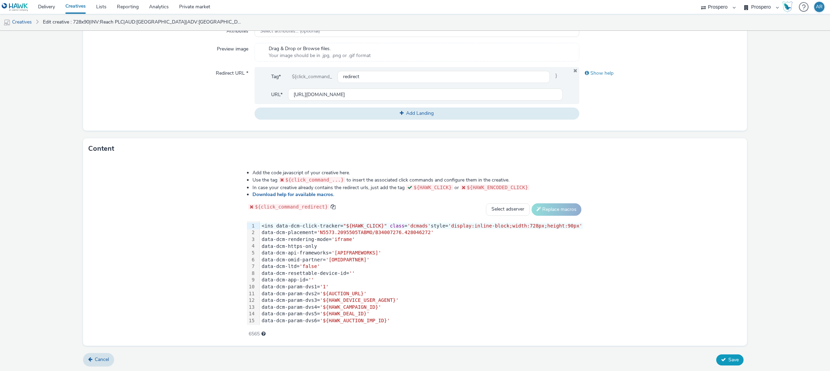
click at [731, 359] on span "Save" at bounding box center [733, 360] width 10 height 7
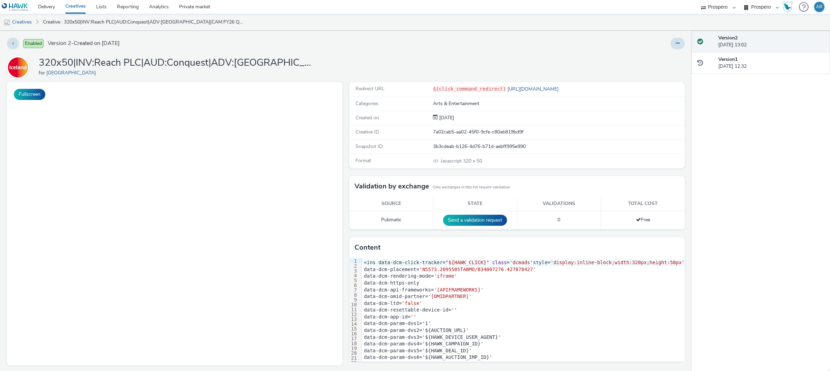
select select "47c37c18-910e-43a3-bb91-a2beb2847406"
select select "b1b940d3-d05b-48b5-821e-f328c33b988b"
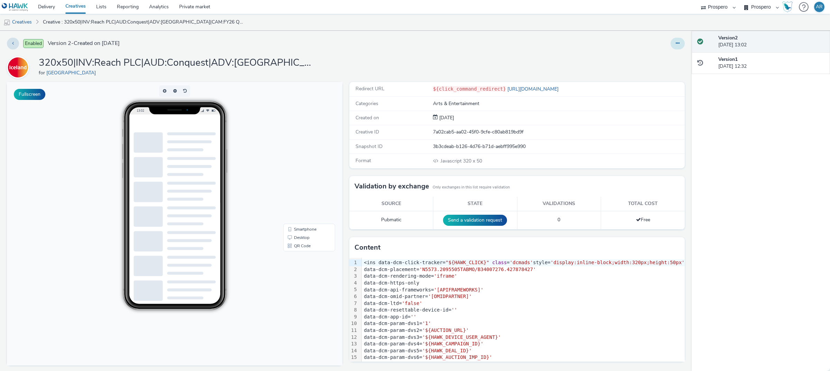
click at [676, 41] on icon at bounding box center [678, 43] width 4 height 5
click at [661, 55] on link "Edit" at bounding box center [659, 57] width 52 height 14
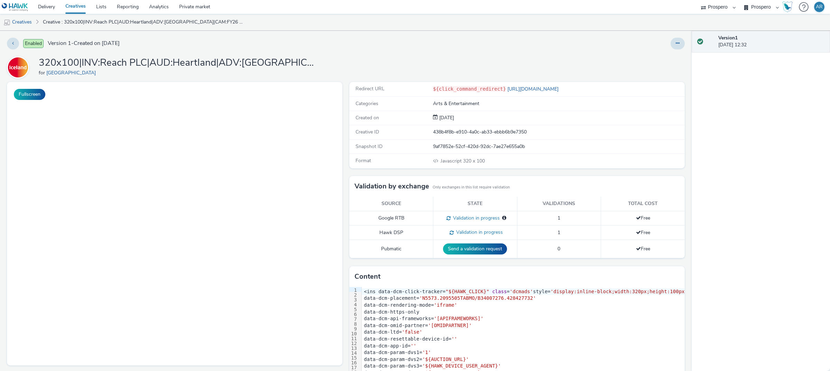
select select "47c37c18-910e-43a3-bb91-a2beb2847406"
select select "b1b940d3-d05b-48b5-821e-f328c33b988b"
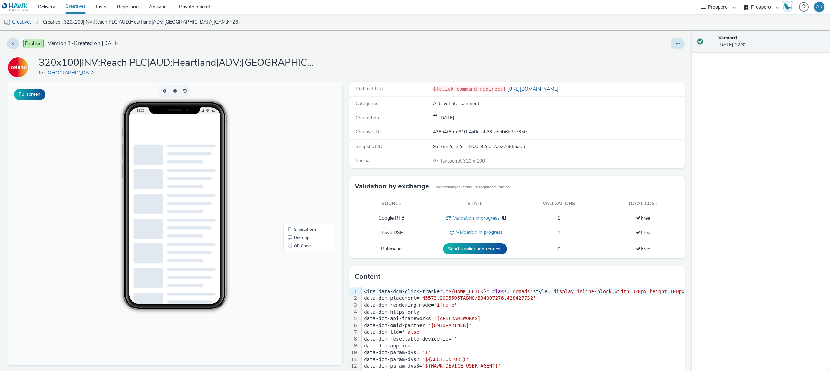
click at [671, 45] on button at bounding box center [678, 44] width 14 height 12
click at [650, 53] on link "Edit" at bounding box center [659, 57] width 52 height 14
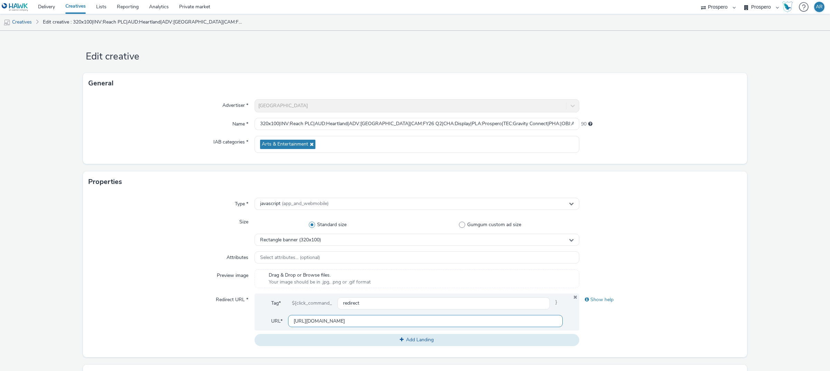
click at [329, 322] on input "[URL][DOMAIN_NAME]" at bounding box center [425, 321] width 275 height 12
type input "icel"
click at [669, 310] on div "Show help" at bounding box center [660, 320] width 163 height 52
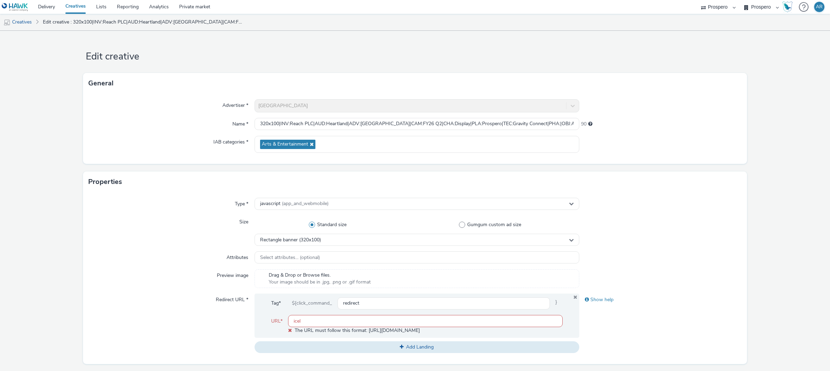
click at [351, 323] on input "icel" at bounding box center [425, 321] width 275 height 12
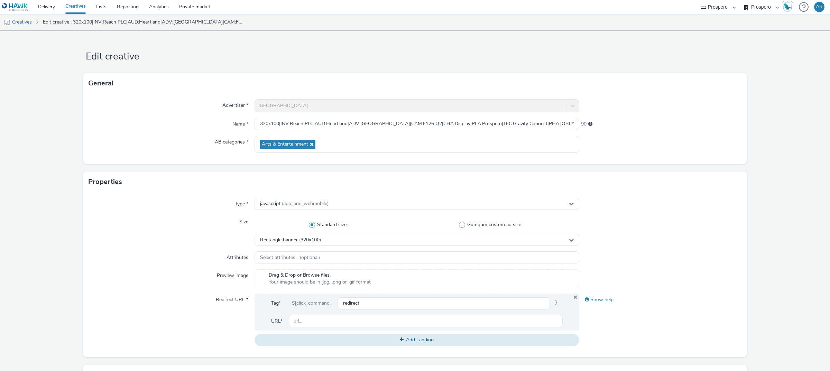
click at [191, 330] on div "Redirect URL *" at bounding box center [172, 320] width 166 height 52
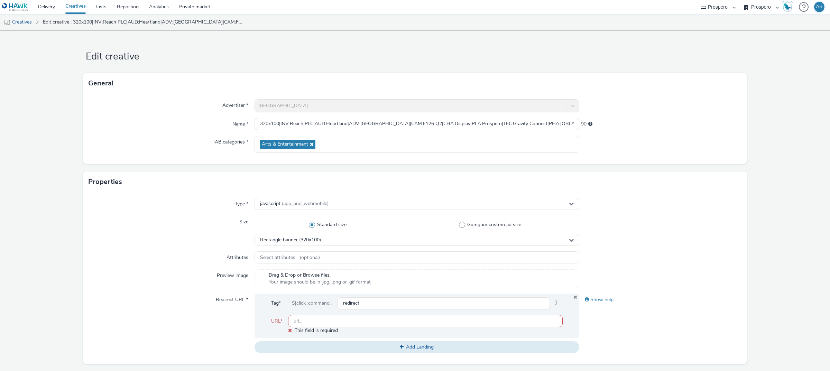
click at [322, 319] on input "text" at bounding box center [425, 321] width 275 height 12
type input "[URL][DOMAIN_NAME]"
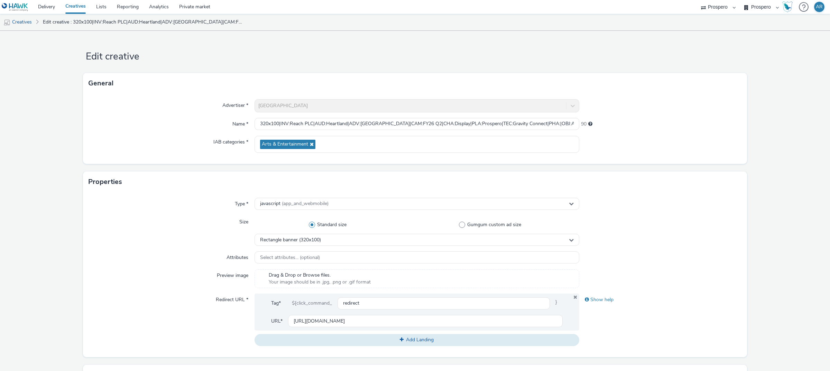
click at [780, 221] on form "Edit creative General Advertiser * Iceland Name * 320x100|INV:Reach PLC|AUD:Hea…" at bounding box center [415, 314] width 830 height 567
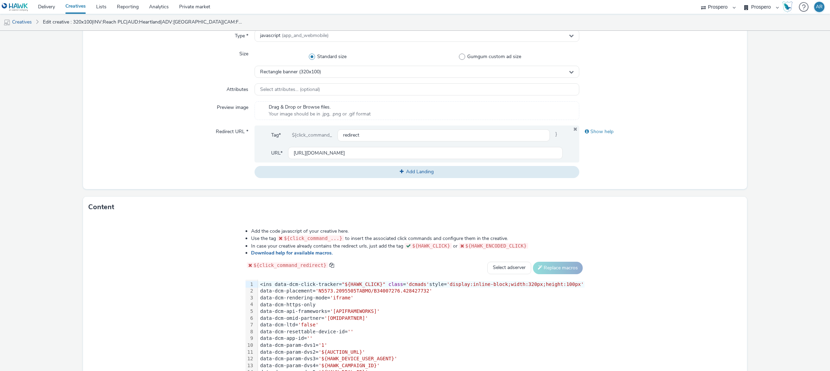
scroll to position [227, 0]
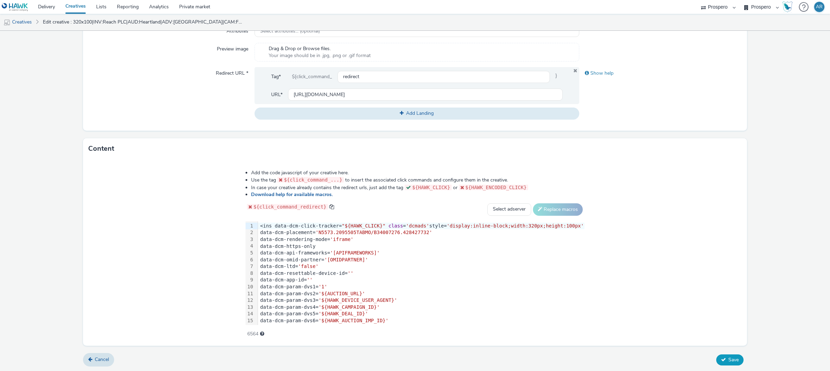
click at [723, 356] on button "Save" at bounding box center [729, 359] width 27 height 11
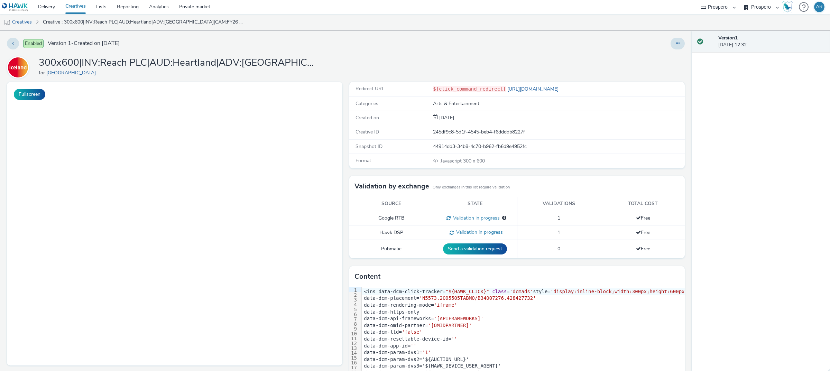
select select "47c37c18-910e-43a3-bb91-a2beb2847406"
select select "b1b940d3-d05b-48b5-821e-f328c33b988b"
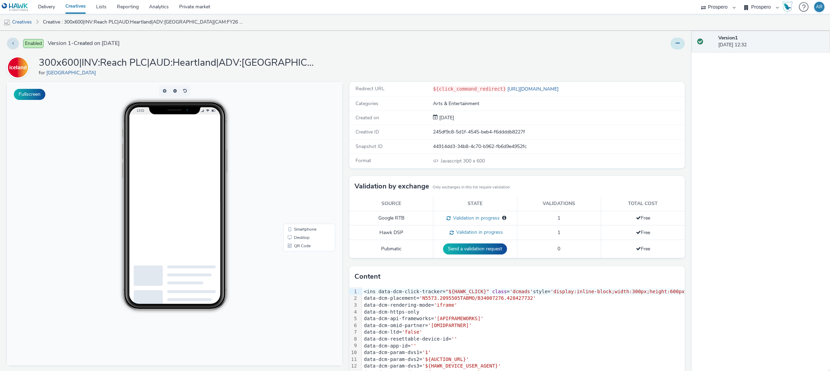
click at [674, 44] on button at bounding box center [678, 44] width 14 height 12
click at [653, 63] on link "Edit" at bounding box center [659, 57] width 52 height 14
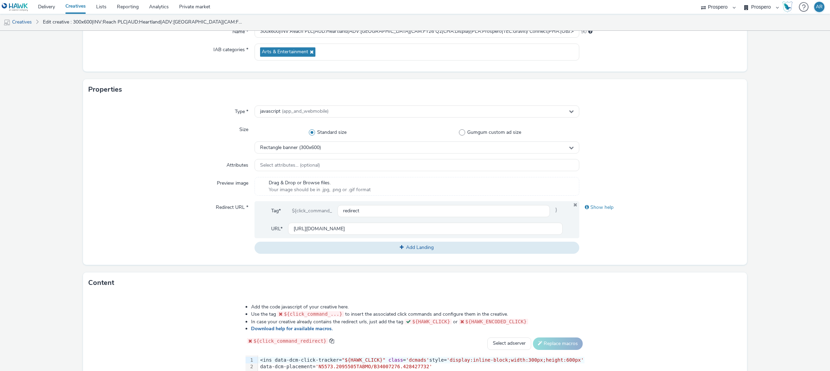
scroll to position [96, 0]
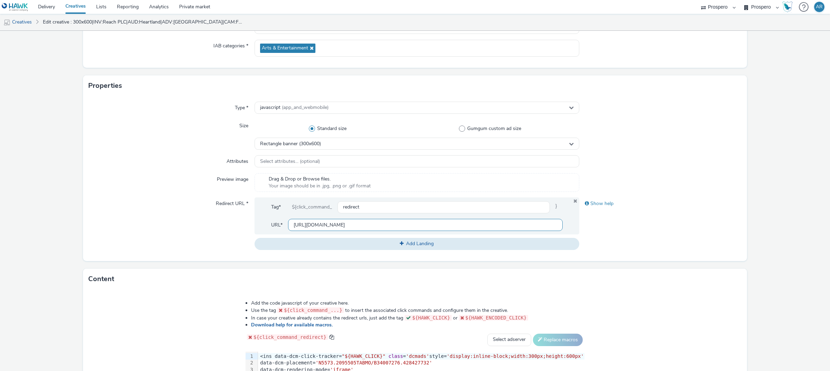
click at [331, 221] on input "[URL][DOMAIN_NAME]" at bounding box center [425, 225] width 275 height 12
click at [156, 244] on div "Redirect URL *" at bounding box center [172, 223] width 166 height 52
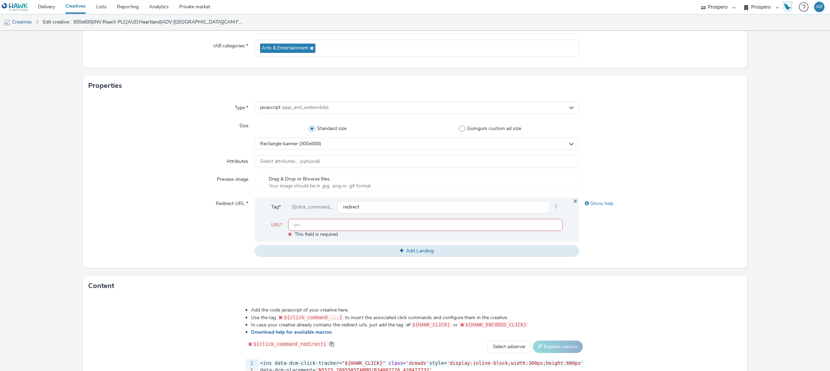
click at [336, 225] on input "text" at bounding box center [425, 225] width 275 height 12
type input "[URL][DOMAIN_NAME]"
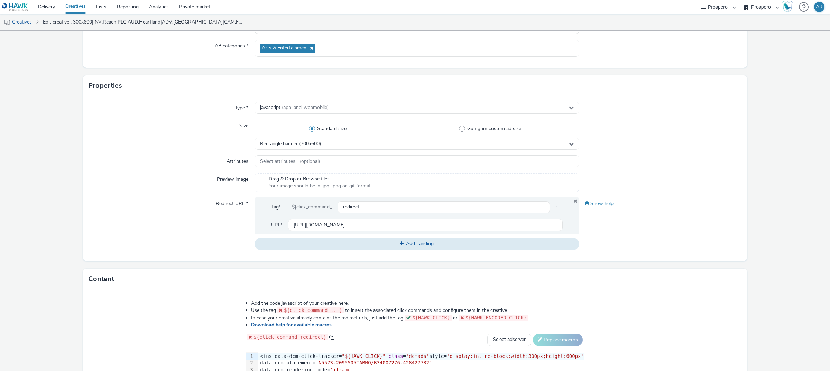
click at [765, 222] on form "Edit creative General Advertiser * Iceland Name * 300x600|INV:Reach PLC|AUD:Hea…" at bounding box center [415, 218] width 830 height 567
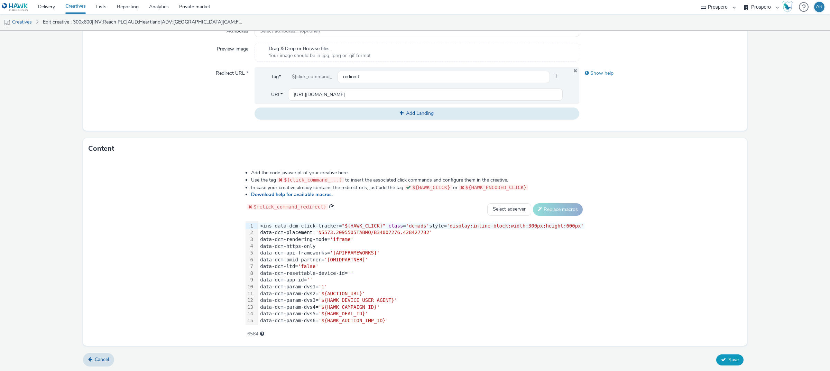
click at [730, 362] on span "Save" at bounding box center [733, 360] width 10 height 7
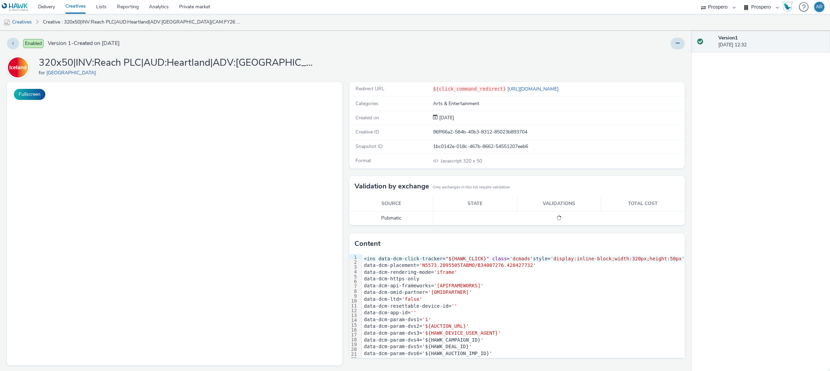
select select "47c37c18-910e-43a3-bb91-a2beb2847406"
select select "b1b940d3-d05b-48b5-821e-f328c33b988b"
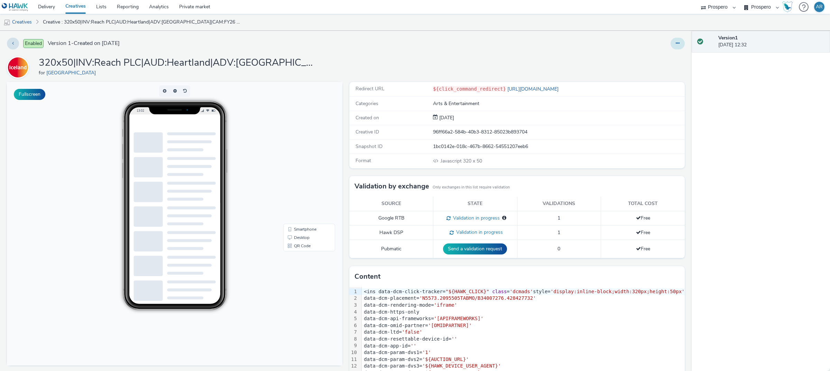
click at [676, 44] on icon at bounding box center [678, 43] width 4 height 5
click at [652, 59] on link "Edit" at bounding box center [659, 57] width 52 height 14
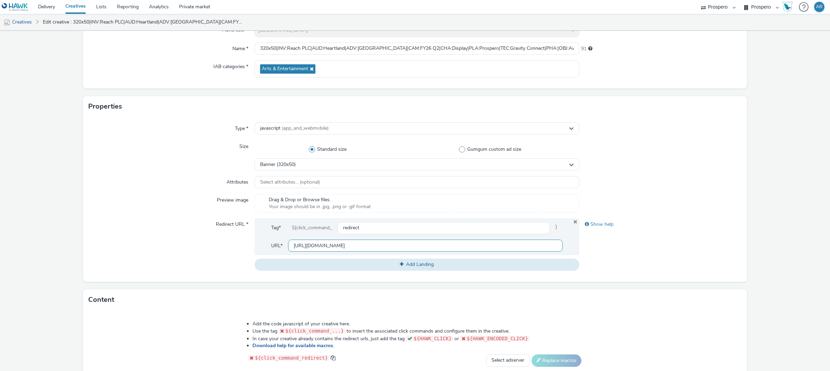
scroll to position [77, 0]
click at [361, 249] on input "[URL][DOMAIN_NAME]" at bounding box center [425, 244] width 275 height 12
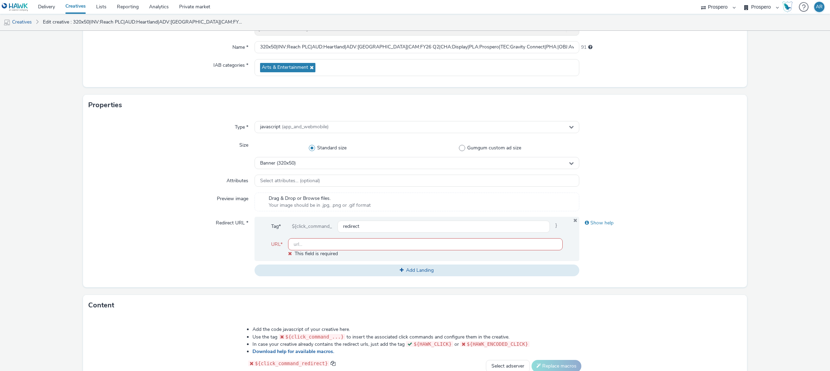
click at [783, 215] on form "Edit creative General Advertiser * Iceland Name * 320x50|INV:Reach PLC|AUD:Hear…" at bounding box center [415, 241] width 830 height 574
click at [497, 244] on input "text" at bounding box center [425, 244] width 275 height 12
type input "[URL][DOMAIN_NAME]"
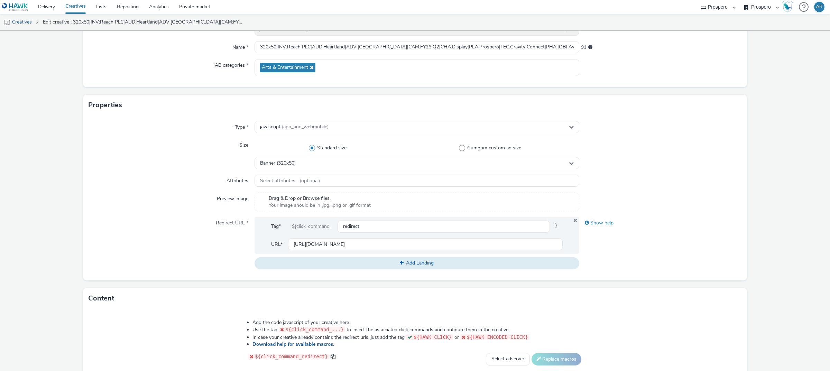
click at [776, 255] on form "Edit creative General Advertiser * Iceland Name * 320x50|INV:Reach PLC|AUD:Hear…" at bounding box center [415, 237] width 830 height 567
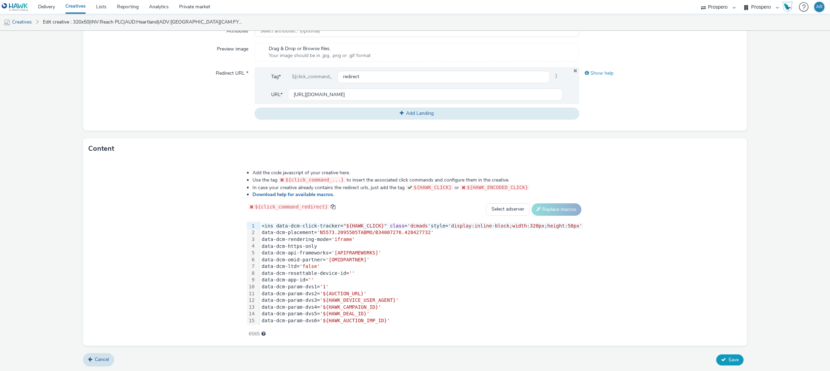
click at [729, 359] on span "Save" at bounding box center [733, 360] width 10 height 7
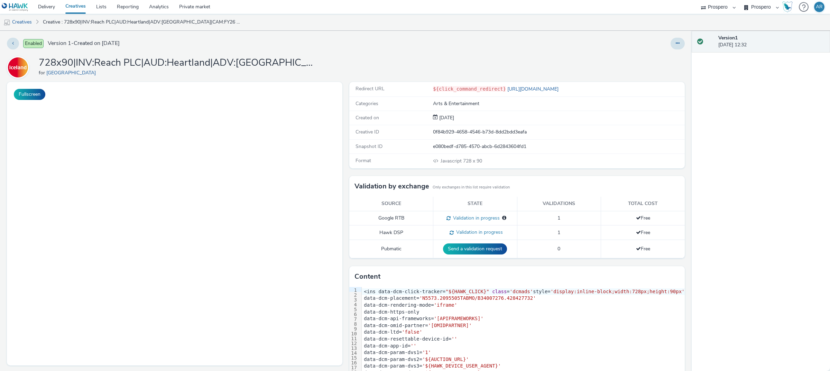
select select "47c37c18-910e-43a3-bb91-a2beb2847406"
select select "b1b940d3-d05b-48b5-821e-f328c33b988b"
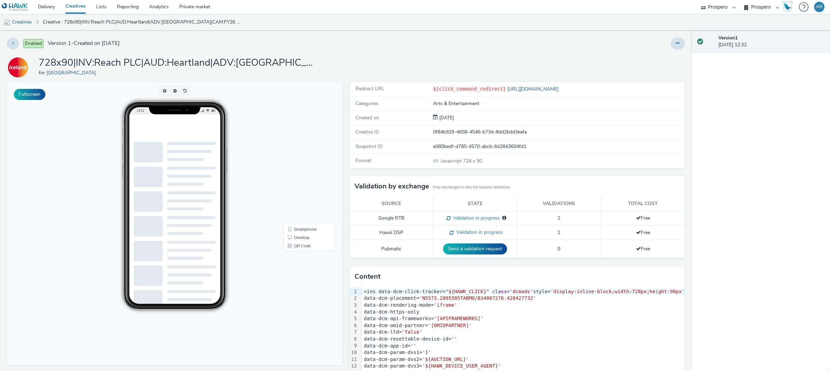
click at [671, 49] on div at bounding box center [678, 44] width 14 height 12
click at [671, 48] on button at bounding box center [678, 44] width 14 height 12
click at [654, 56] on link "Edit" at bounding box center [659, 57] width 52 height 14
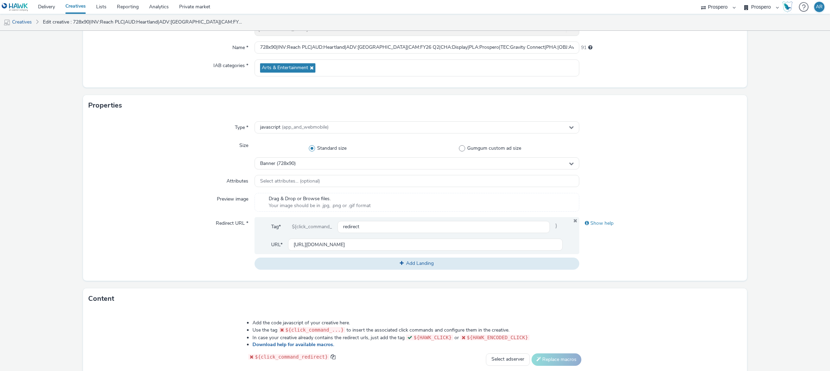
scroll to position [84, 0]
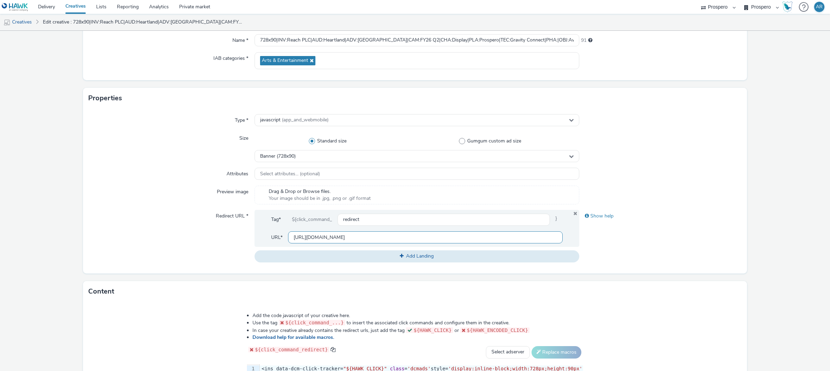
click at [382, 240] on input "[URL][DOMAIN_NAME]" at bounding box center [425, 237] width 275 height 12
click at [781, 225] on form "Edit creative General Advertiser * Iceland Name * 728x90|INV:Reach PLC|AUD:Hear…" at bounding box center [415, 230] width 830 height 567
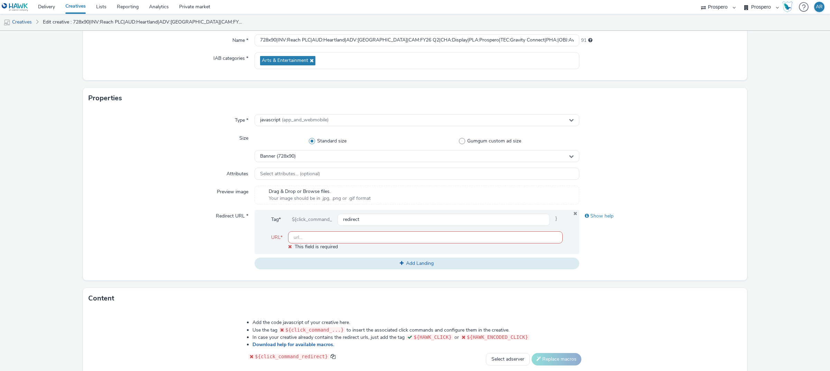
click at [456, 238] on input "text" at bounding box center [425, 237] width 275 height 12
type input "[URL][DOMAIN_NAME]"
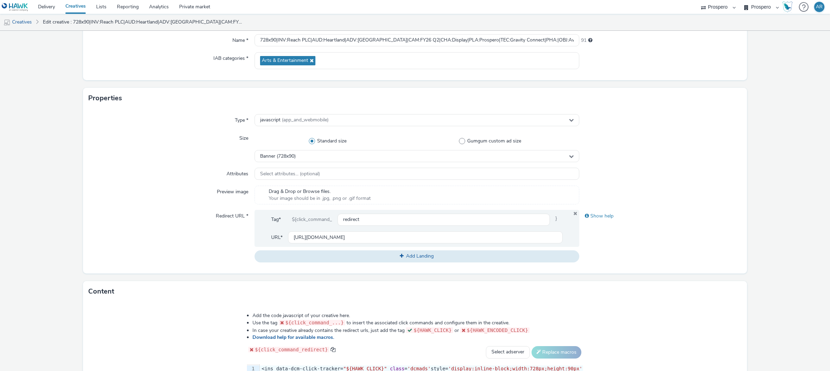
click at [765, 267] on form "Edit creative General Advertiser * Iceland Name * 728x90|INV:Reach PLC|AUD:Hear…" at bounding box center [415, 230] width 830 height 567
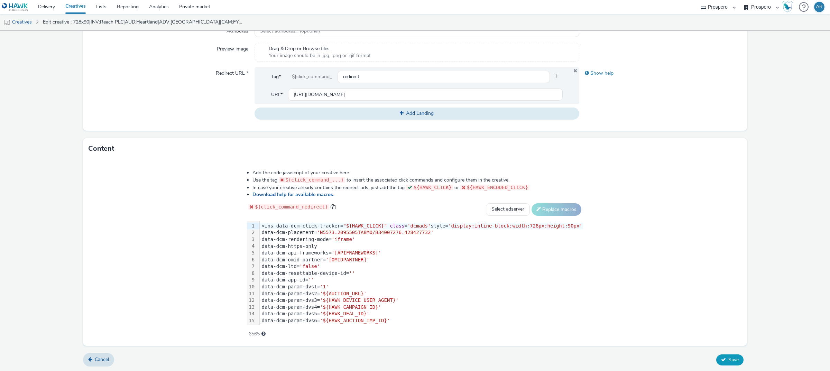
click at [728, 359] on span "Save" at bounding box center [733, 360] width 10 height 7
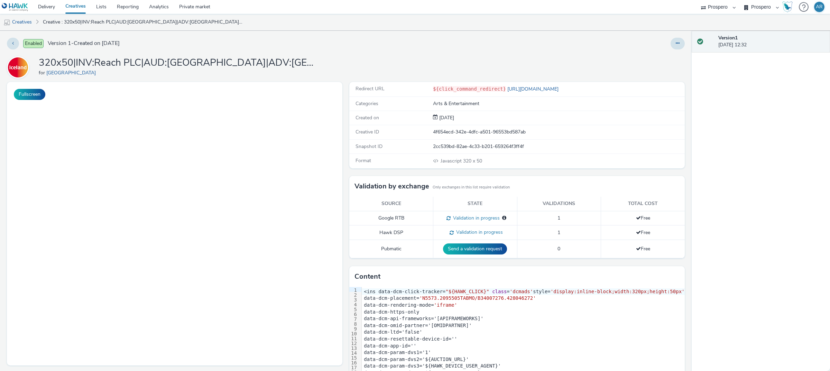
select select "47c37c18-910e-43a3-bb91-a2beb2847406"
select select "b1b940d3-d05b-48b5-821e-f328c33b988b"
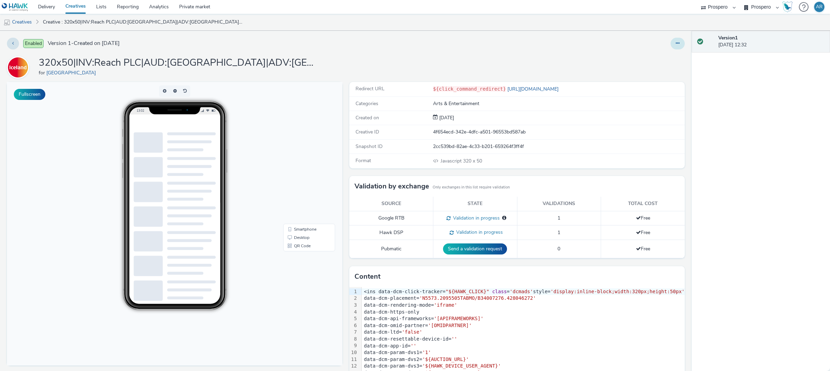
click at [671, 47] on button at bounding box center [678, 44] width 14 height 12
click at [650, 56] on link "Edit" at bounding box center [659, 57] width 52 height 14
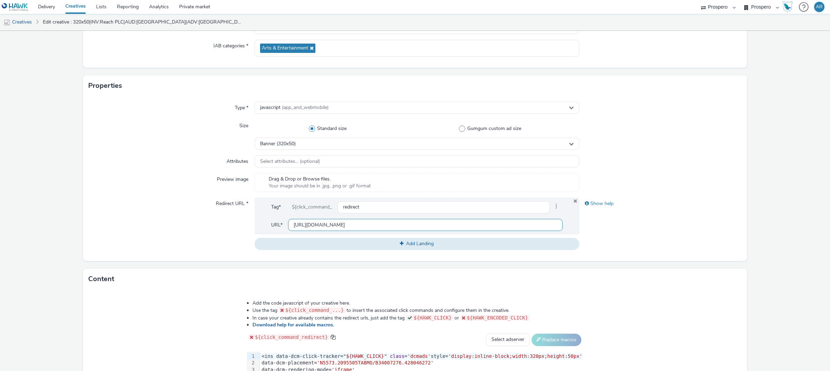
scroll to position [99, 0]
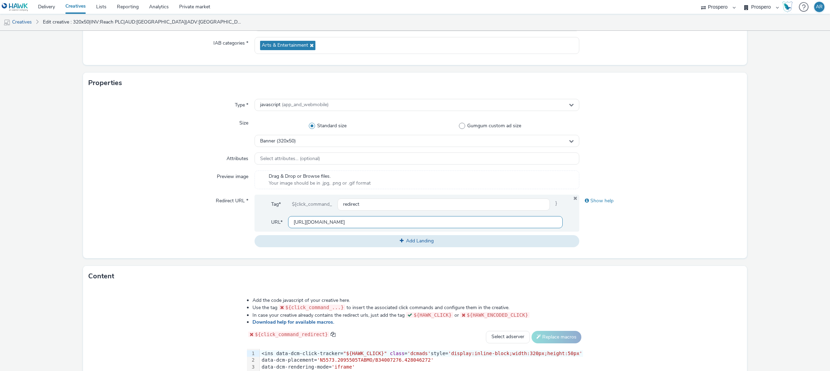
click at [371, 226] on input "[URL][DOMAIN_NAME]" at bounding box center [425, 222] width 275 height 12
click at [784, 177] on form "Edit creative General Advertiser * Iceland Name * 320x50|INV:Reach PLC|AUD:[GEO…" at bounding box center [415, 215] width 830 height 567
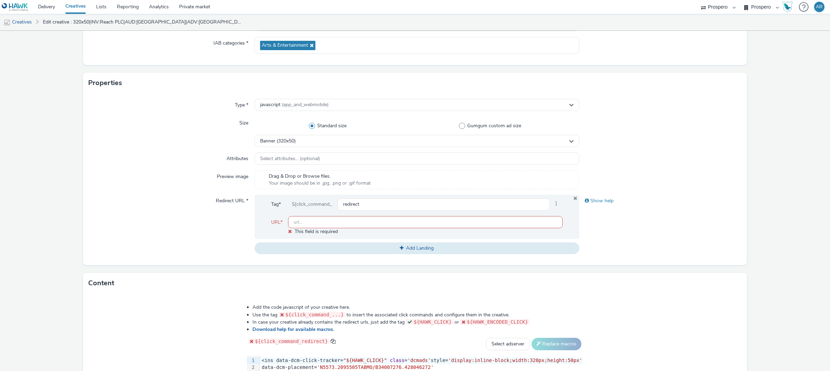
click at [456, 220] on input "text" at bounding box center [425, 222] width 275 height 12
type input "[URL][DOMAIN_NAME]"
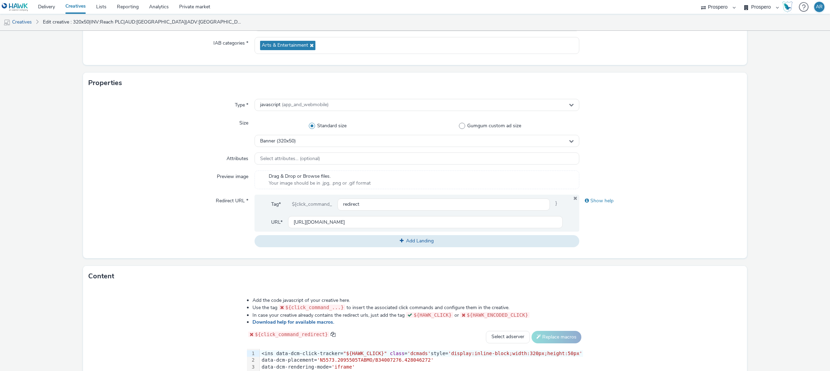
click at [765, 245] on form "Edit creative General Advertiser * Iceland Name * 320x50|INV:Reach PLC|AUD:[GEO…" at bounding box center [415, 215] width 830 height 567
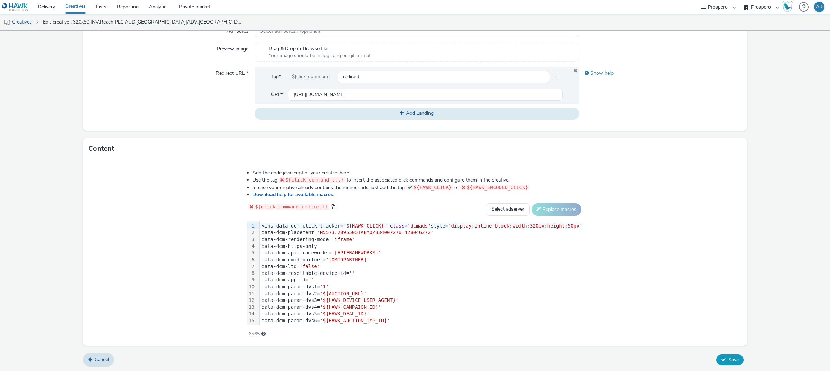
click at [728, 357] on span "Save" at bounding box center [733, 360] width 10 height 7
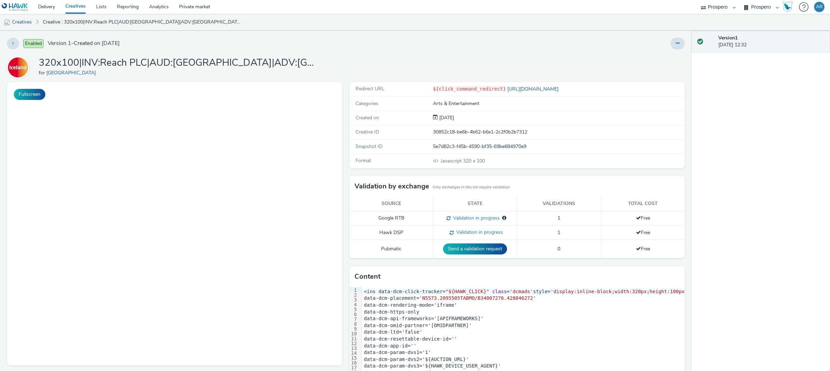
select select "47c37c18-910e-43a3-bb91-a2beb2847406"
select select "b1b940d3-d05b-48b5-821e-f328c33b988b"
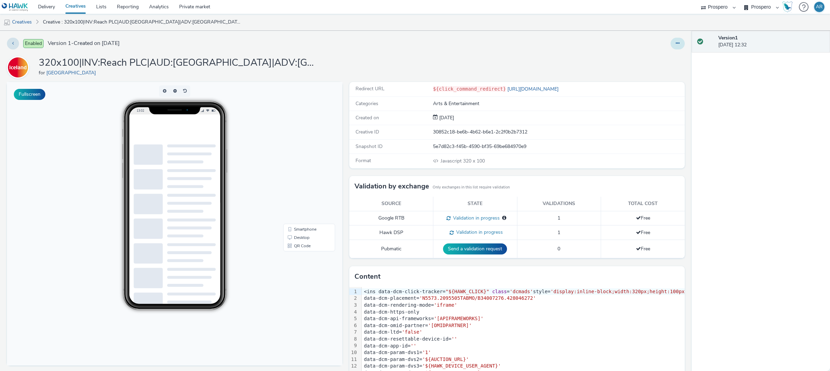
click at [676, 42] on icon at bounding box center [678, 43] width 4 height 5
click at [648, 50] on link "Edit" at bounding box center [659, 57] width 52 height 14
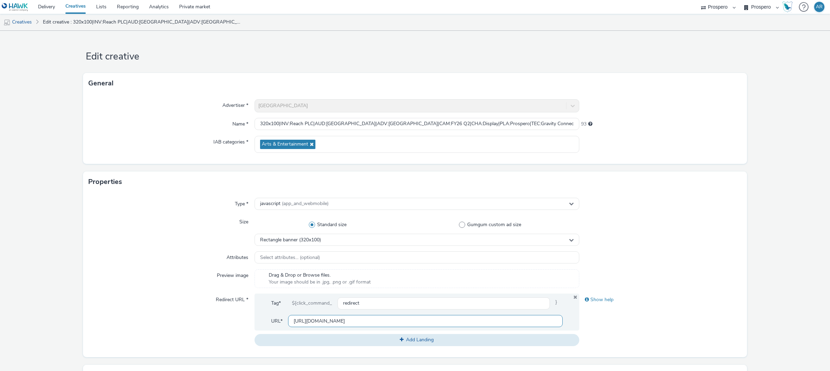
click at [322, 322] on input "[URL][DOMAIN_NAME]" at bounding box center [425, 321] width 275 height 12
click at [772, 264] on form "Edit creative General Advertiser * [GEOGRAPHIC_DATA] Name * 320x100|INV:Reach P…" at bounding box center [415, 314] width 830 height 567
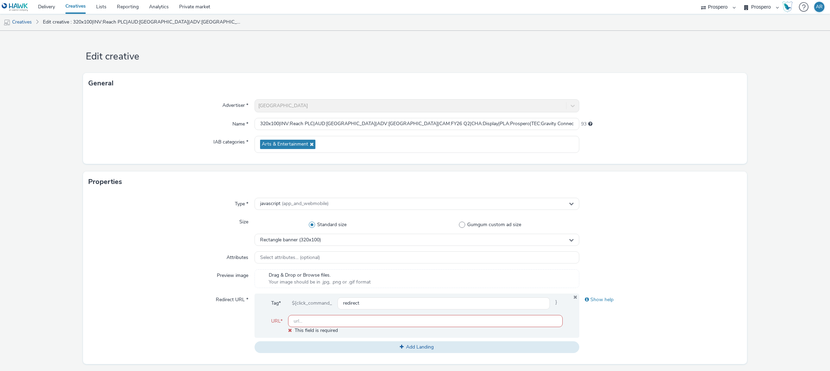
click at [449, 323] on input "text" at bounding box center [425, 321] width 275 height 12
type input "[URL][DOMAIN_NAME]"
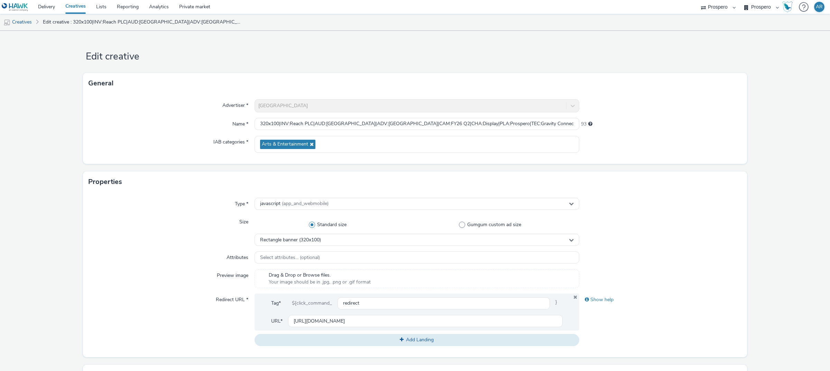
click at [765, 281] on form "Edit creative General Advertiser * [GEOGRAPHIC_DATA] Name * 320x100|INV:Reach P…" at bounding box center [415, 314] width 830 height 567
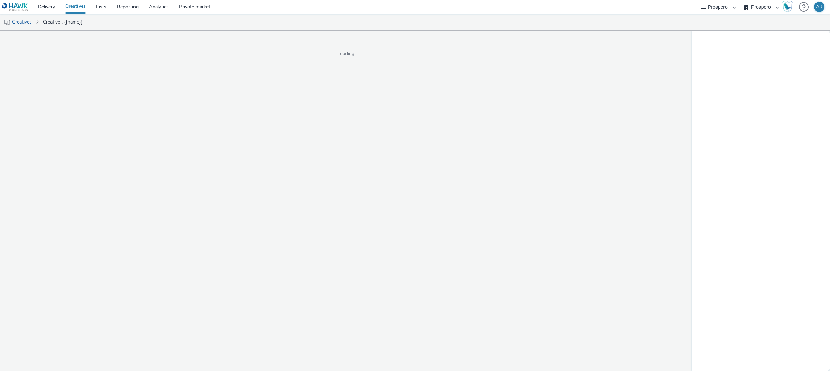
select select "47c37c18-910e-43a3-bb91-a2beb2847406"
select select "b1b940d3-d05b-48b5-821e-f328c33b988b"
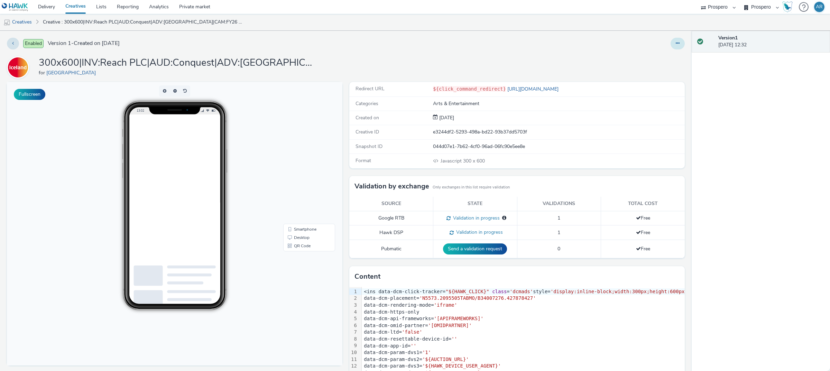
click at [671, 47] on button at bounding box center [678, 44] width 14 height 12
click at [653, 61] on link "Edit" at bounding box center [659, 57] width 52 height 14
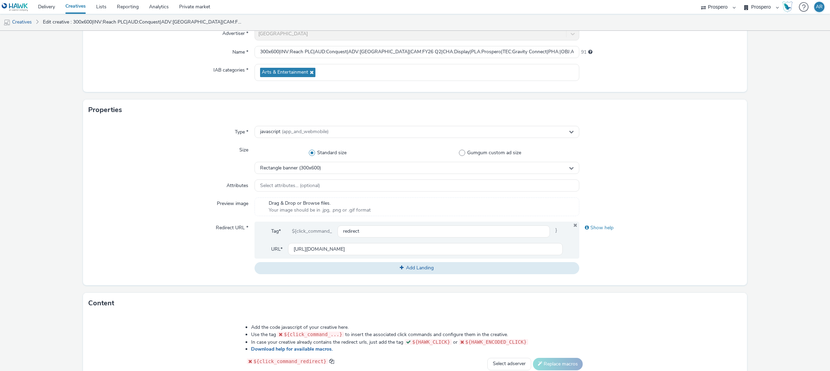
scroll to position [73, 0]
click at [347, 249] on input "[URL][DOMAIN_NAME]" at bounding box center [425, 248] width 275 height 12
click at [779, 230] on form "Edit creative General Advertiser * Iceland Name * 300x600|INV:Reach PLC|AUD:Con…" at bounding box center [415, 241] width 830 height 567
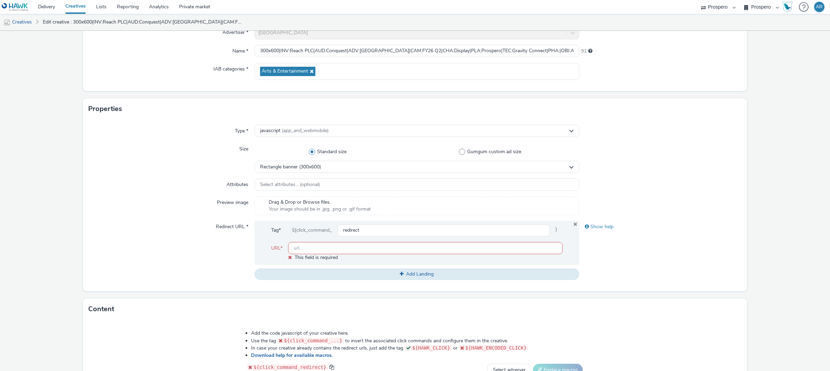
click at [449, 247] on input "text" at bounding box center [425, 248] width 275 height 12
type input "[URL][DOMAIN_NAME]"
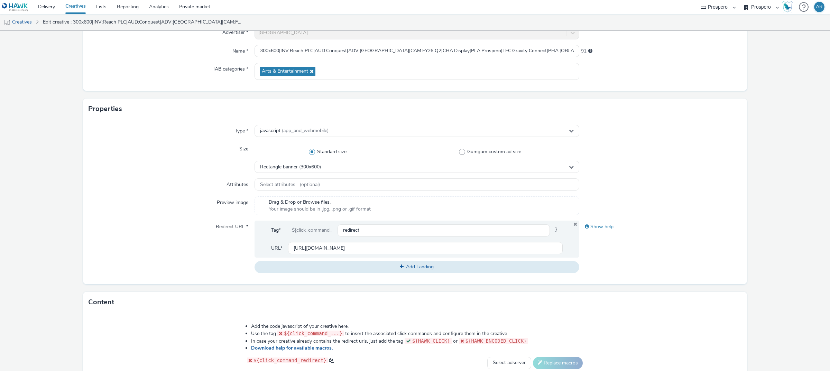
click at [759, 237] on form "Edit creative General Advertiser * Iceland Name * 300x600|INV:Reach PLC|AUD:Con…" at bounding box center [415, 241] width 830 height 567
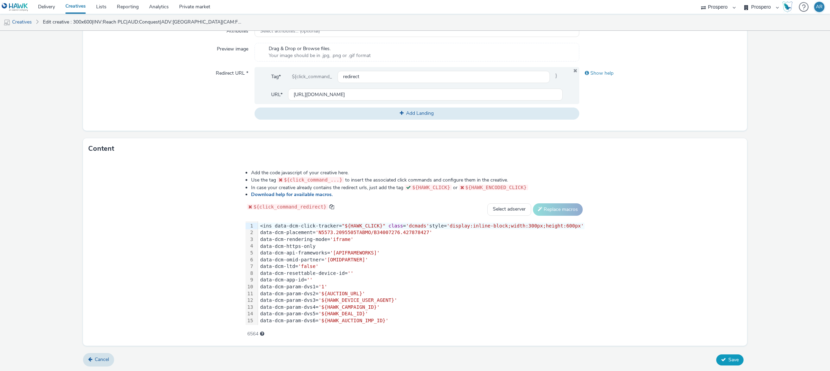
click at [729, 361] on span "Save" at bounding box center [733, 360] width 10 height 7
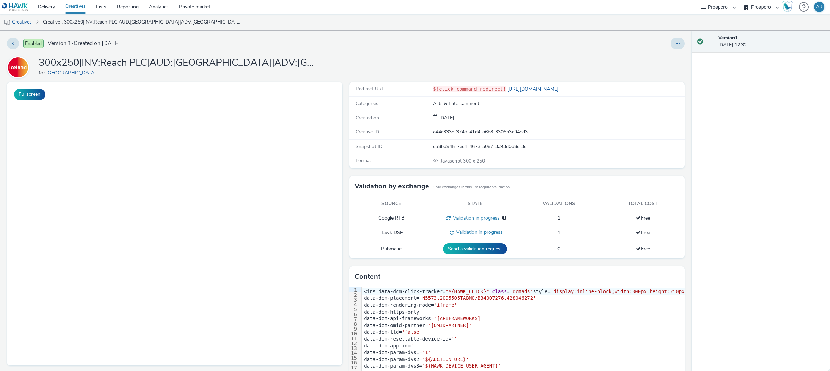
select select "47c37c18-910e-43a3-bb91-a2beb2847406"
select select "b1b940d3-d05b-48b5-821e-f328c33b988b"
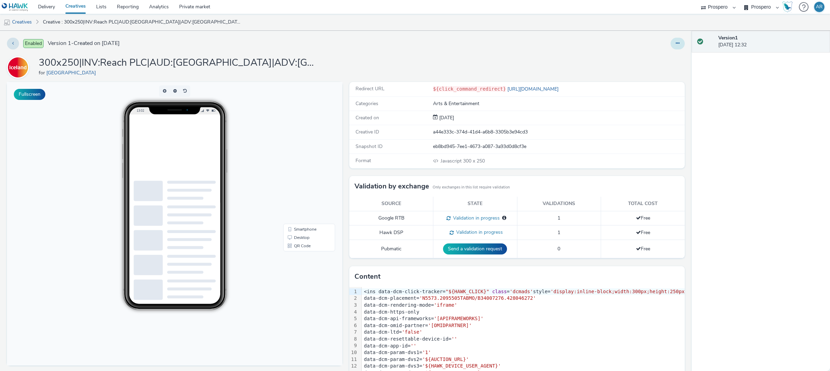
click at [674, 41] on button at bounding box center [678, 44] width 14 height 12
click at [655, 61] on link "Edit" at bounding box center [659, 57] width 52 height 14
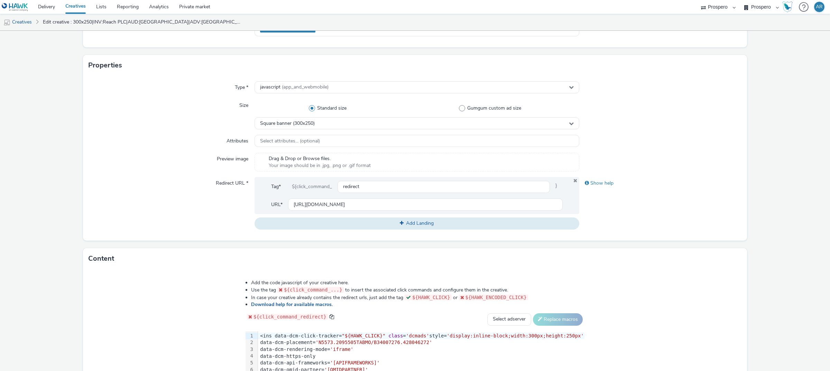
scroll to position [118, 0]
click at [399, 203] on input "[URL][DOMAIN_NAME]" at bounding box center [425, 203] width 275 height 12
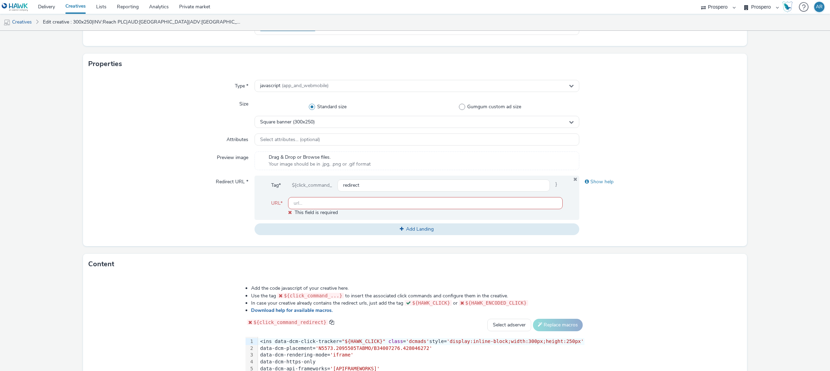
click at [785, 215] on form "Edit creative General Advertiser * Iceland Name * 300x250|INV:Reach PLC|AUD:[GE…" at bounding box center [415, 200] width 830 height 574
click at [435, 202] on input "text" at bounding box center [425, 203] width 275 height 12
type input "[URL][DOMAIN_NAME]"
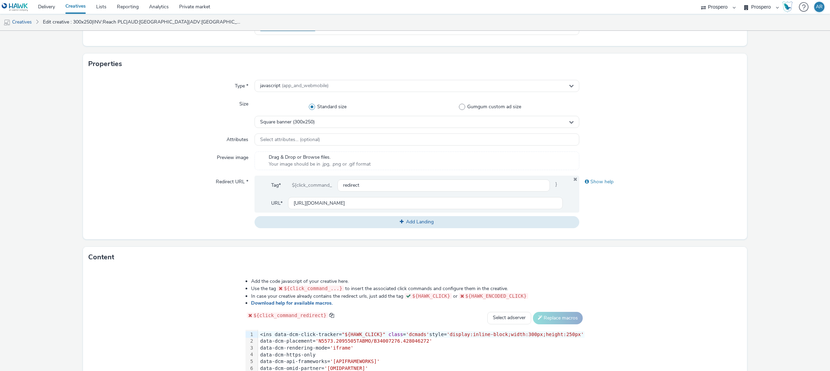
click at [775, 242] on form "Edit creative General Advertiser * Iceland Name * 300x250|INV:Reach PLC|AUD:[GE…" at bounding box center [415, 196] width 830 height 567
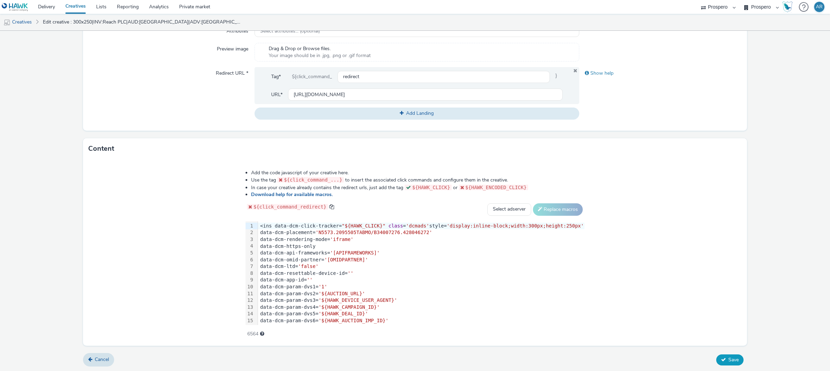
click at [730, 360] on span "Save" at bounding box center [733, 360] width 10 height 7
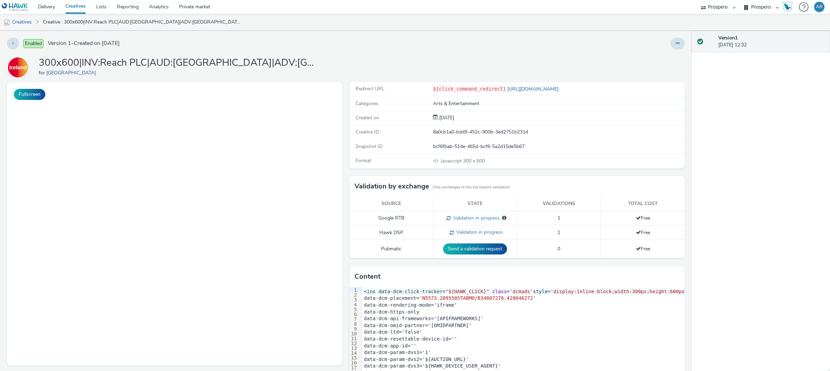
select select "47c37c18-910e-43a3-bb91-a2beb2847406"
select select "b1b940d3-d05b-48b5-821e-f328c33b988b"
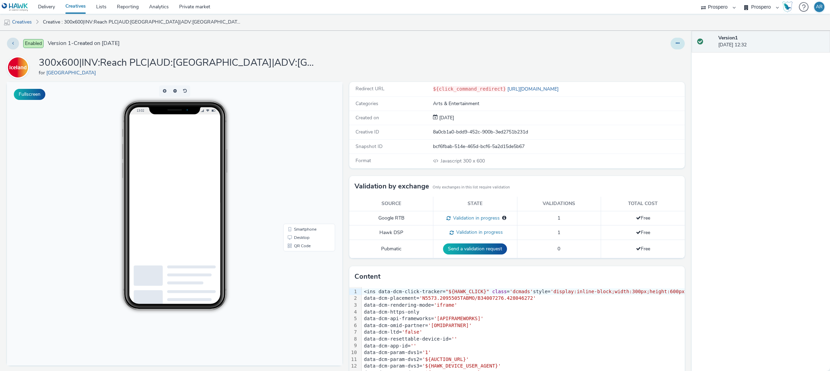
click at [672, 47] on button at bounding box center [678, 44] width 14 height 12
click at [646, 59] on link "Edit" at bounding box center [659, 57] width 52 height 14
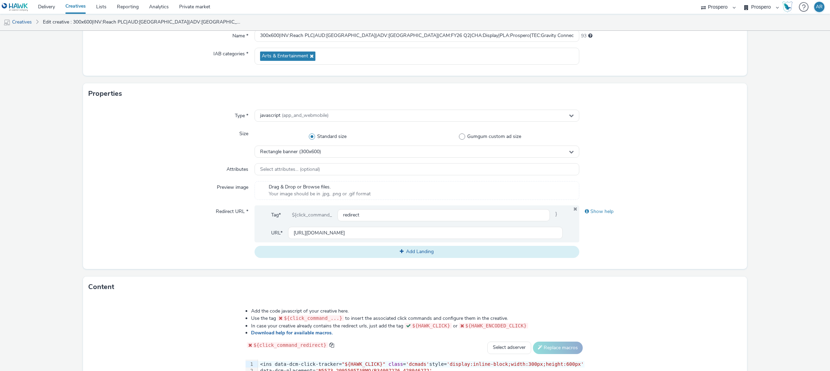
scroll to position [91, 0]
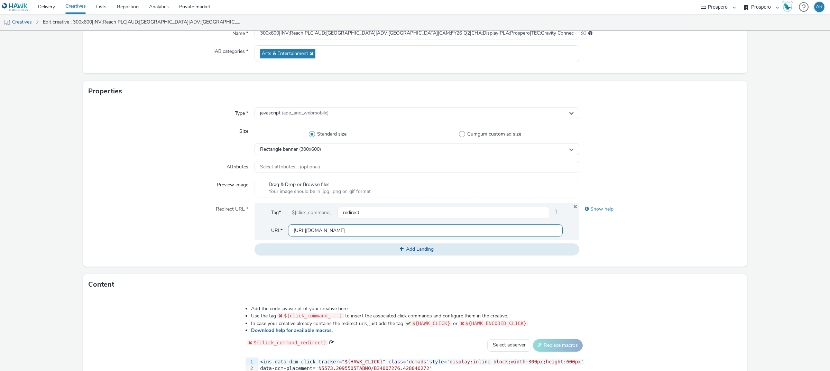
click at [347, 232] on input "[URL][DOMAIN_NAME]" at bounding box center [425, 230] width 275 height 12
click at [807, 233] on form "Edit creative General Advertiser * Iceland Name * 300x600|INV:Reach PLC|AUD:[GE…" at bounding box center [415, 223] width 830 height 567
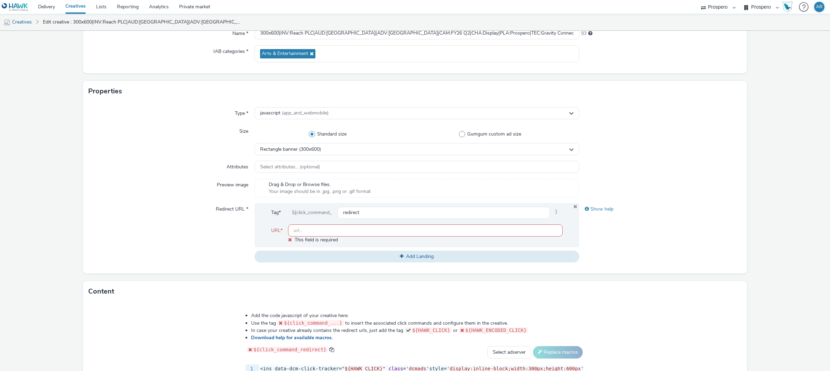
click at [353, 229] on input "text" at bounding box center [425, 230] width 275 height 12
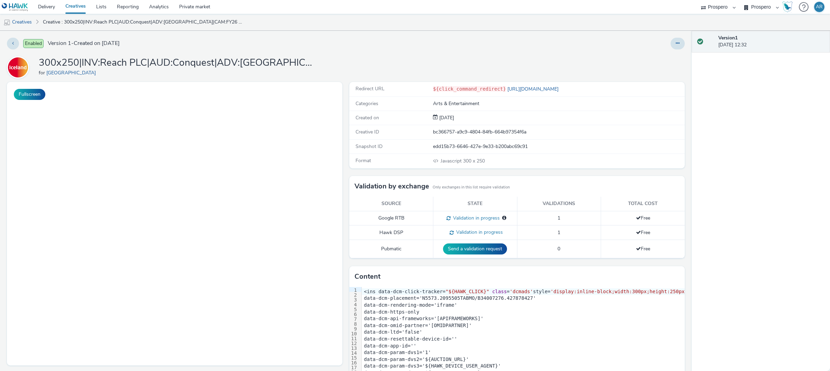
select select "47c37c18-910e-43a3-bb91-a2beb2847406"
select select "b1b940d3-d05b-48b5-821e-f328c33b988b"
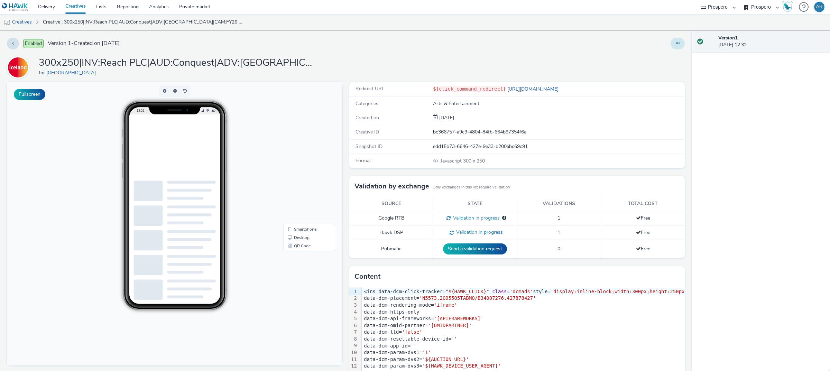
click at [673, 47] on button at bounding box center [678, 44] width 14 height 12
click at [664, 60] on link "Edit" at bounding box center [659, 57] width 52 height 14
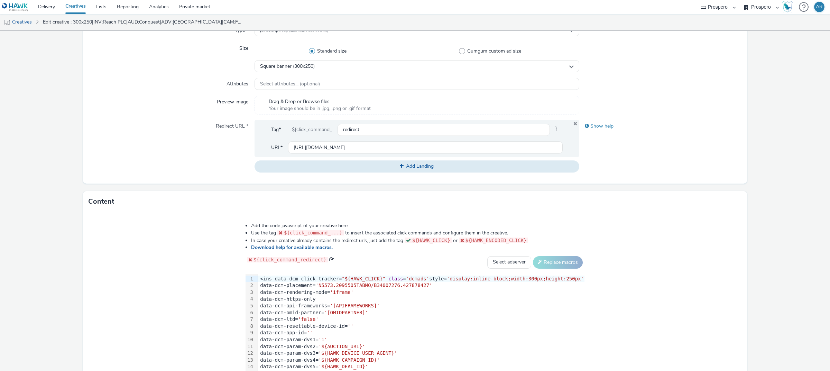
scroll to position [175, 0]
click at [377, 149] on input "[URL][DOMAIN_NAME]" at bounding box center [425, 146] width 275 height 12
click at [784, 153] on form "Edit creative General Advertiser * Iceland Name * 300x250|INV:Reach PLC|AUD:Con…" at bounding box center [415, 139] width 830 height 567
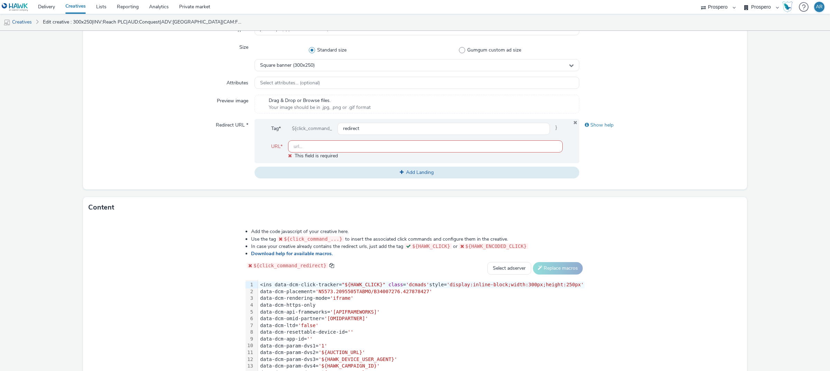
click at [444, 143] on input "text" at bounding box center [425, 146] width 275 height 12
type input "[URL][DOMAIN_NAME]"
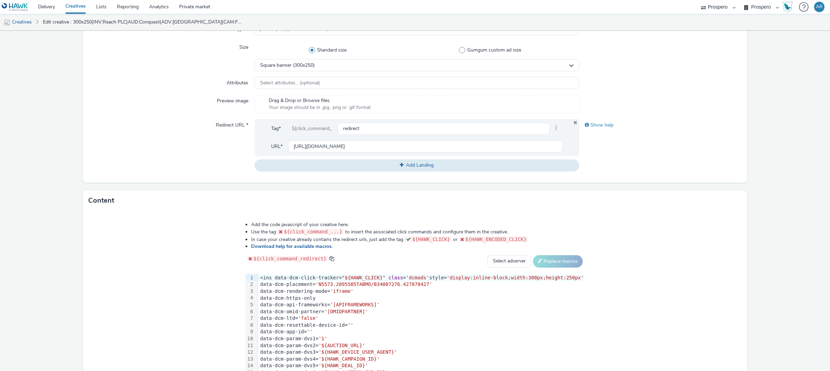
click at [769, 183] on form "Edit creative General Advertiser * Iceland Name * 300x250|INV:Reach PLC|AUD:Con…" at bounding box center [415, 139] width 830 height 567
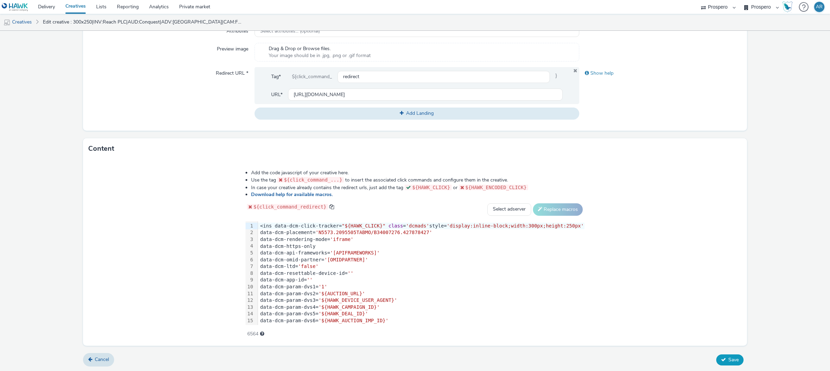
click at [730, 357] on span "Save" at bounding box center [733, 360] width 10 height 7
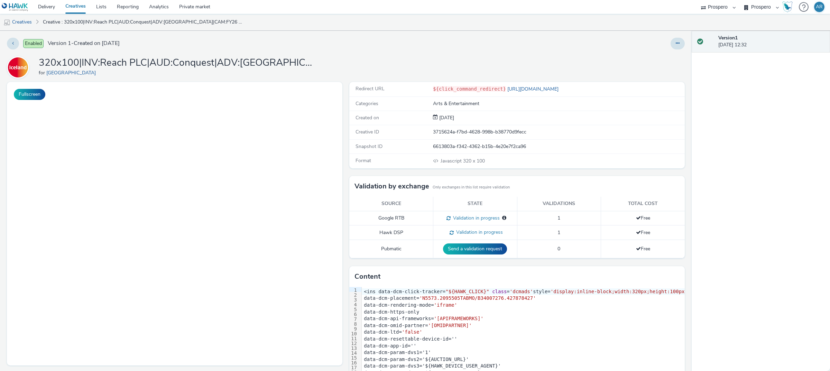
select select "47c37c18-910e-43a3-bb91-a2beb2847406"
select select "b1b940d3-d05b-48b5-821e-f328c33b988b"
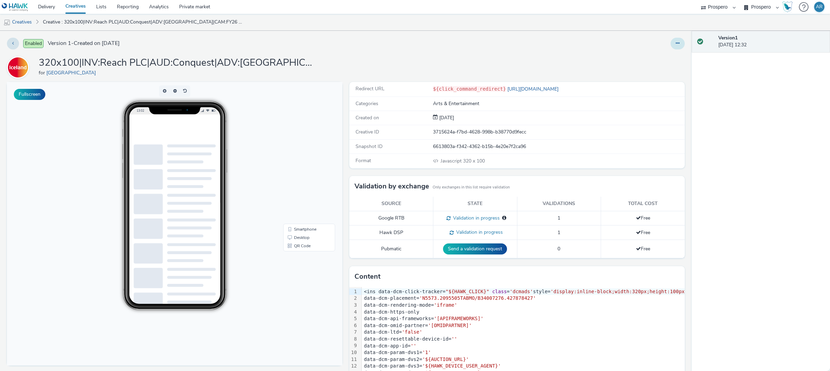
click at [676, 42] on icon at bounding box center [678, 43] width 4 height 5
click at [661, 62] on link "Edit" at bounding box center [659, 57] width 52 height 14
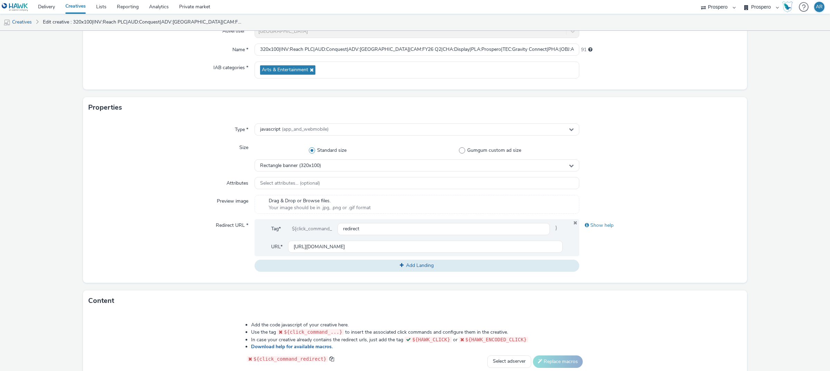
scroll to position [77, 0]
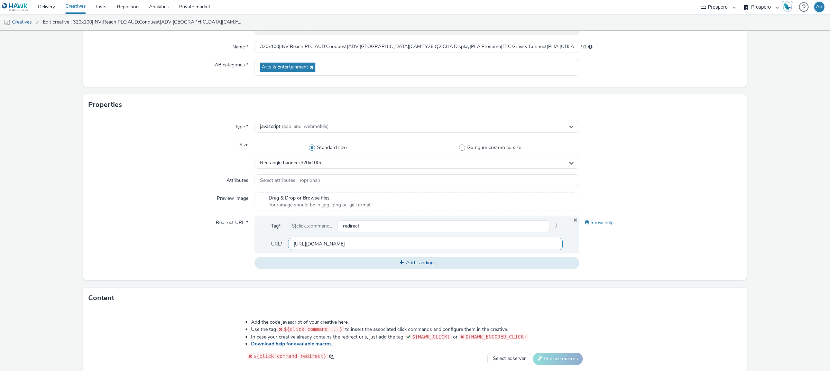
click at [382, 247] on input "[URL][DOMAIN_NAME]" at bounding box center [425, 244] width 275 height 12
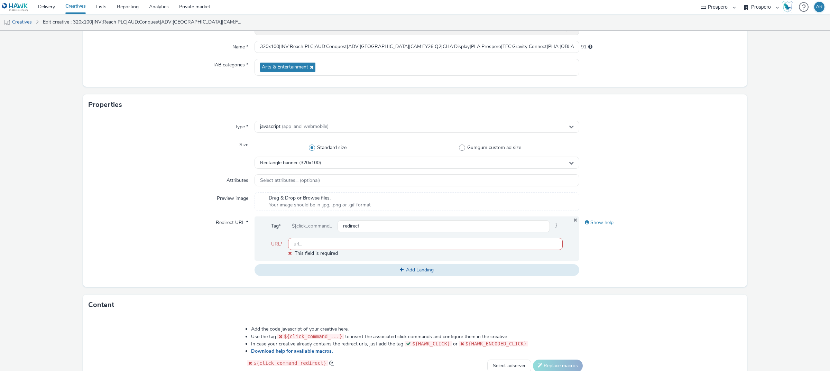
click at [794, 246] on form "Edit creative General Advertiser * Iceland Name * 320x100|INV:Reach PLC|AUD:Con…" at bounding box center [415, 241] width 830 height 574
click at [488, 240] on input "text" at bounding box center [425, 244] width 275 height 12
type input "[URL][DOMAIN_NAME]"
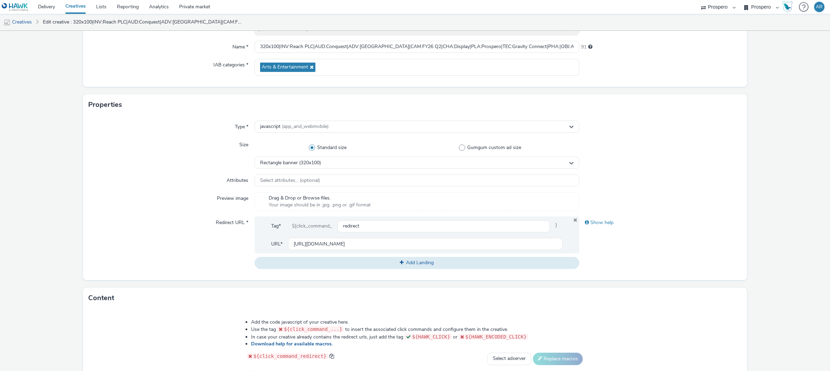
click at [767, 228] on form "Edit creative General Advertiser * Iceland Name * 320x100|INV:Reach PLC|AUD:Con…" at bounding box center [415, 237] width 830 height 567
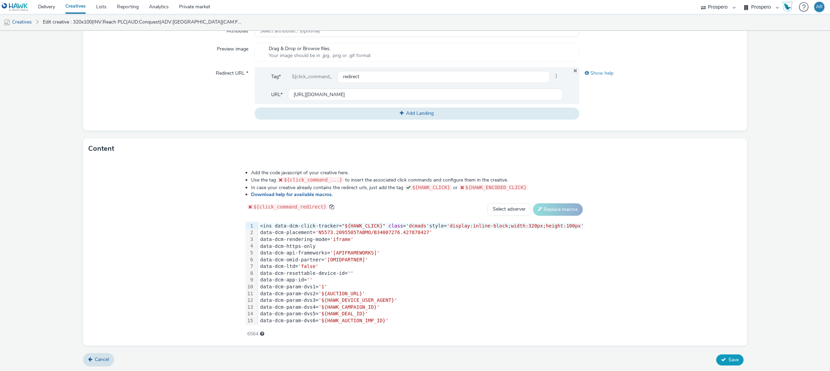
click at [728, 357] on span "Save" at bounding box center [733, 360] width 10 height 7
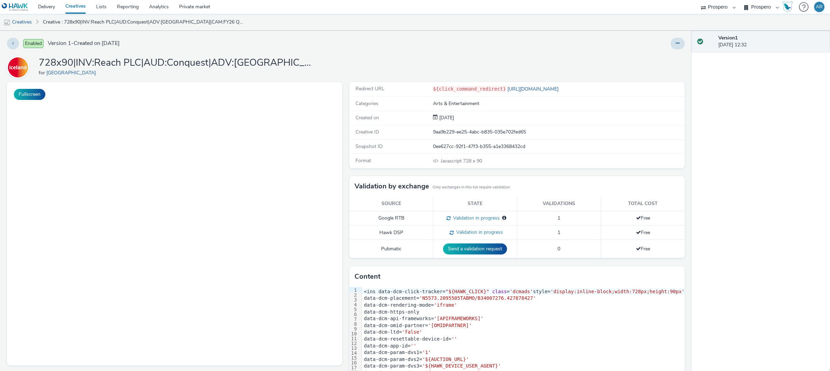
select select "47c37c18-910e-43a3-bb91-a2beb2847406"
select select "b1b940d3-d05b-48b5-821e-f328c33b988b"
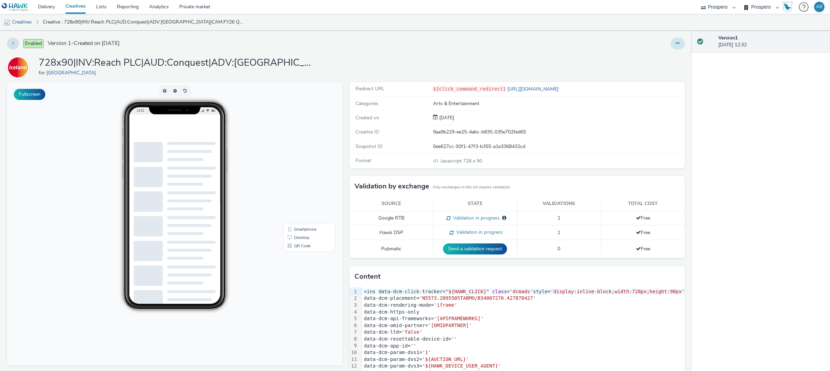
click at [671, 38] on button at bounding box center [678, 44] width 14 height 12
click at [661, 59] on link "Edit" at bounding box center [659, 57] width 52 height 14
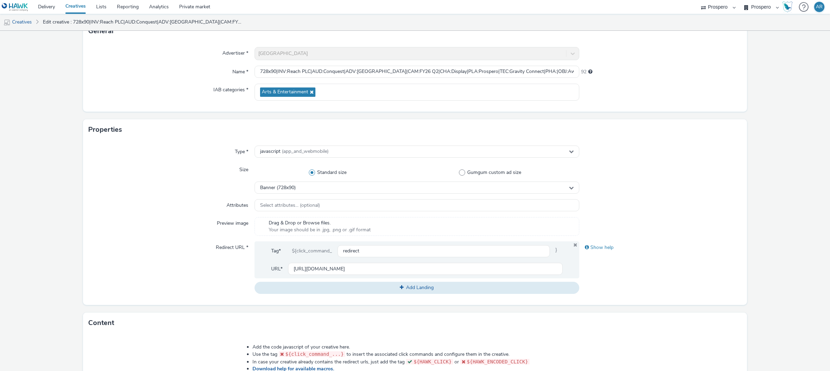
scroll to position [53, 0]
click at [344, 271] on input "[URL][DOMAIN_NAME]" at bounding box center [425, 268] width 275 height 12
click at [778, 282] on form "Edit creative General Advertiser * Iceland Name * 728x90|INV:Reach PLC|AUD:Conq…" at bounding box center [415, 261] width 830 height 567
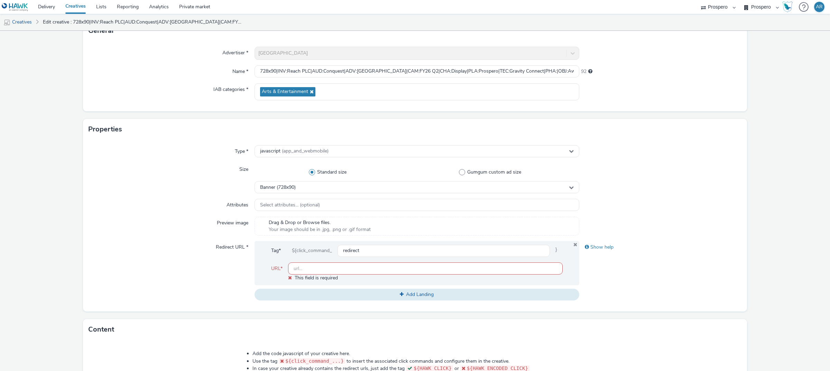
click at [462, 267] on input "text" at bounding box center [425, 268] width 275 height 12
type input "[URL][DOMAIN_NAME]"
